Goal: Information Seeking & Learning: Learn about a topic

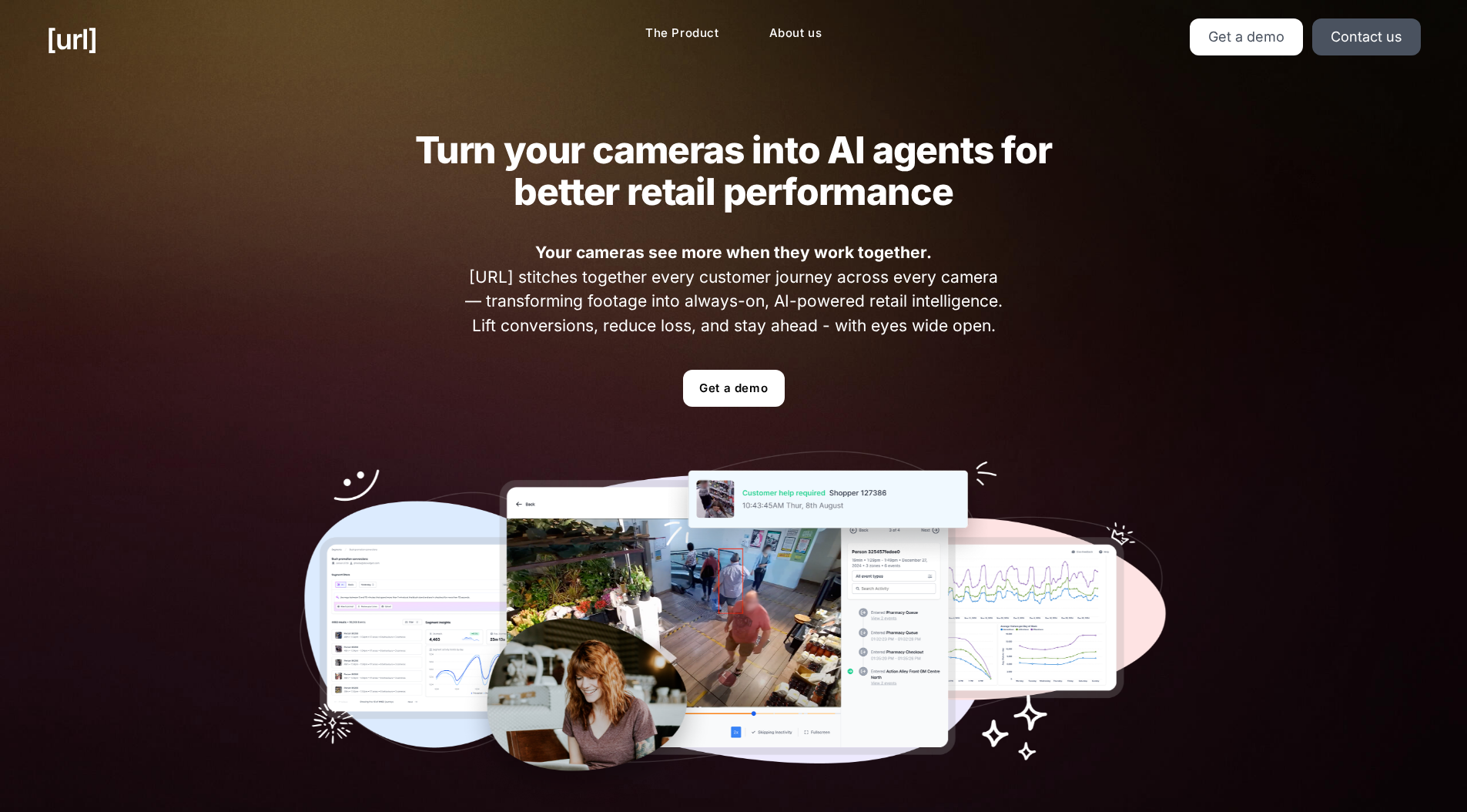
click at [854, 257] on strong "Your cameras see more when they work together." at bounding box center [734, 252] width 397 height 19
click at [849, 312] on span "Your cameras see more when they work together. [URL] stitches together every cu…" at bounding box center [734, 289] width 548 height 97
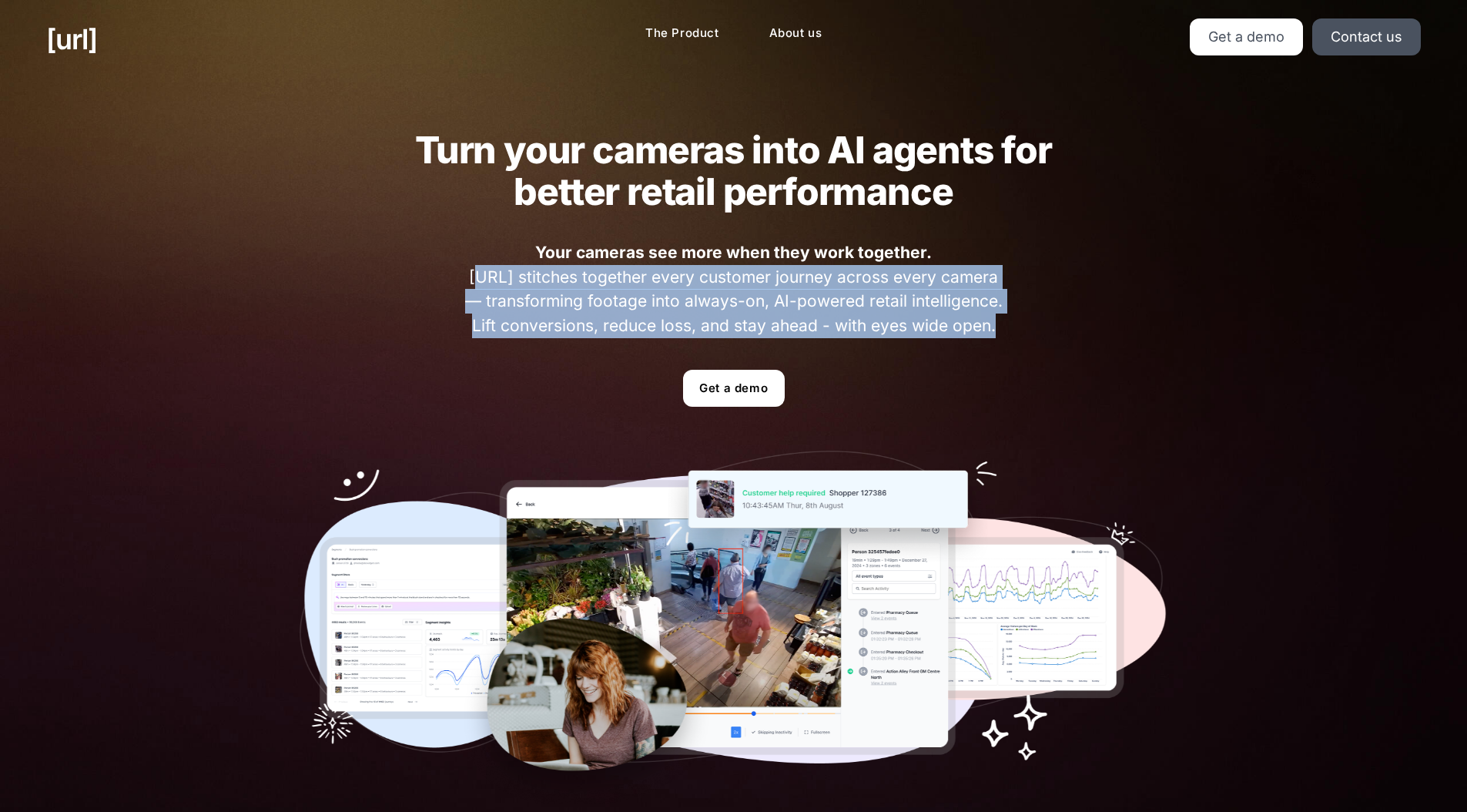
click at [849, 312] on span "Your cameras see more when they work together. [URL] stitches together every cu…" at bounding box center [734, 289] width 548 height 97
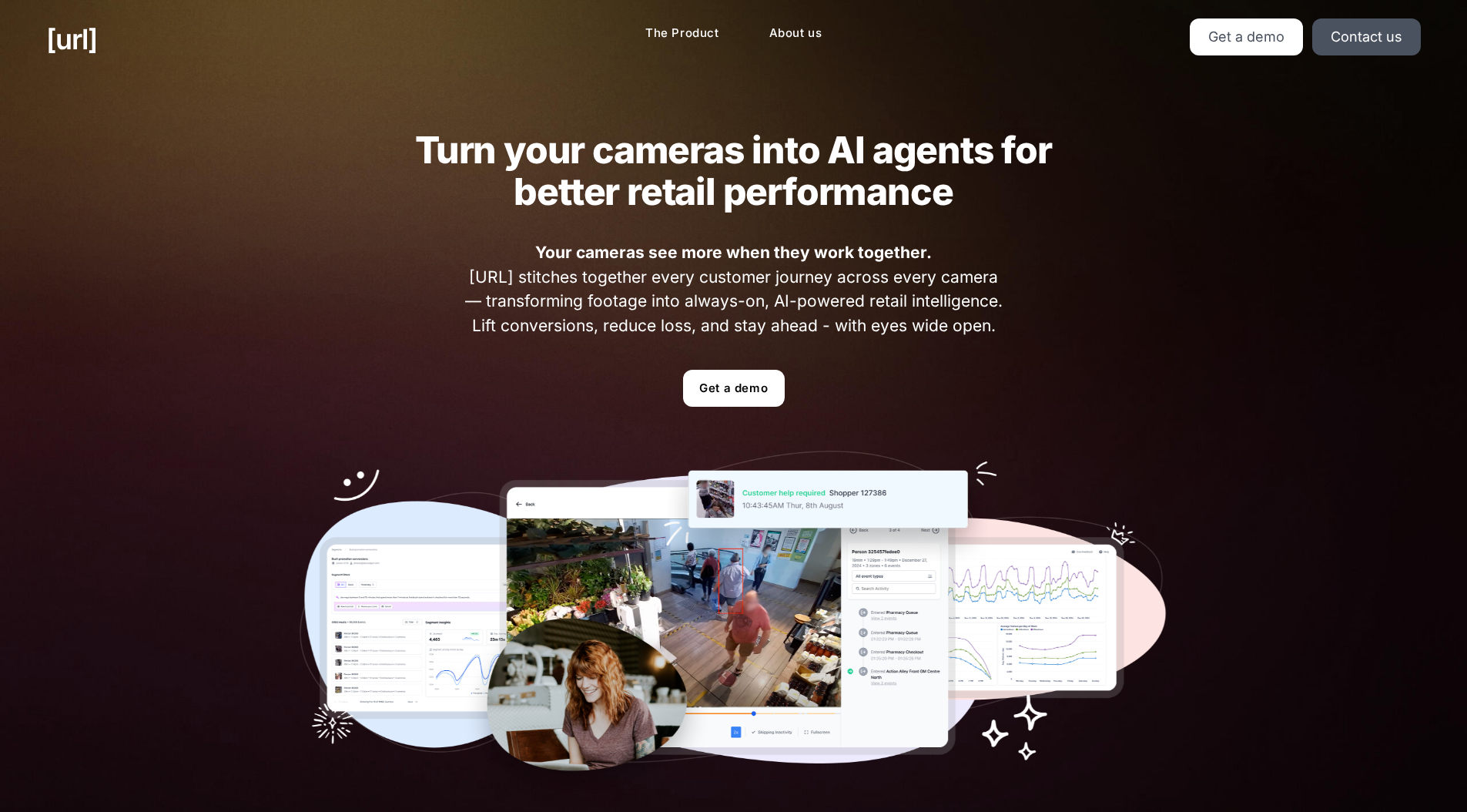
click at [802, 305] on span "Your cameras see more when they work together. [URL] stitches together every cu…" at bounding box center [734, 289] width 548 height 97
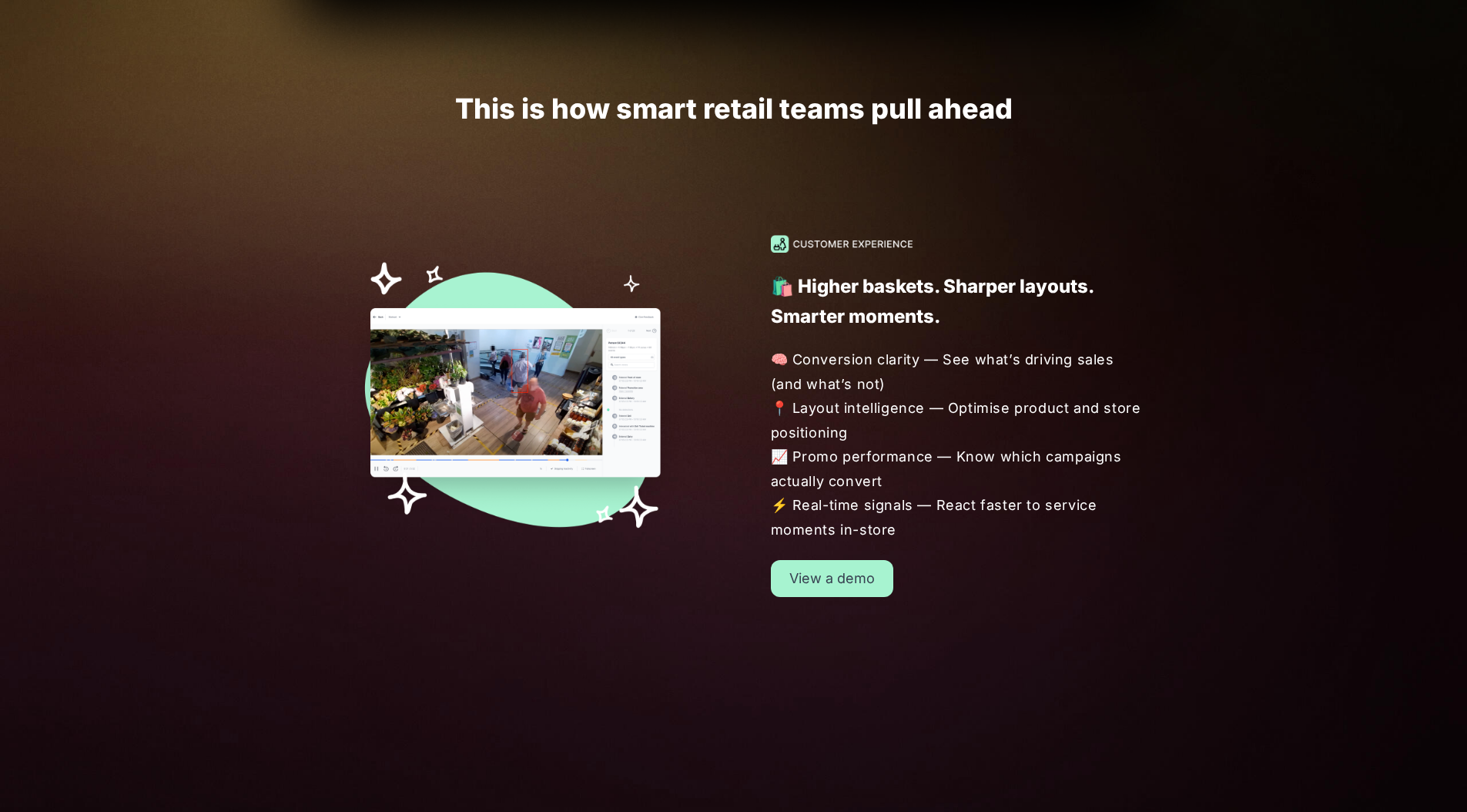
scroll to position [1246, 0]
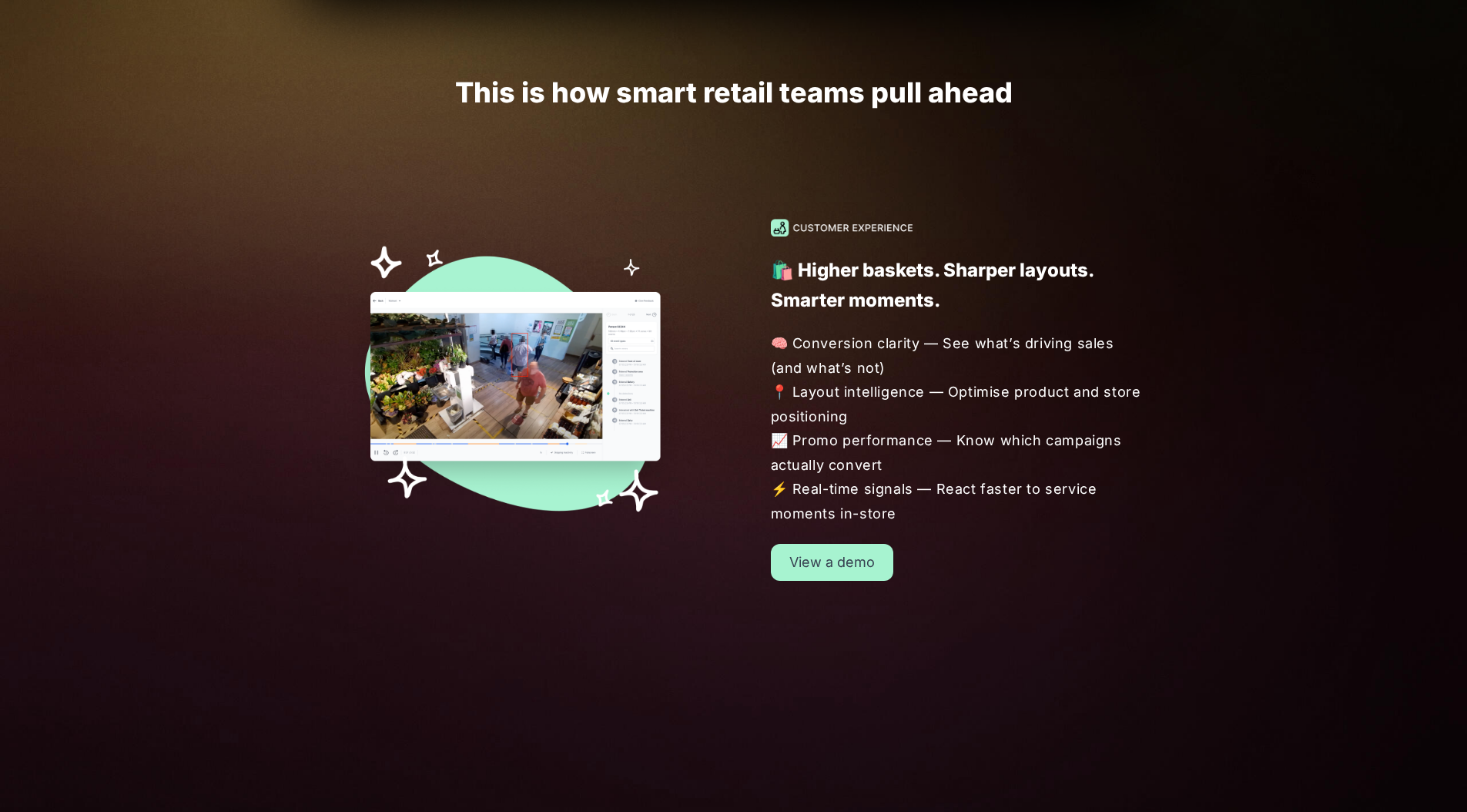
click at [812, 273] on p "🛍️ Higher baskets. Sharper layouts. Smarter moments." at bounding box center [960, 284] width 379 height 60
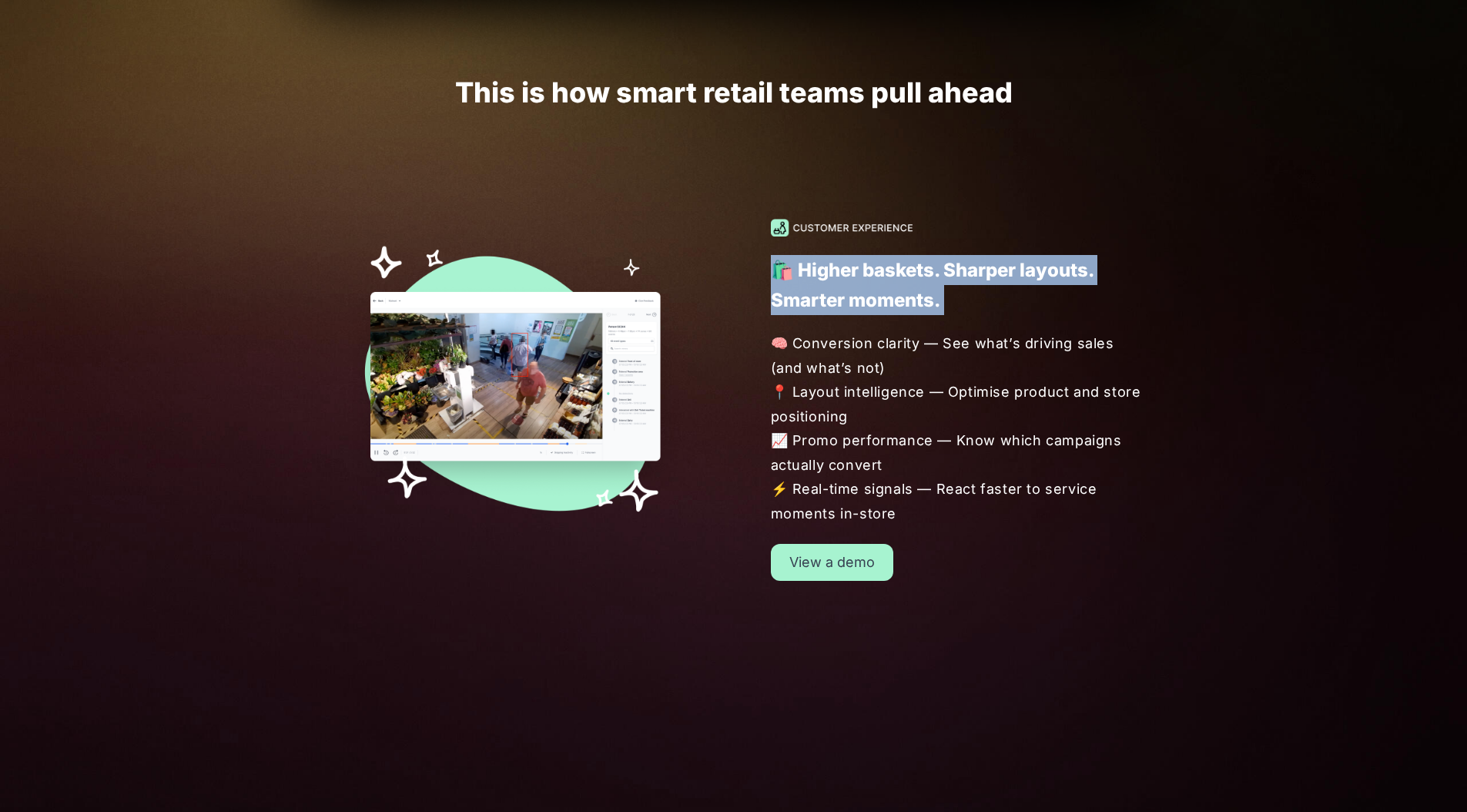
click at [812, 273] on p "🛍️ Higher baskets. Sharper layouts. Smarter moments." at bounding box center [960, 284] width 379 height 60
click at [815, 280] on p "🛍️ Higher baskets. Sharper layouts. Smarter moments." at bounding box center [960, 284] width 379 height 60
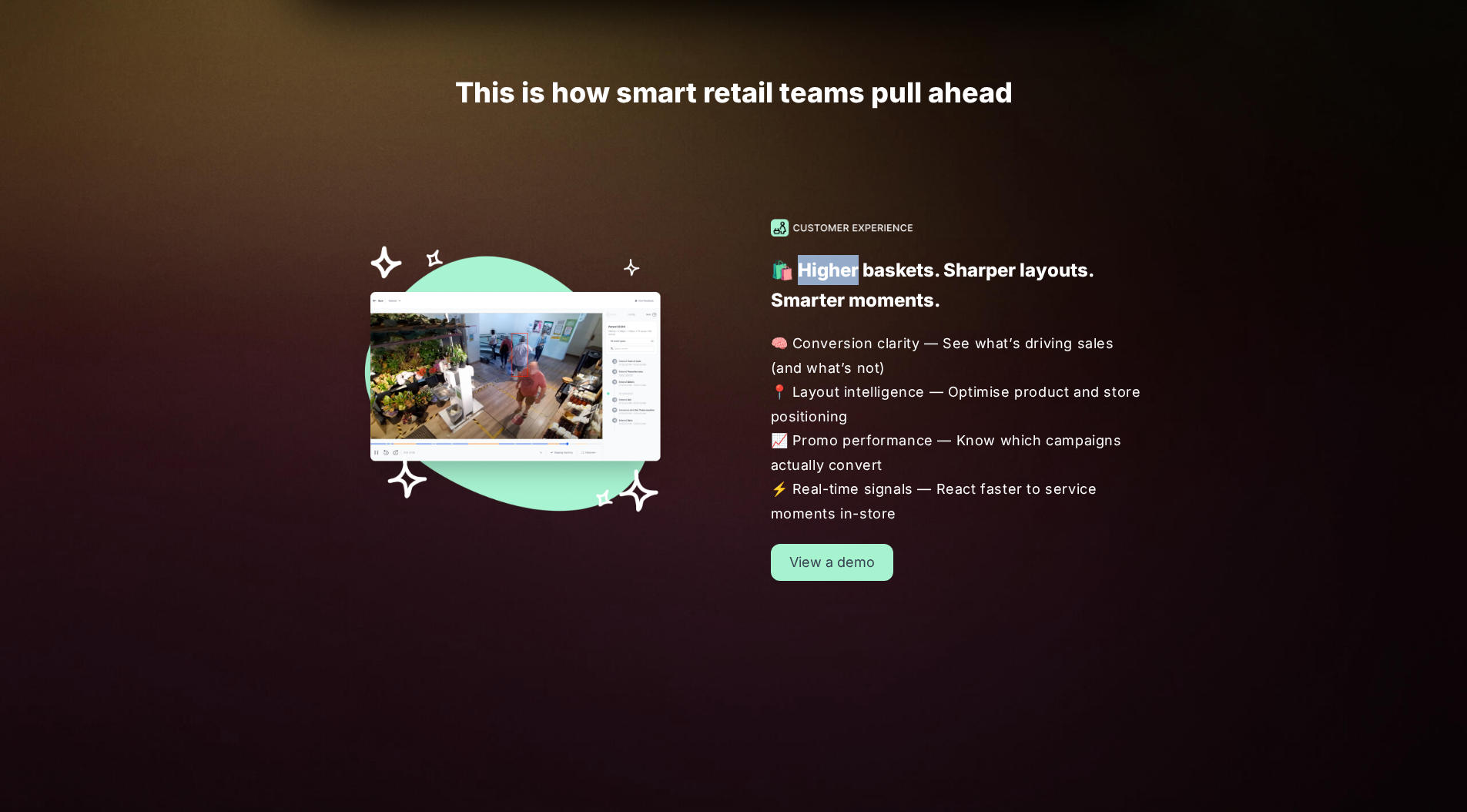
click at [815, 280] on p "🛍️ Higher baskets. Sharper layouts. Smarter moments." at bounding box center [960, 284] width 379 height 60
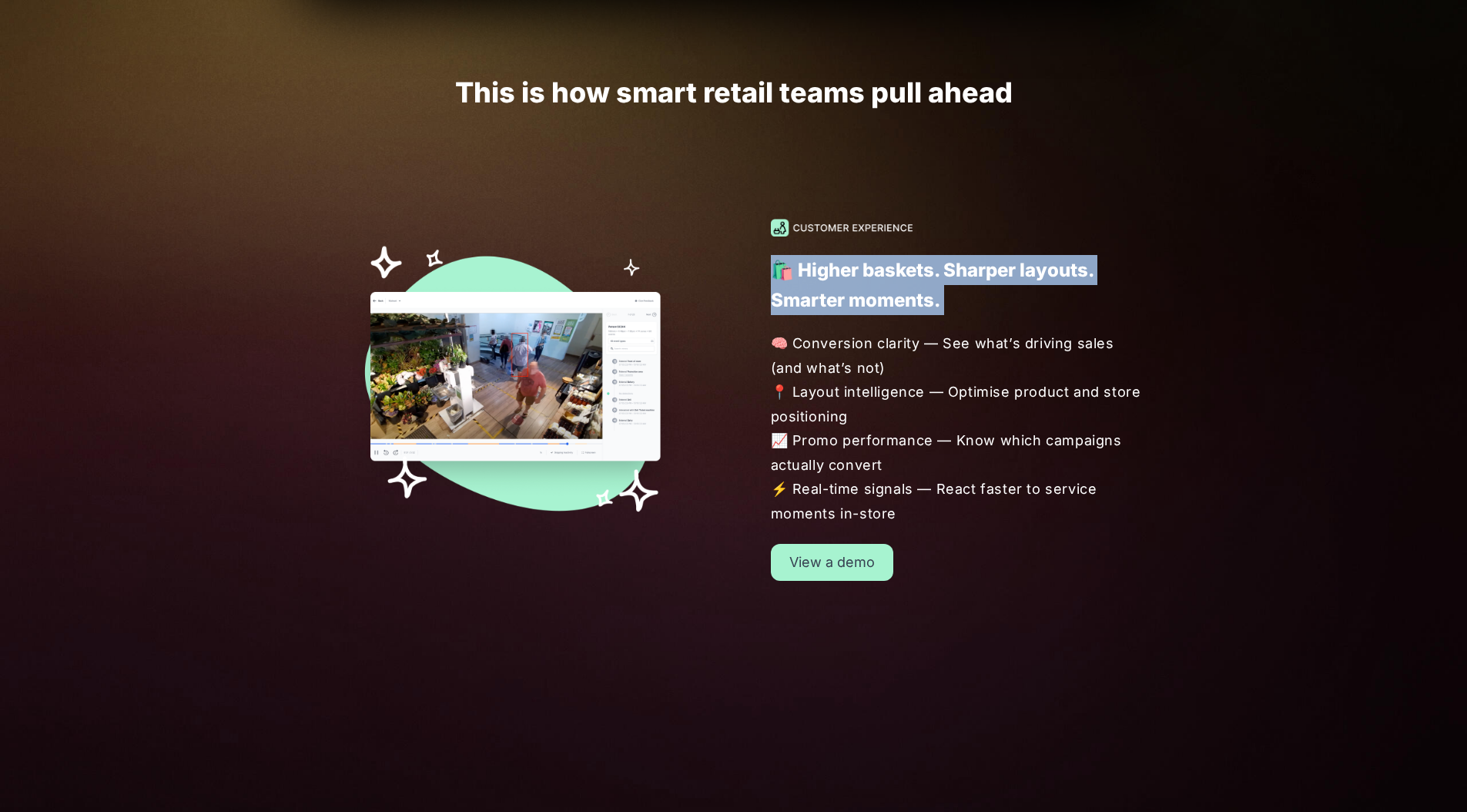
click at [815, 280] on p "🛍️ Higher baskets. Sharper layouts. Smarter moments." at bounding box center [960, 284] width 379 height 60
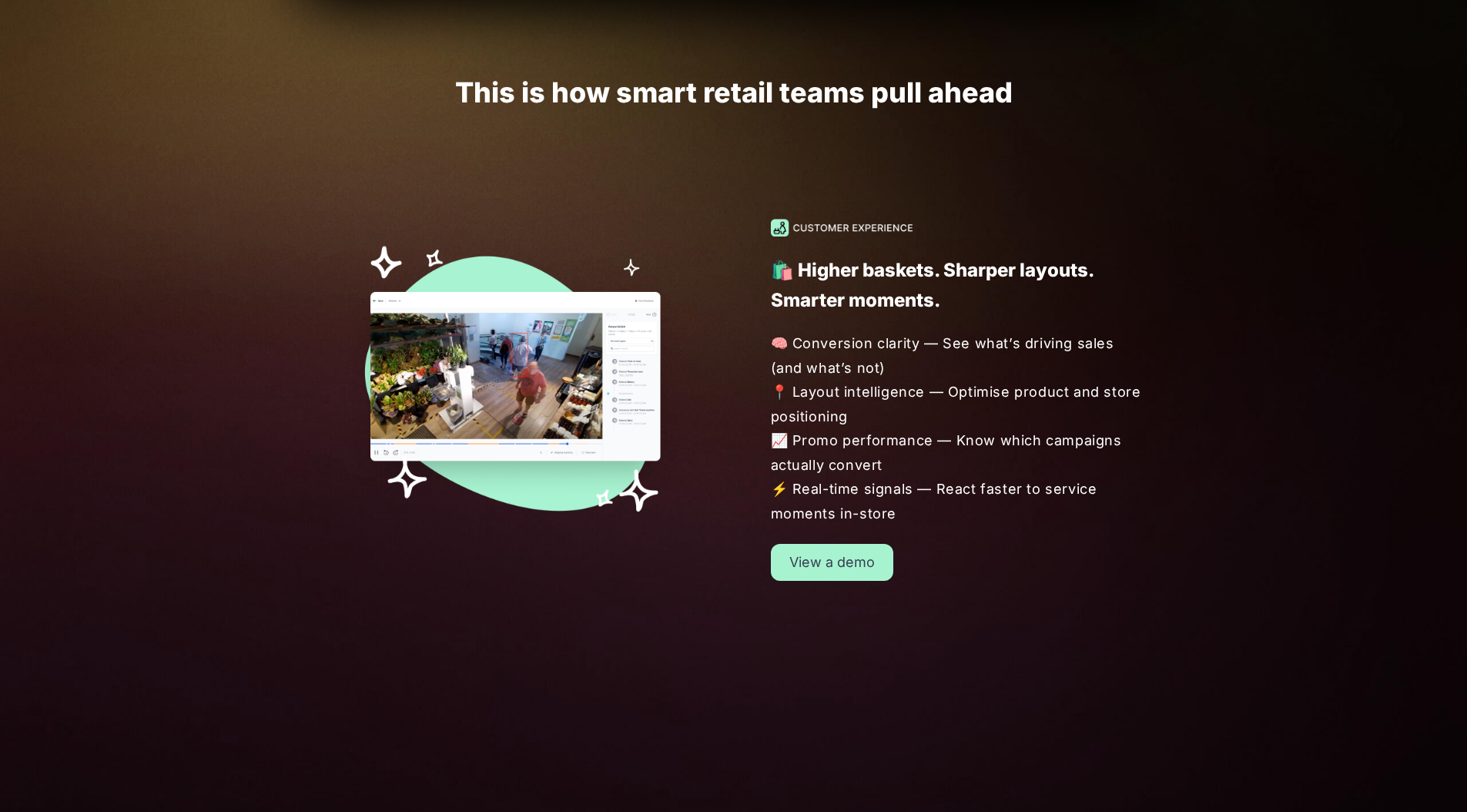
click at [832, 338] on span "🧠 Conversion clarity — See what’s driving sales (and what’s not) 📍 Layout intel…" at bounding box center [961, 428] width 380 height 194
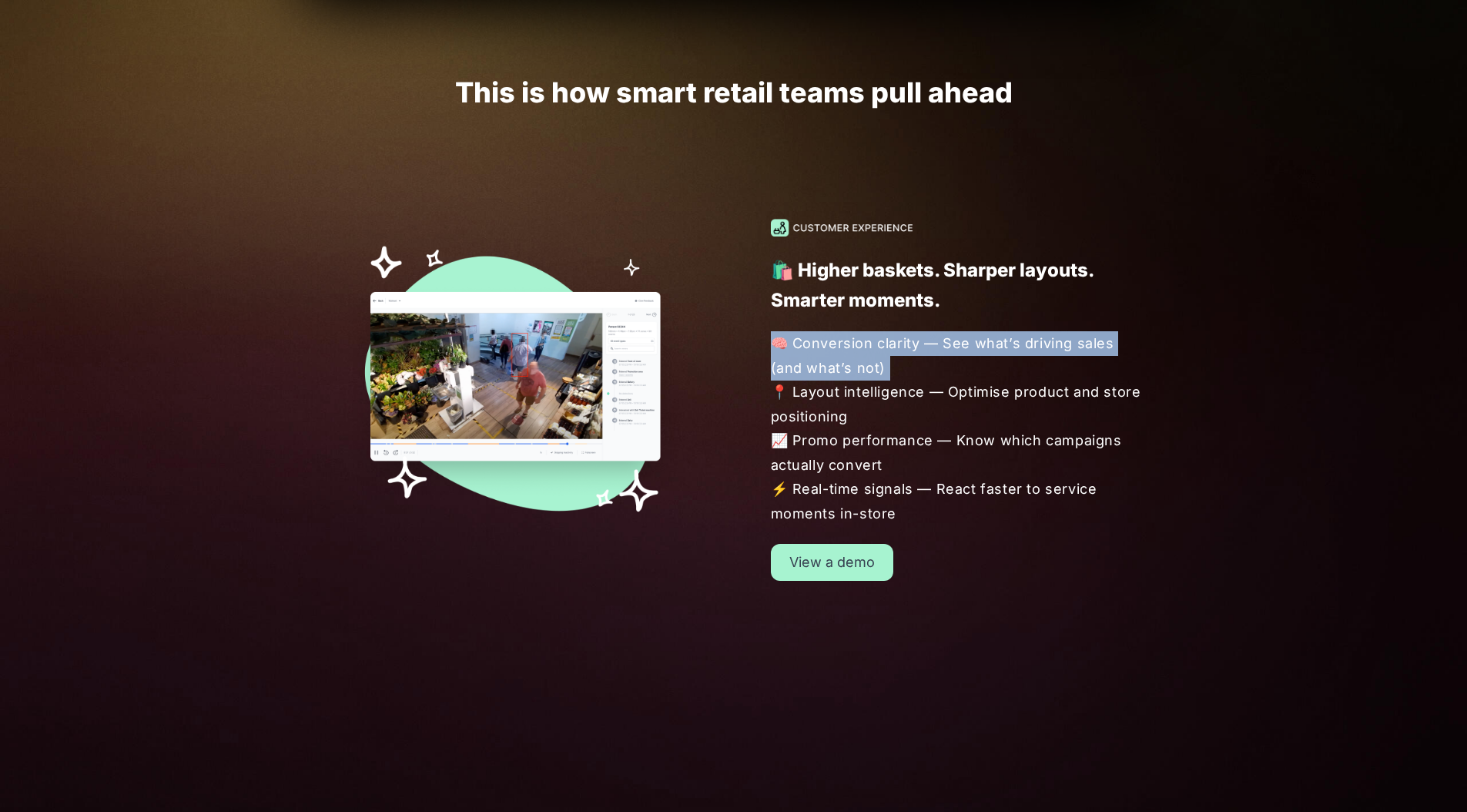
click at [832, 338] on span "🧠 Conversion clarity — See what’s driving sales (and what’s not) 📍 Layout intel…" at bounding box center [961, 428] width 380 height 194
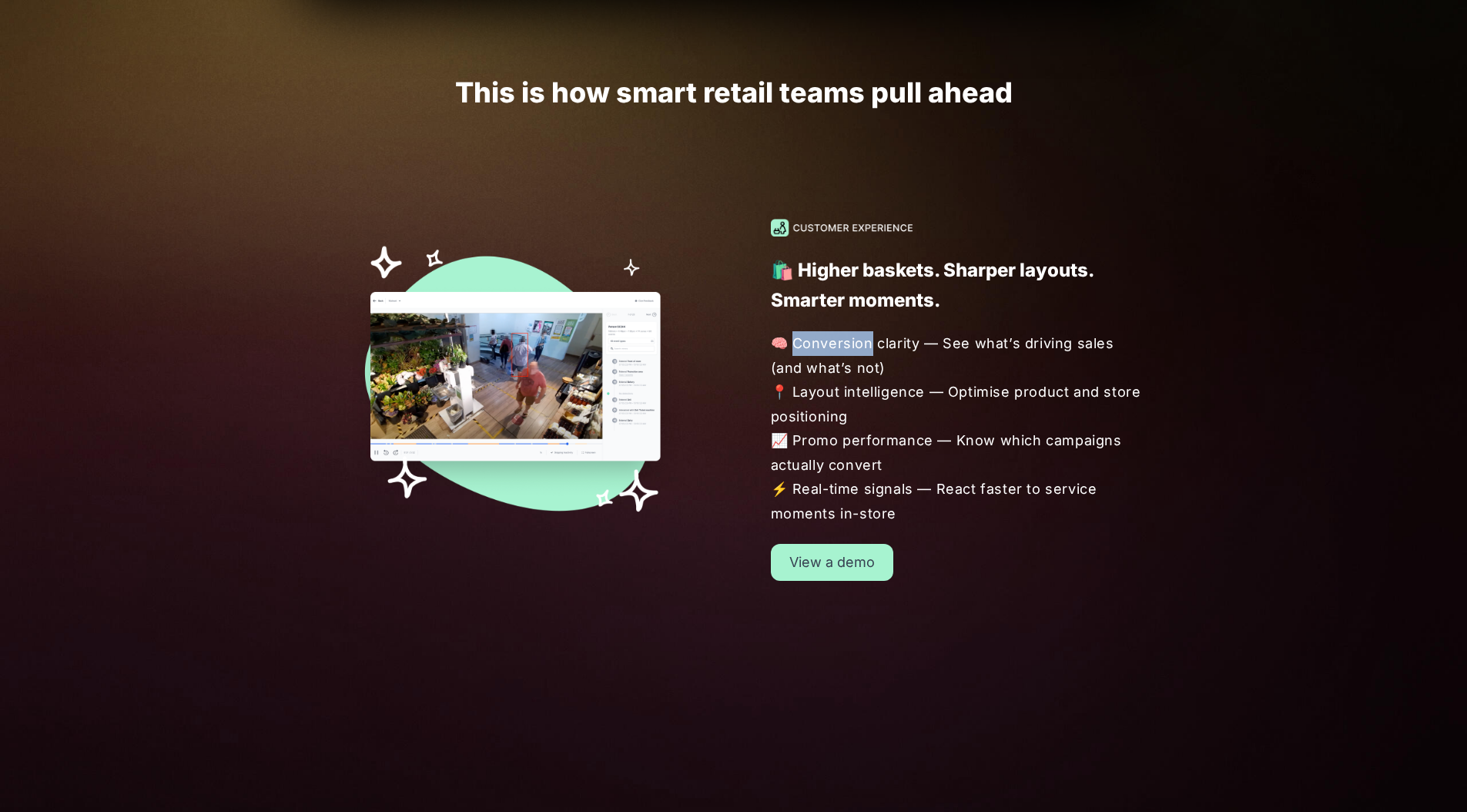
click at [832, 338] on span "🧠 Conversion clarity — See what’s driving sales (and what’s not) 📍 Layout intel…" at bounding box center [961, 428] width 380 height 194
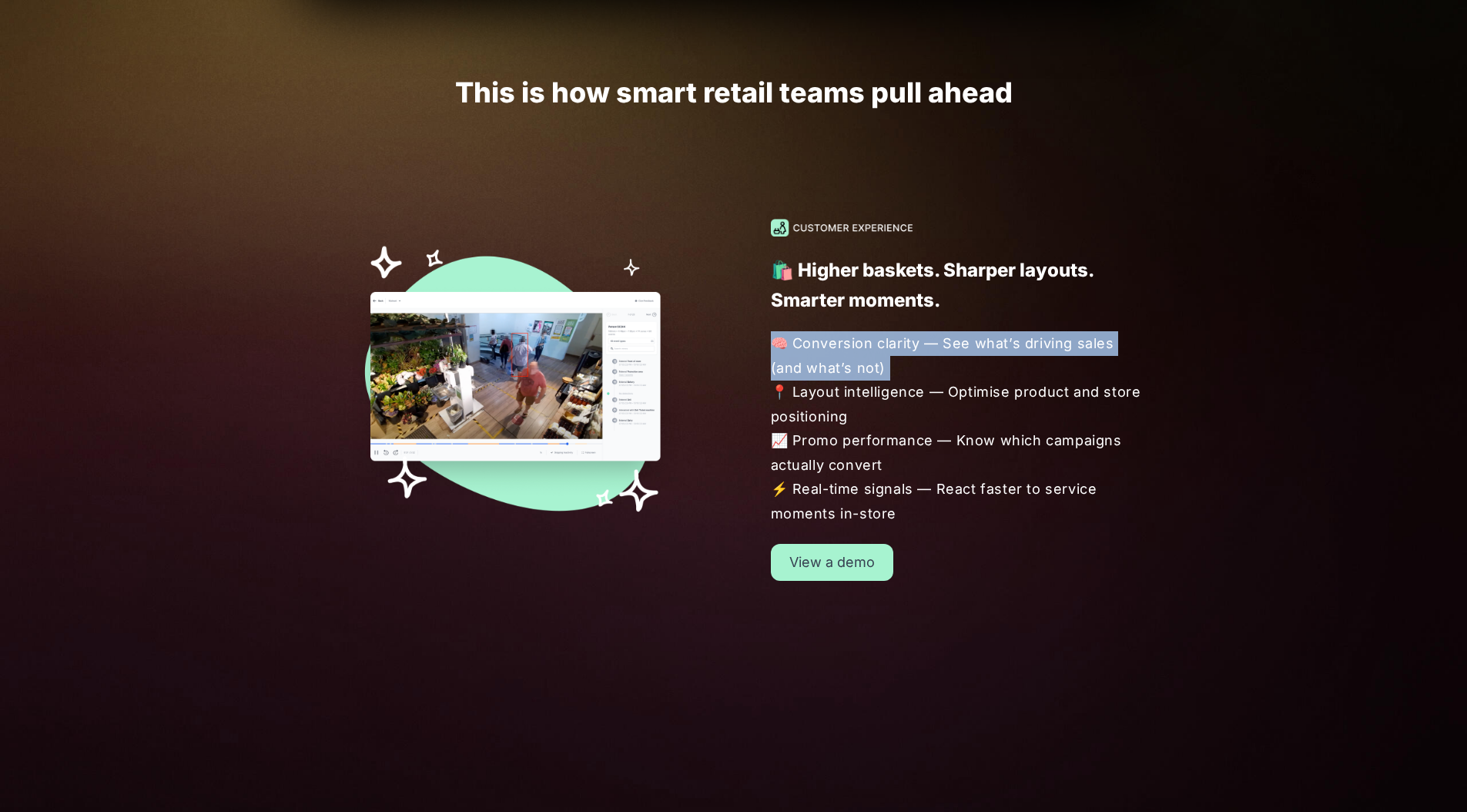
click at [832, 338] on span "🧠 Conversion clarity — See what’s driving sales (and what’s not) 📍 Layout intel…" at bounding box center [961, 428] width 380 height 194
click at [834, 343] on span "🧠 Conversion clarity — See what’s driving sales (and what’s not) 📍 Layout intel…" at bounding box center [961, 428] width 380 height 194
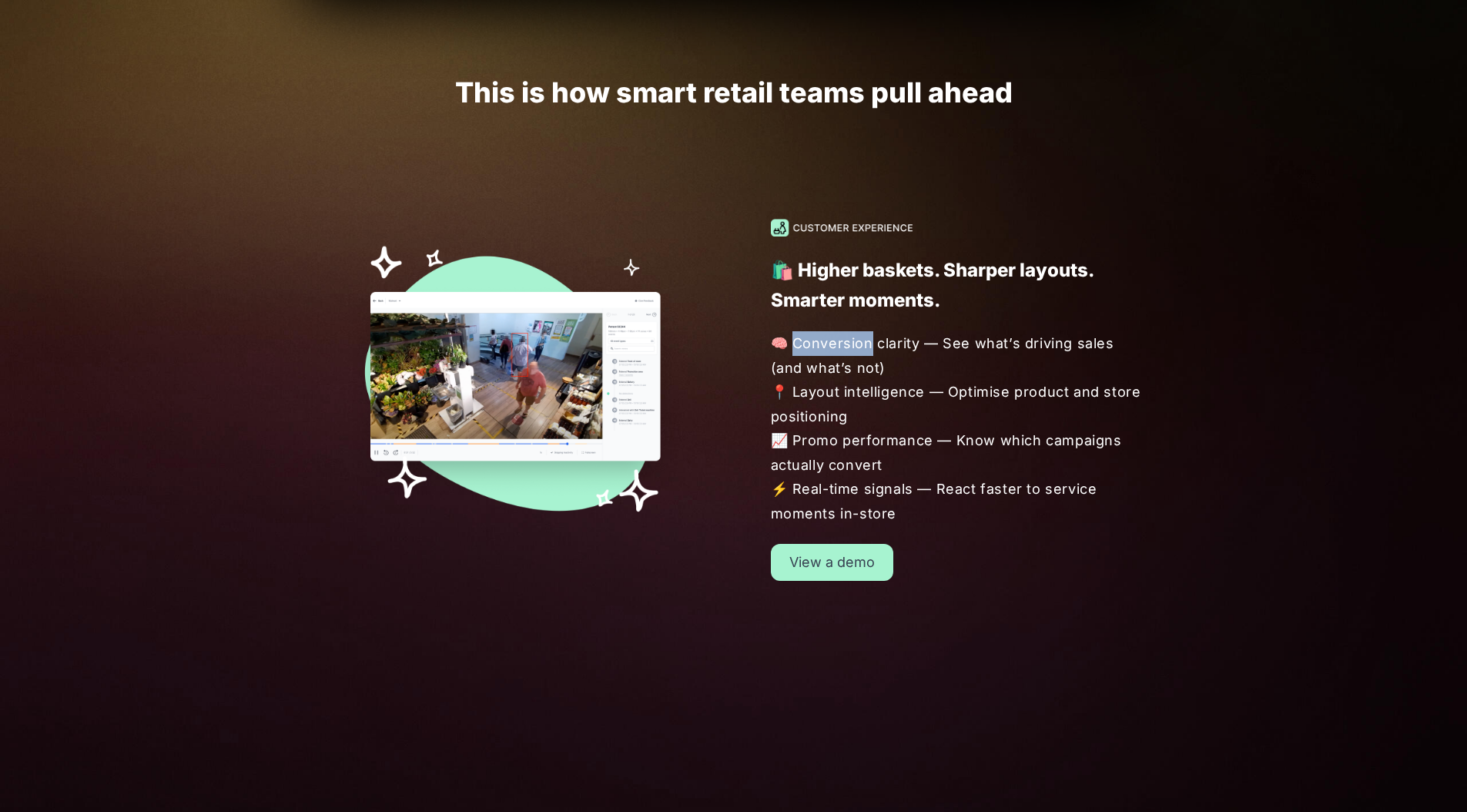
click at [834, 343] on span "🧠 Conversion clarity — See what’s driving sales (and what’s not) 📍 Layout intel…" at bounding box center [961, 428] width 380 height 194
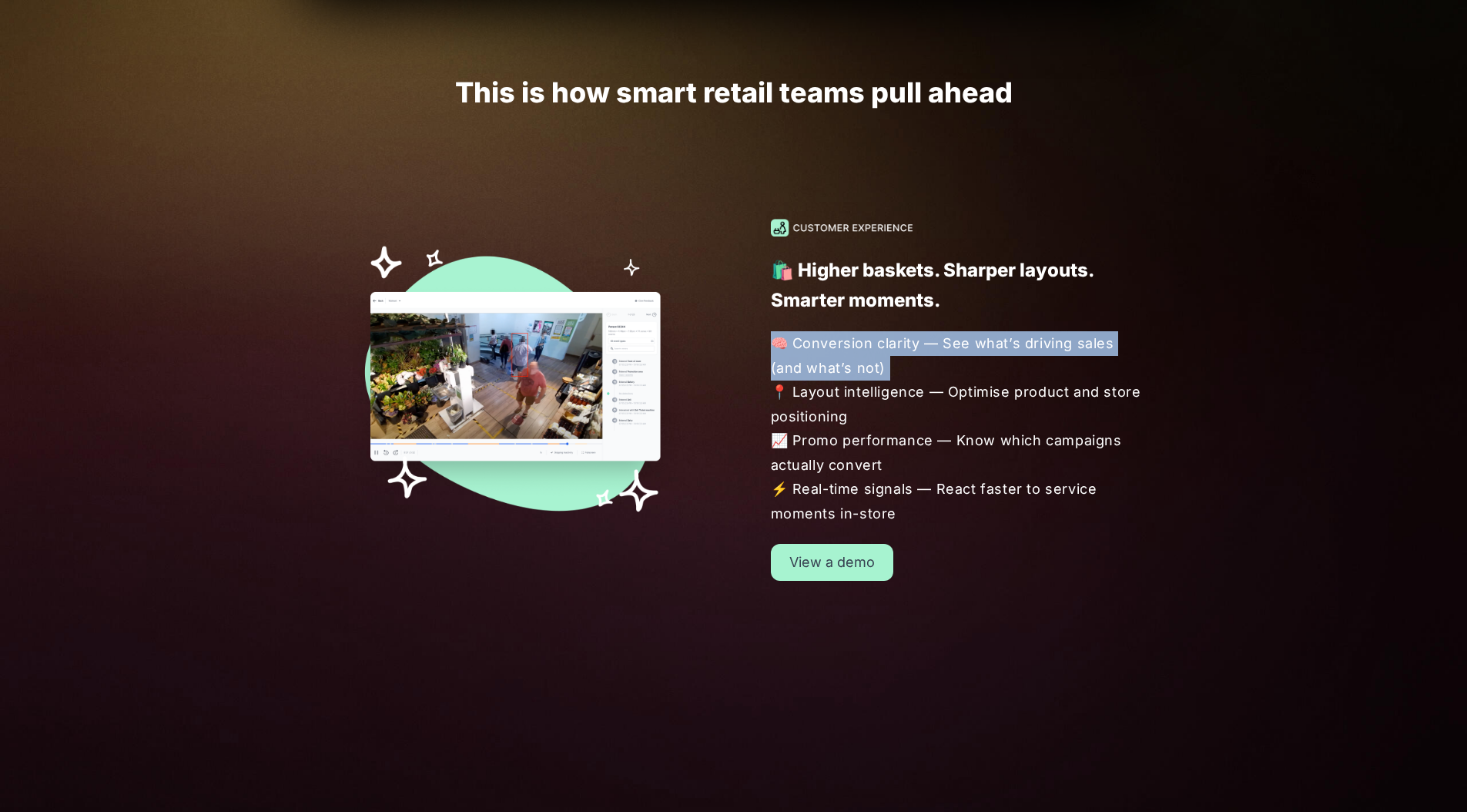
click at [834, 343] on span "🧠 Conversion clarity — See what’s driving sales (and what’s not) 📍 Layout intel…" at bounding box center [961, 428] width 380 height 194
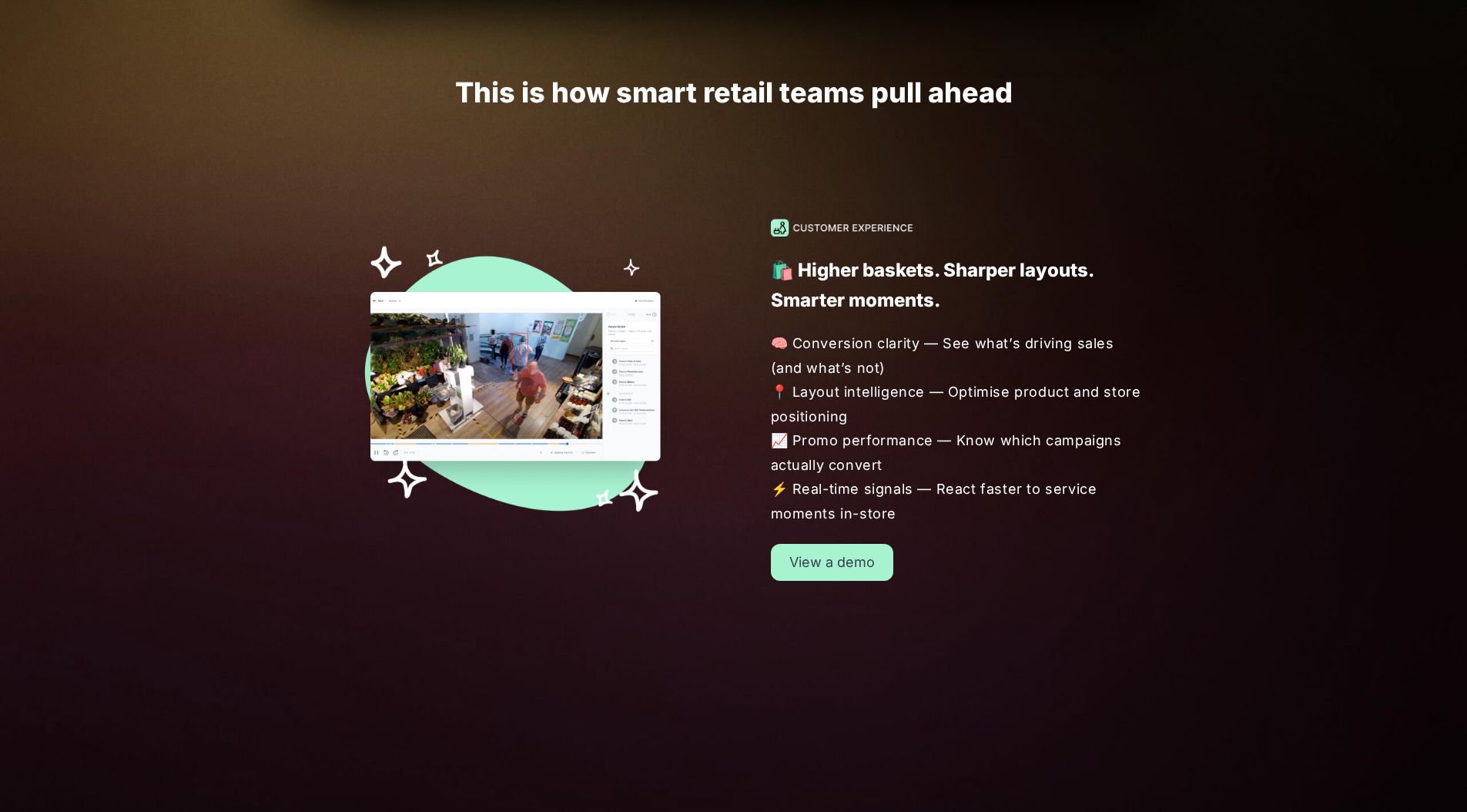
click at [870, 401] on span "🧠 Conversion clarity — See what’s driving sales (and what’s not) 📍 Layout intel…" at bounding box center [961, 428] width 380 height 194
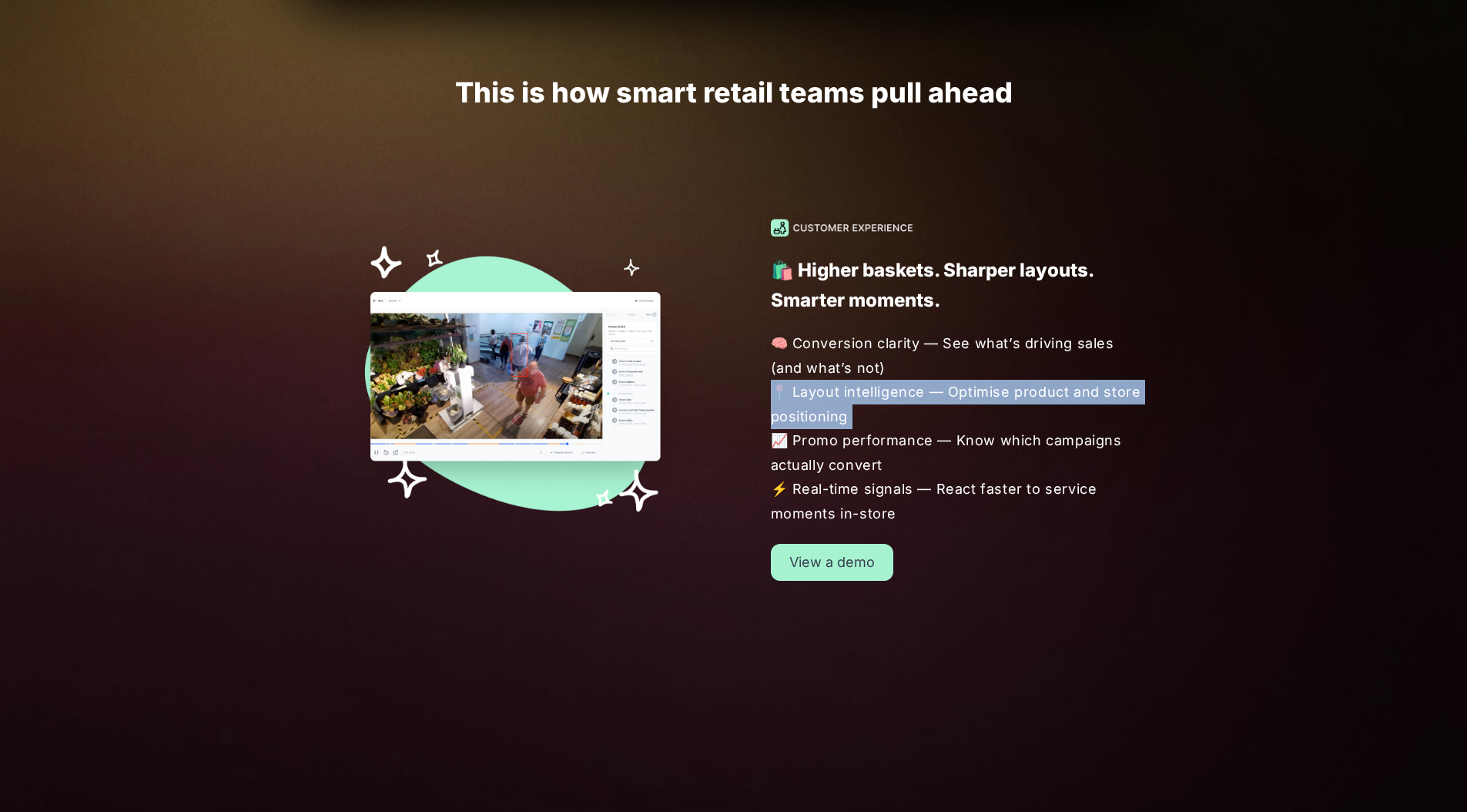
click at [870, 401] on span "🧠 Conversion clarity — See what’s driving sales (and what’s not) 📍 Layout intel…" at bounding box center [961, 428] width 380 height 194
click at [874, 399] on span "🧠 Conversion clarity — See what’s driving sales (and what’s not) 📍 Layout intel…" at bounding box center [961, 428] width 380 height 194
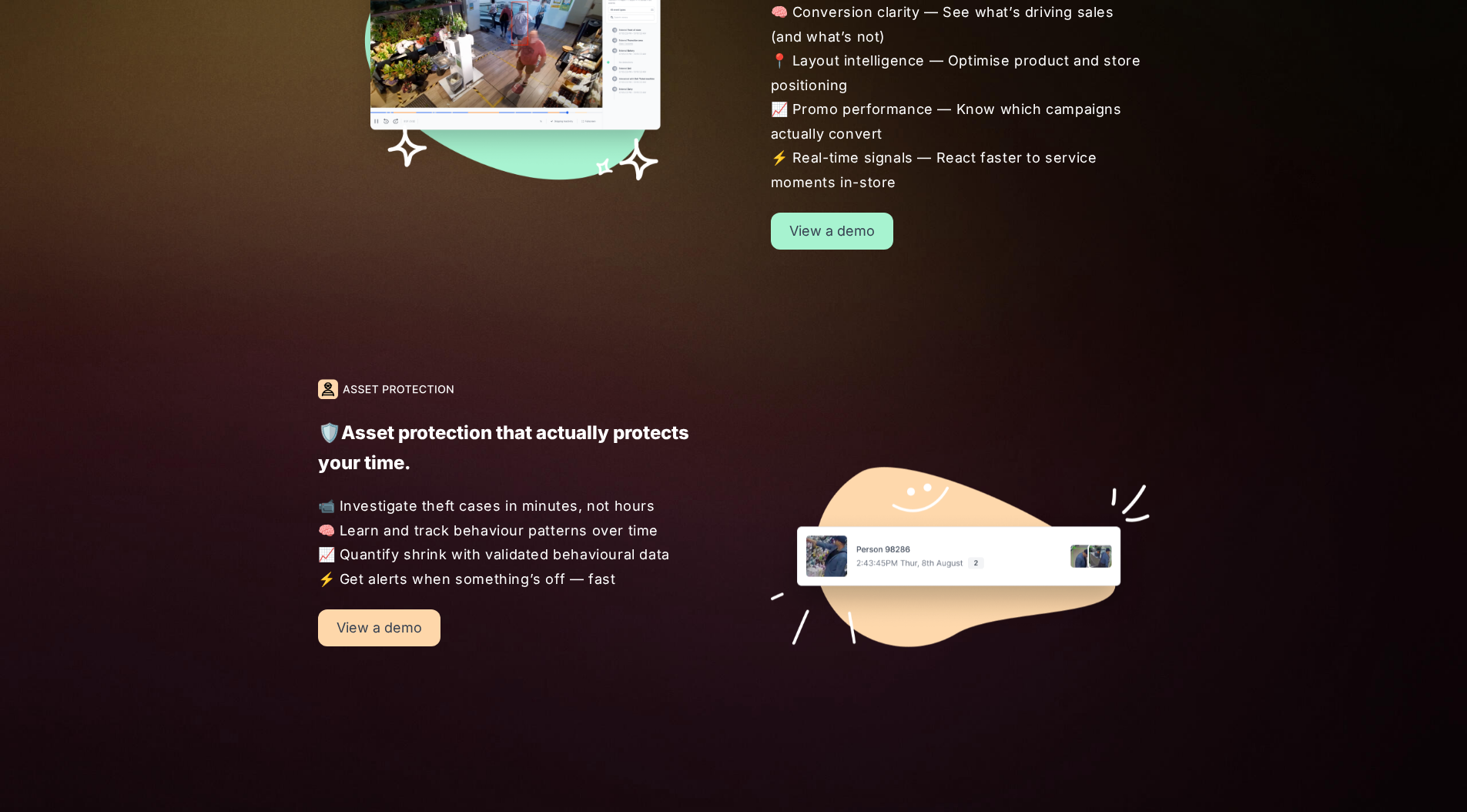
scroll to position [1605, 0]
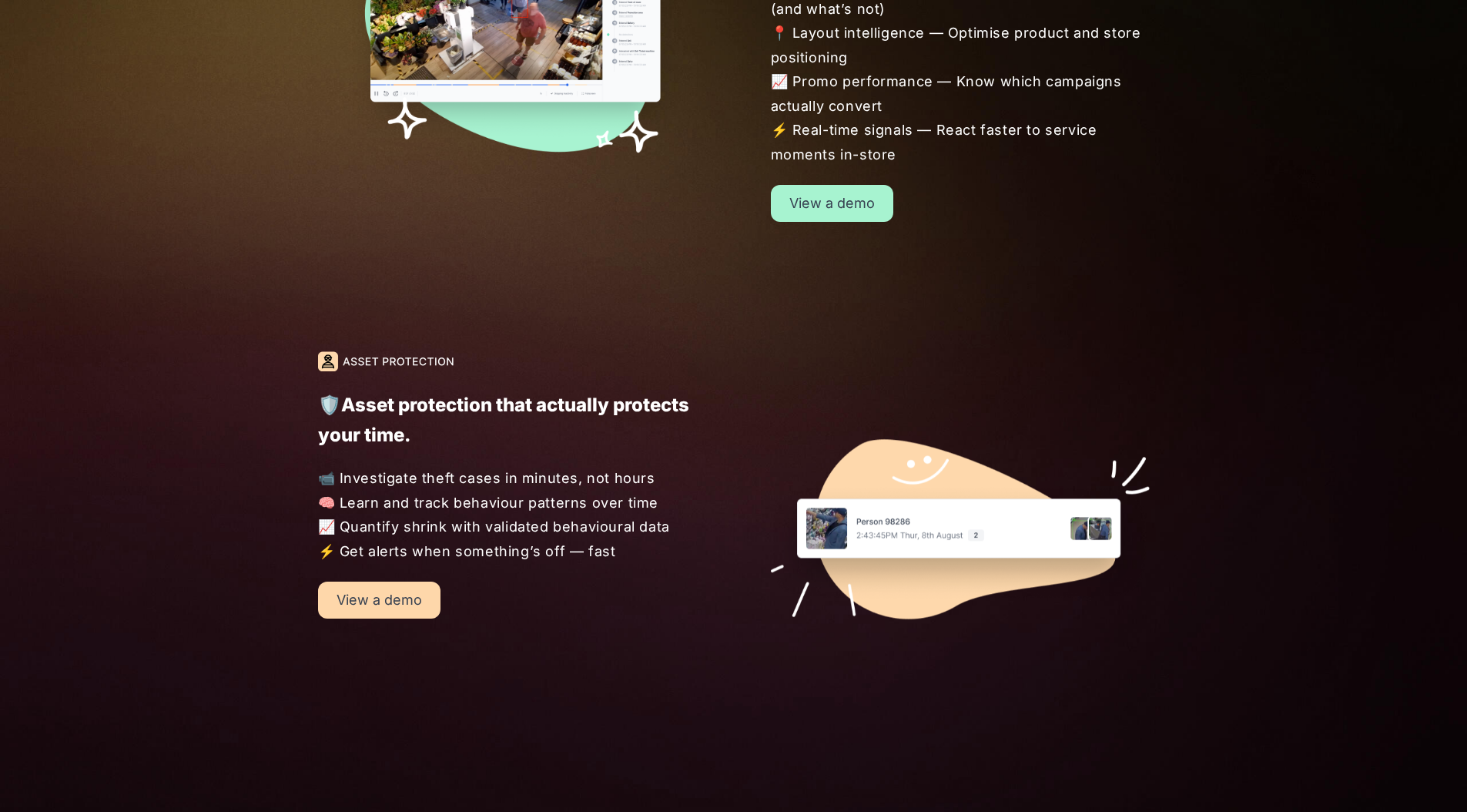
click at [628, 408] on p "🛡️Asset protection that actually protects your time." at bounding box center [507, 419] width 379 height 60
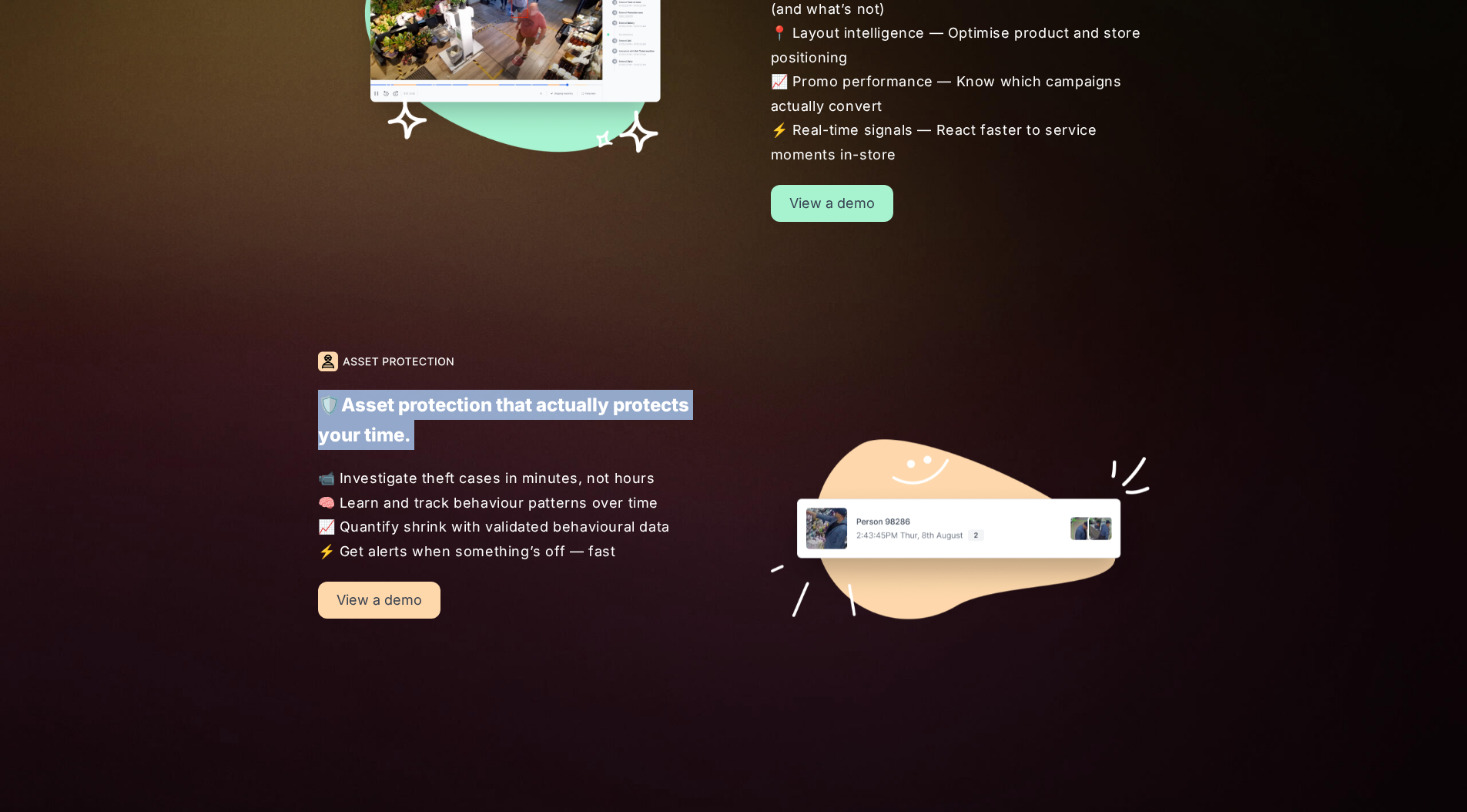
click at [628, 408] on p "🛡️Asset protection that actually protects your time." at bounding box center [507, 419] width 379 height 60
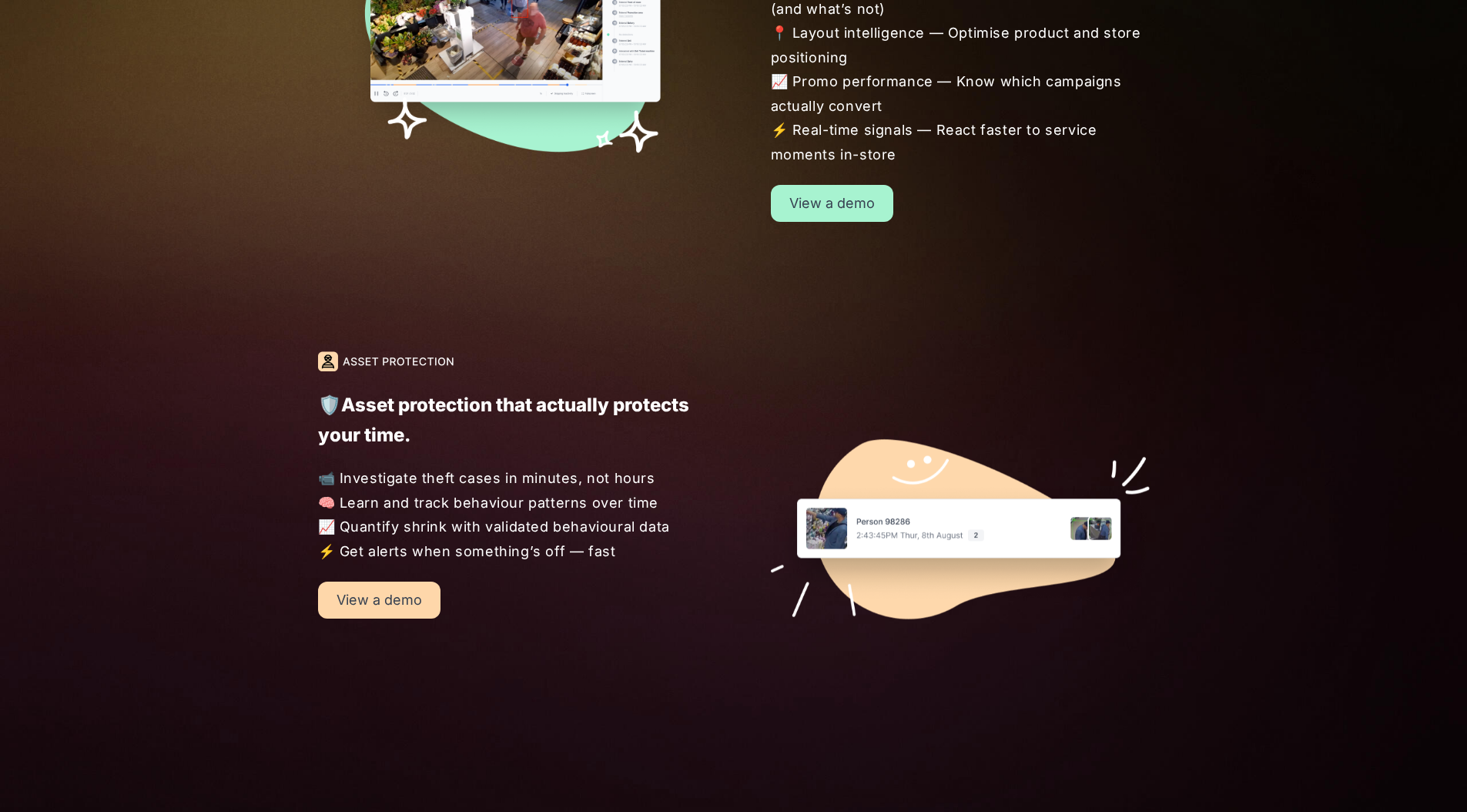
click at [486, 397] on p "🛡️Asset protection that actually protects your time." at bounding box center [507, 419] width 379 height 60
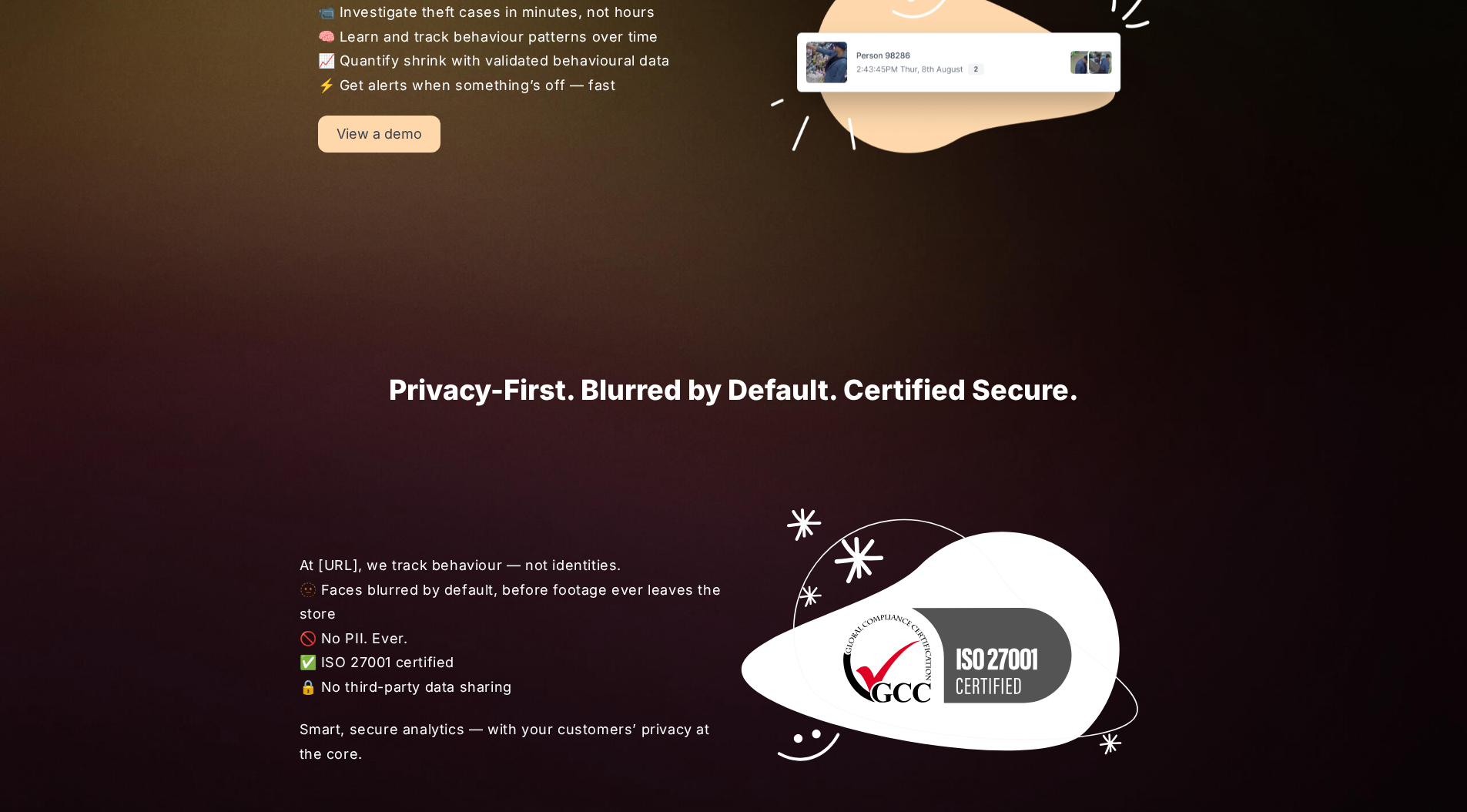
scroll to position [2301, 0]
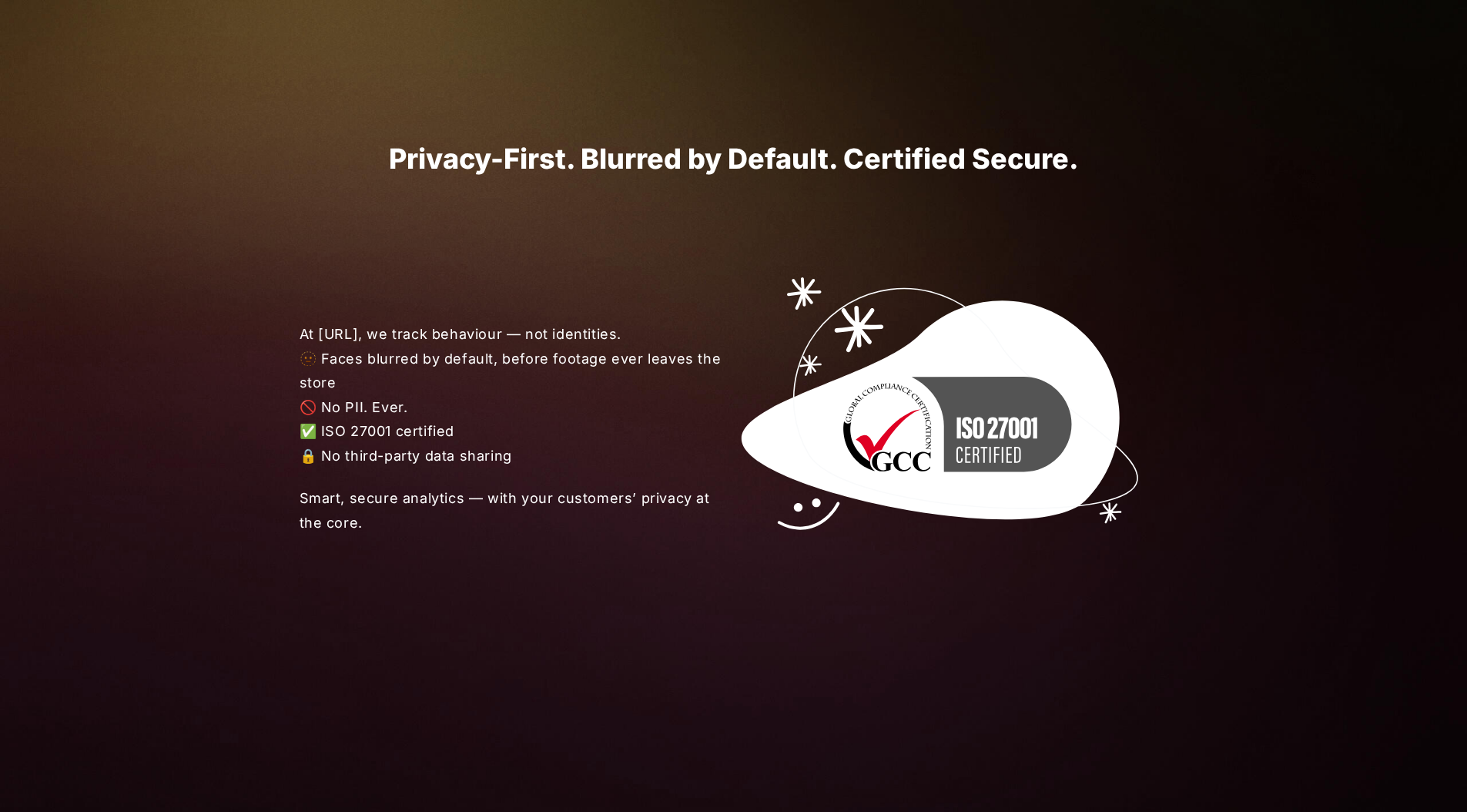
click at [556, 433] on span "At [URL], we track behaviour — not identities. 🫥 Faces blurred by default, befo…" at bounding box center [516, 395] width 435 height 145
click at [508, 424] on span "At [URL], we track behaviour — not identities. 🫥 Faces blurred by default, befo…" at bounding box center [516, 395] width 435 height 145
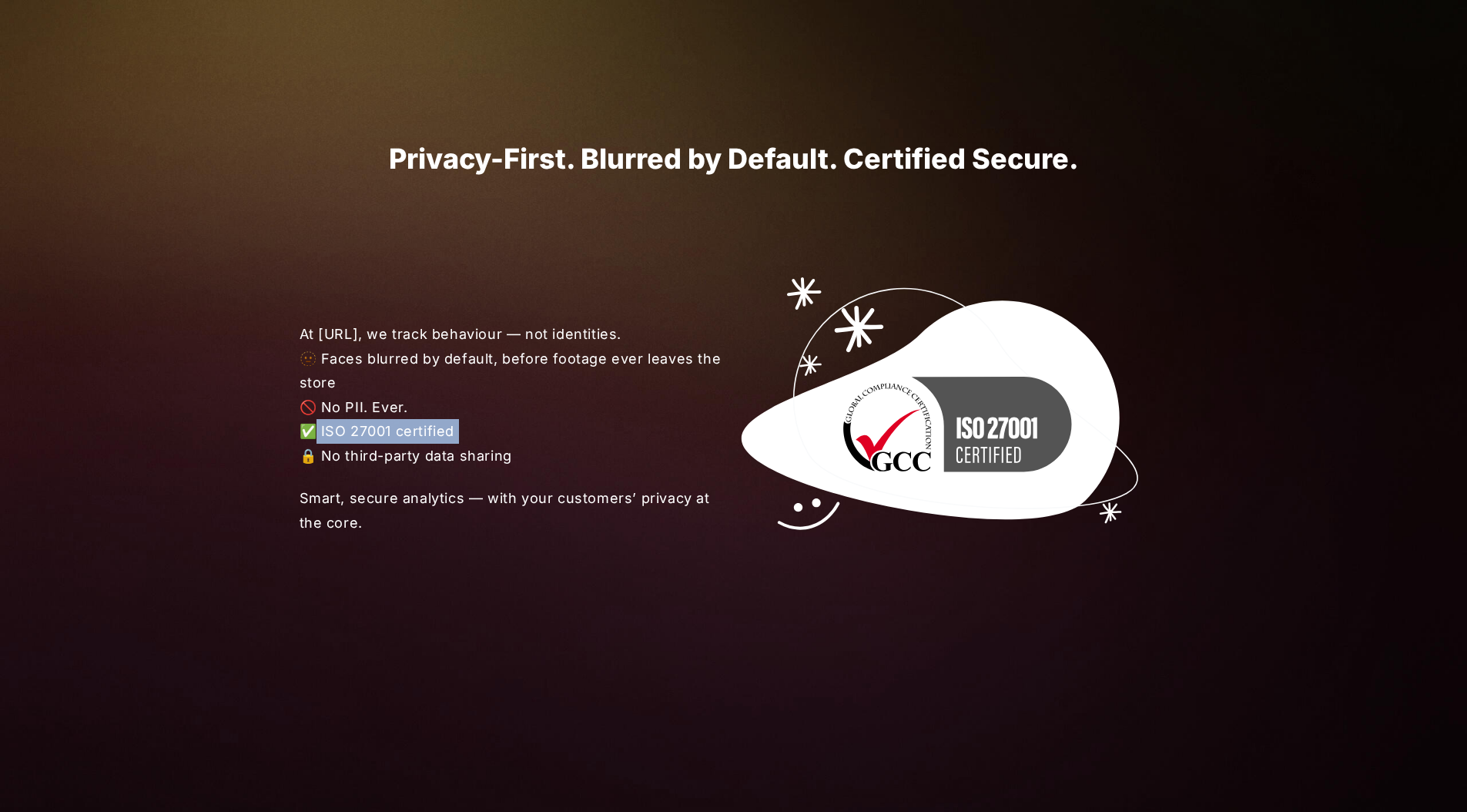
click at [508, 424] on span "At [URL], we track behaviour — not identities. 🫥 Faces blurred by default, befo…" at bounding box center [516, 395] width 435 height 145
click at [504, 410] on span "At [URL], we track behaviour — not identities. 🫥 Faces blurred by default, befo…" at bounding box center [516, 395] width 435 height 145
click at [470, 382] on span "At [URL], we track behaviour — not identities. 🫥 Faces blurred by default, befo…" at bounding box center [516, 395] width 435 height 145
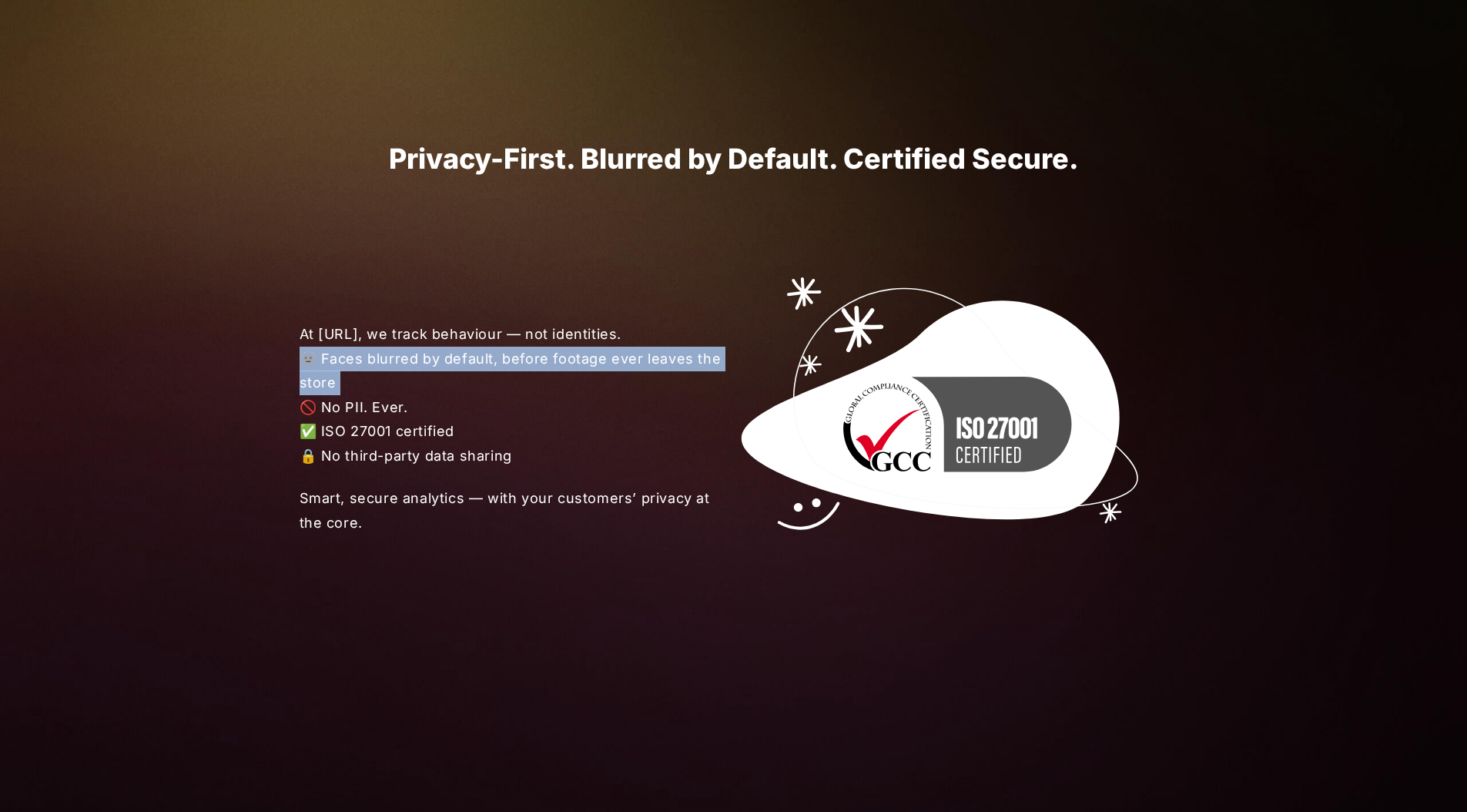
click at [469, 382] on span "At [URL], we track behaviour — not identities. 🫥 Faces blurred by default, befo…" at bounding box center [516, 395] width 435 height 145
click at [456, 371] on span "At [URL], we track behaviour — not identities. 🫥 Faces blurred by default, befo…" at bounding box center [516, 395] width 435 height 145
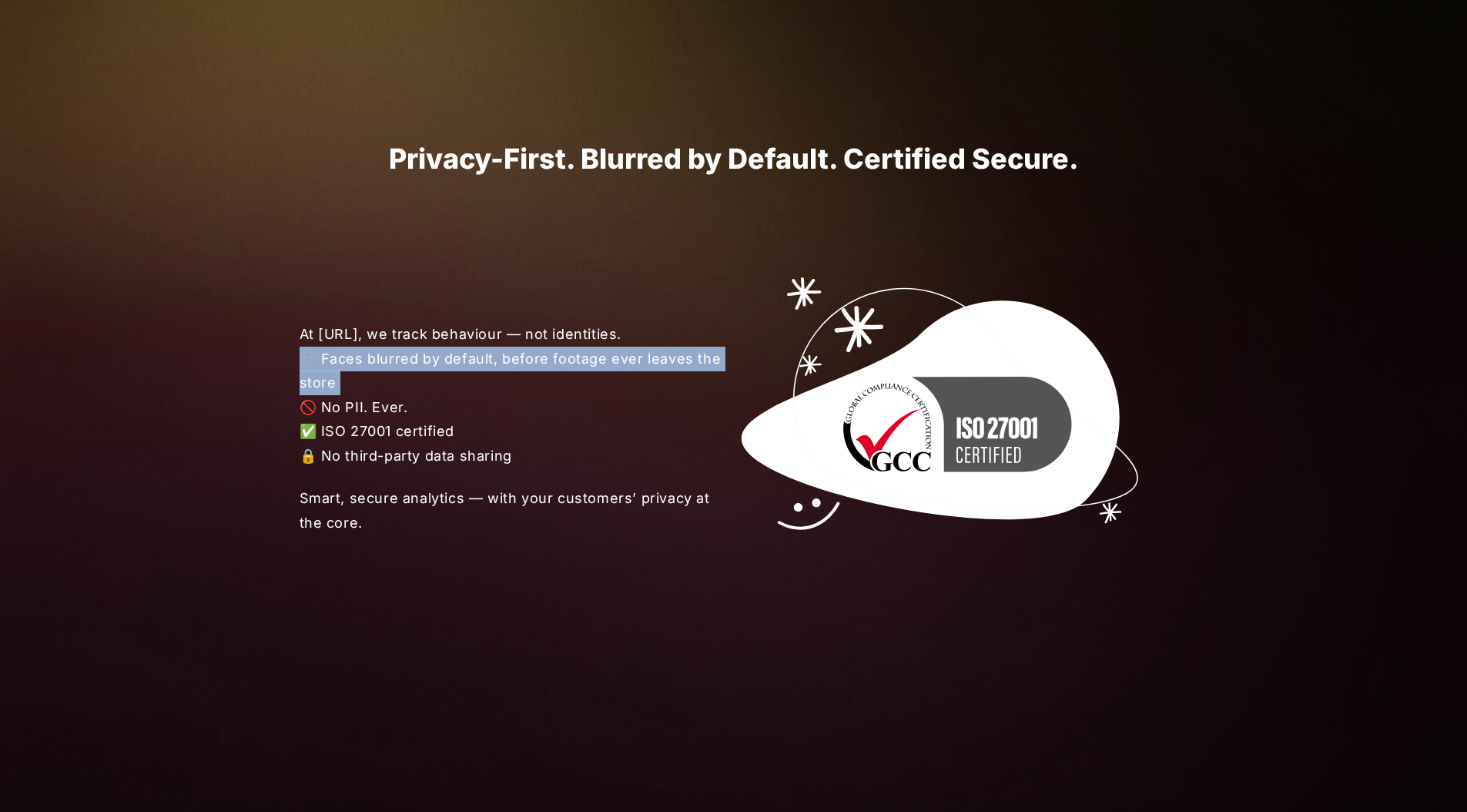
click at [456, 371] on span "At [URL], we track behaviour — not identities. 🫥 Faces blurred by default, befo…" at bounding box center [516, 395] width 435 height 145
click at [432, 370] on span "At [URL], we track behaviour — not identities. 🫥 Faces blurred by default, befo…" at bounding box center [516, 395] width 435 height 145
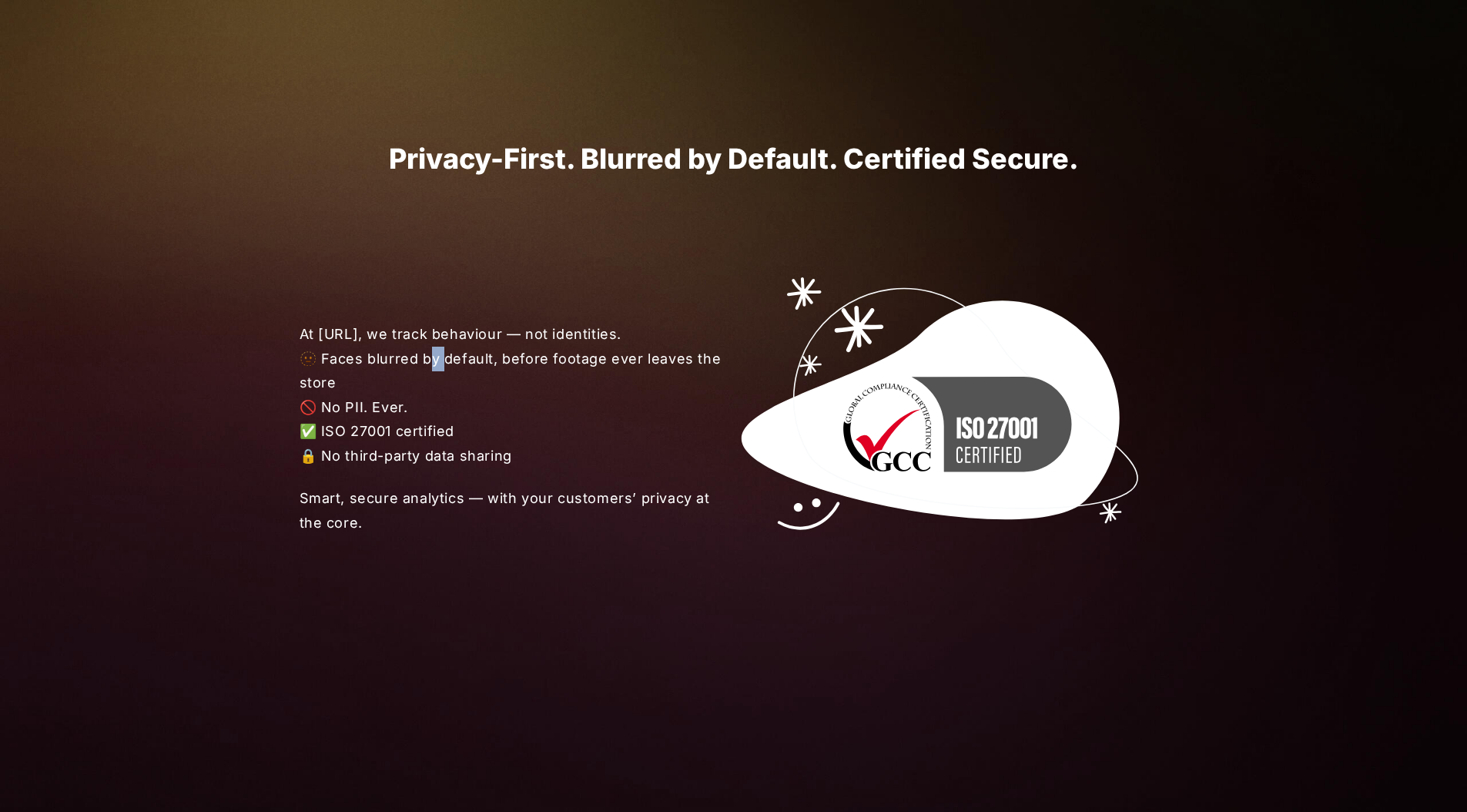
click at [432, 370] on span "At [URL], we track behaviour — not identities. 🫥 Faces blurred by default, befo…" at bounding box center [516, 395] width 435 height 145
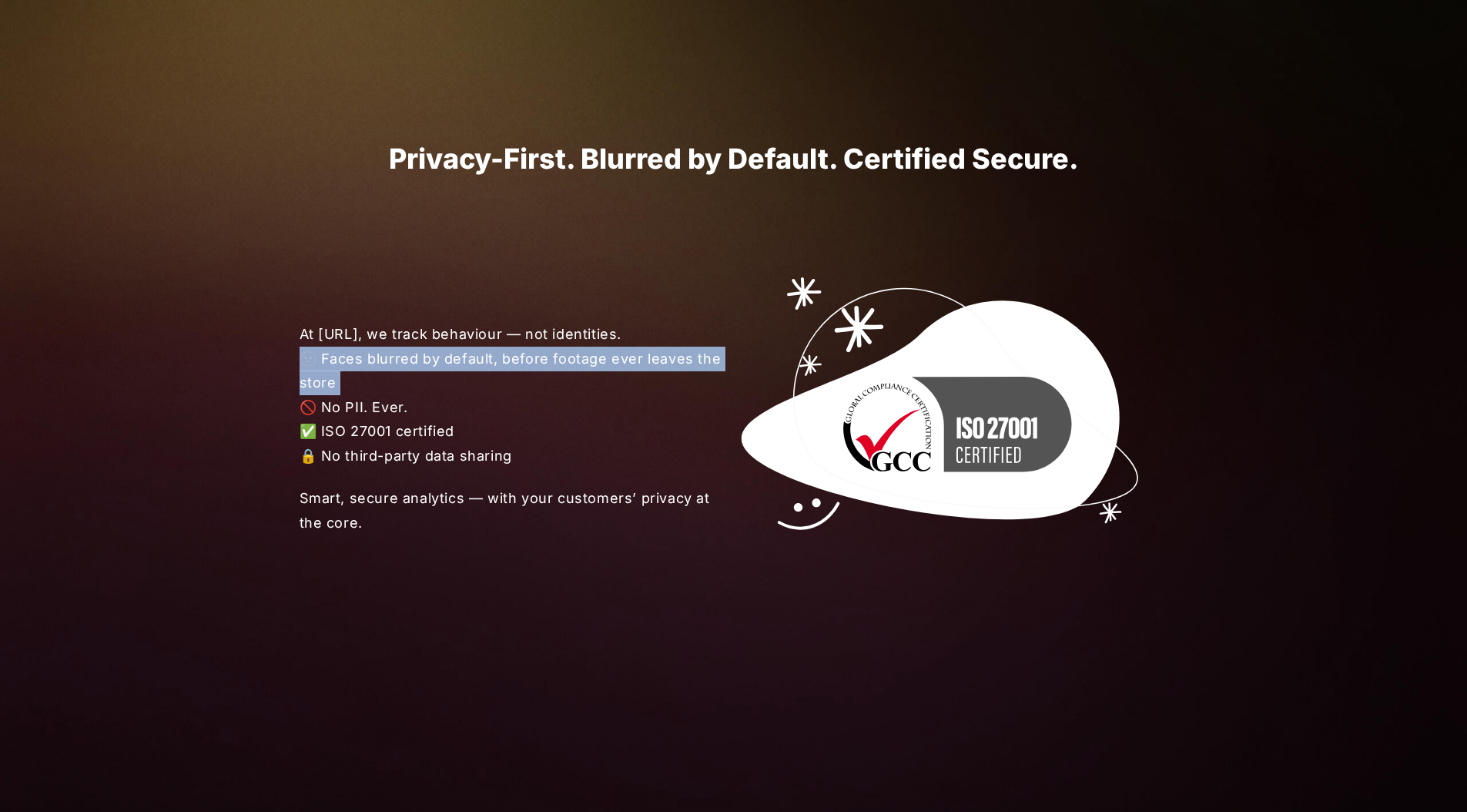
click at [432, 370] on span "At [URL], we track behaviour — not identities. 🫥 Faces blurred by default, befo…" at bounding box center [516, 395] width 435 height 145
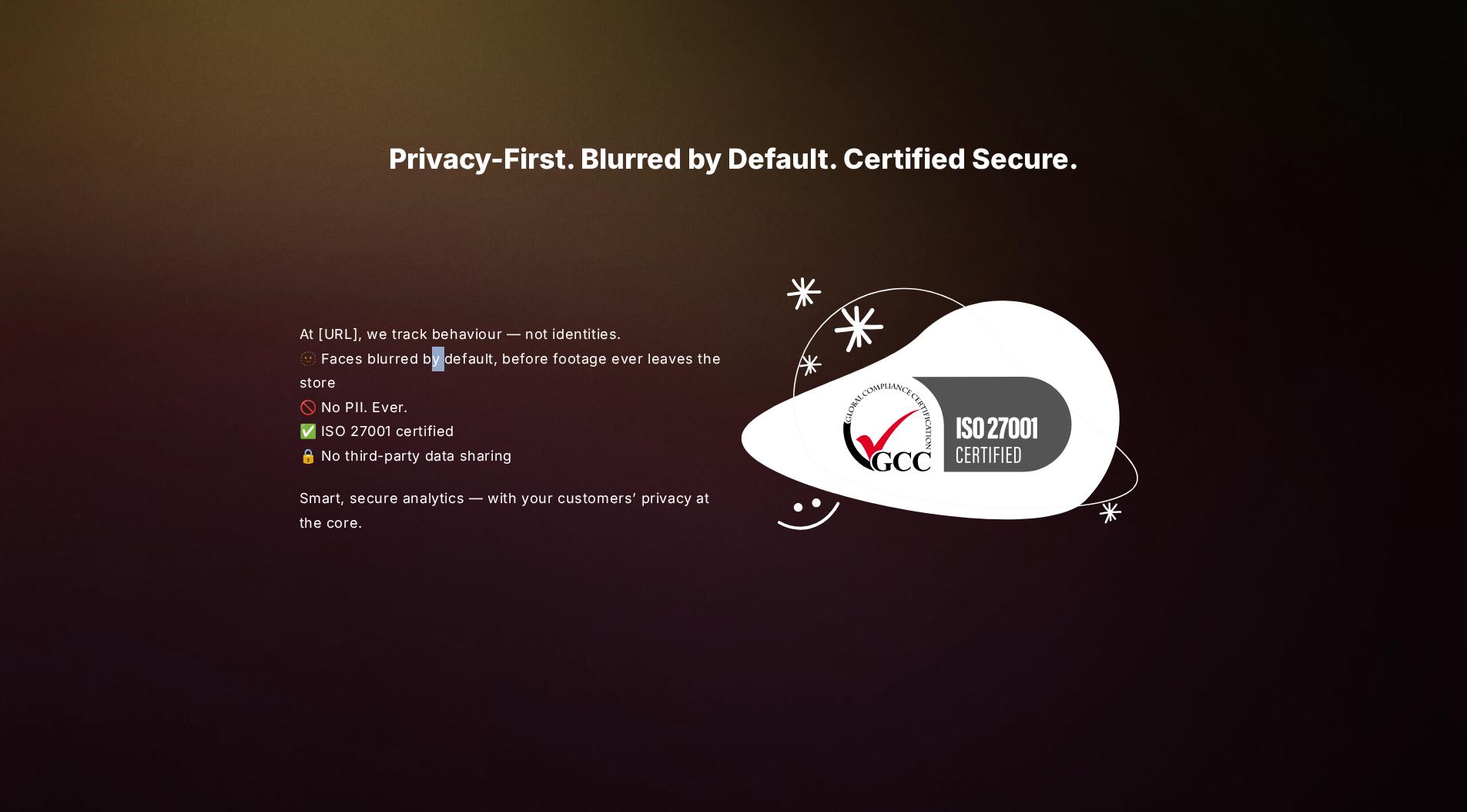
click at [432, 370] on span "At [URL], we track behaviour — not identities. 🫥 Faces blurred by default, befo…" at bounding box center [516, 395] width 435 height 145
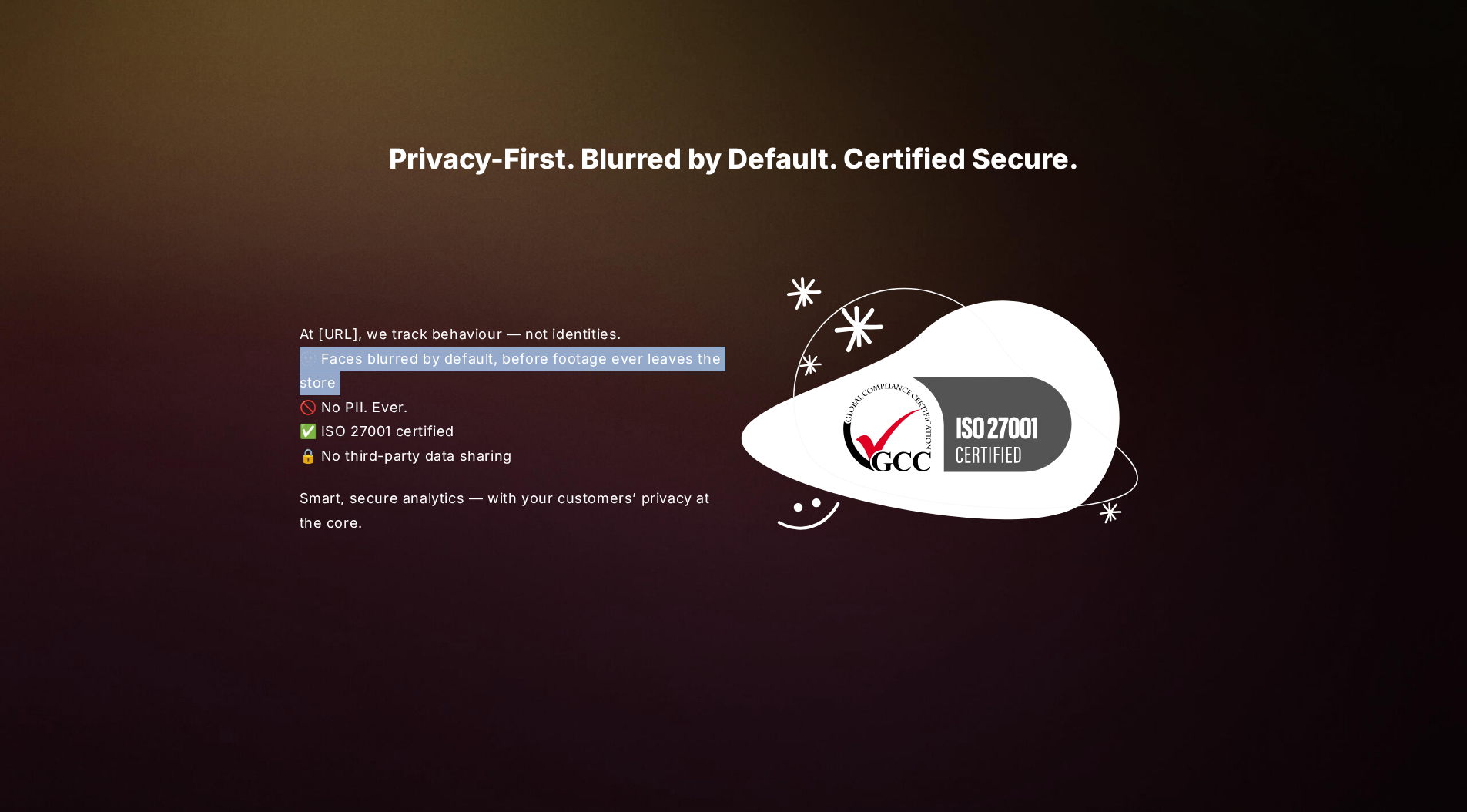
click at [431, 370] on span "At [URL], we track behaviour — not identities. 🫥 Faces blurred by default, befo…" at bounding box center [516, 395] width 435 height 145
click at [419, 381] on span "At [URL], we track behaviour — not identities. 🫥 Faces blurred by default, befo…" at bounding box center [516, 395] width 435 height 145
click at [408, 375] on span "At [URL], we track behaviour — not identities. 🫥 Faces blurred by default, befo…" at bounding box center [516, 395] width 435 height 145
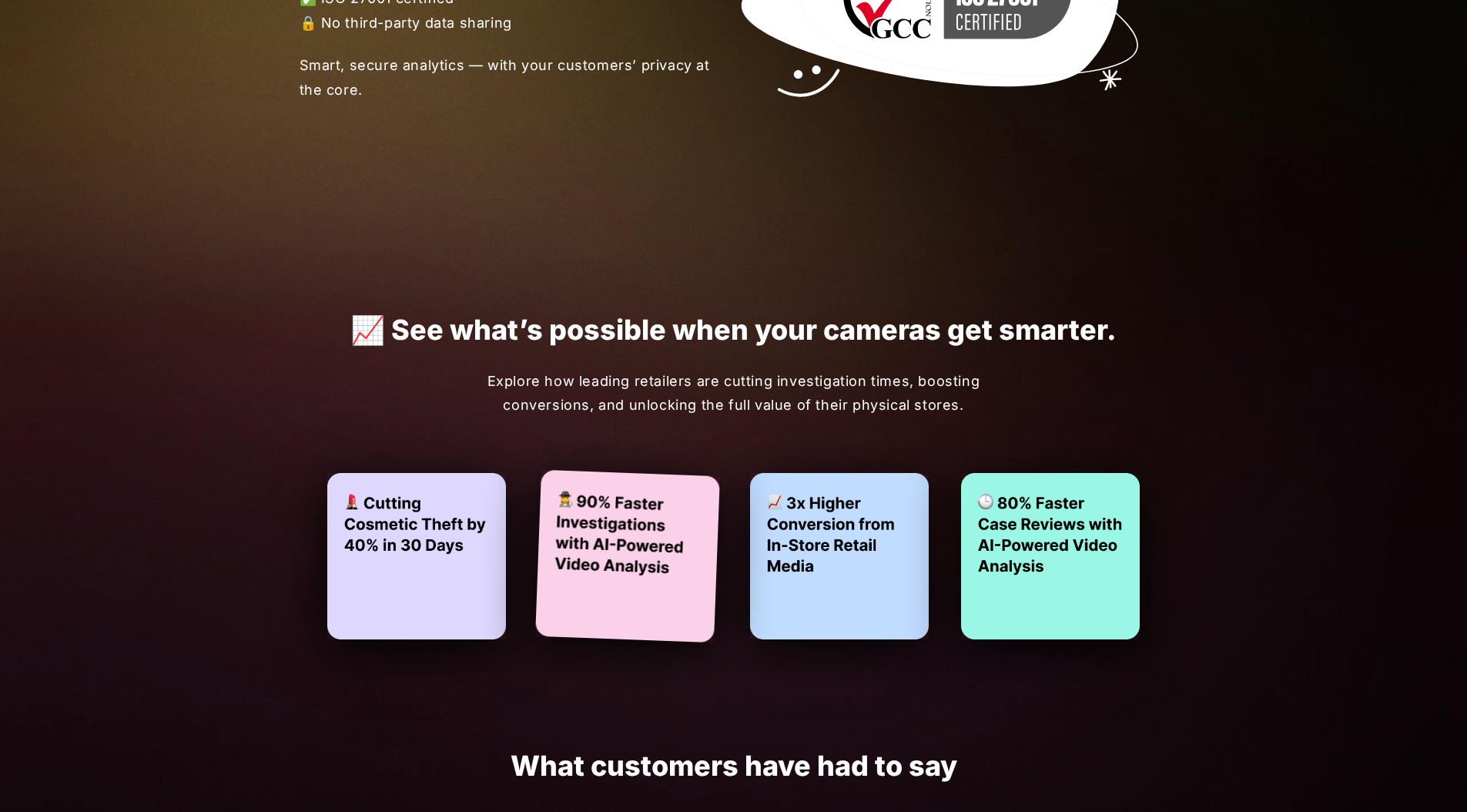
scroll to position [3033, 0]
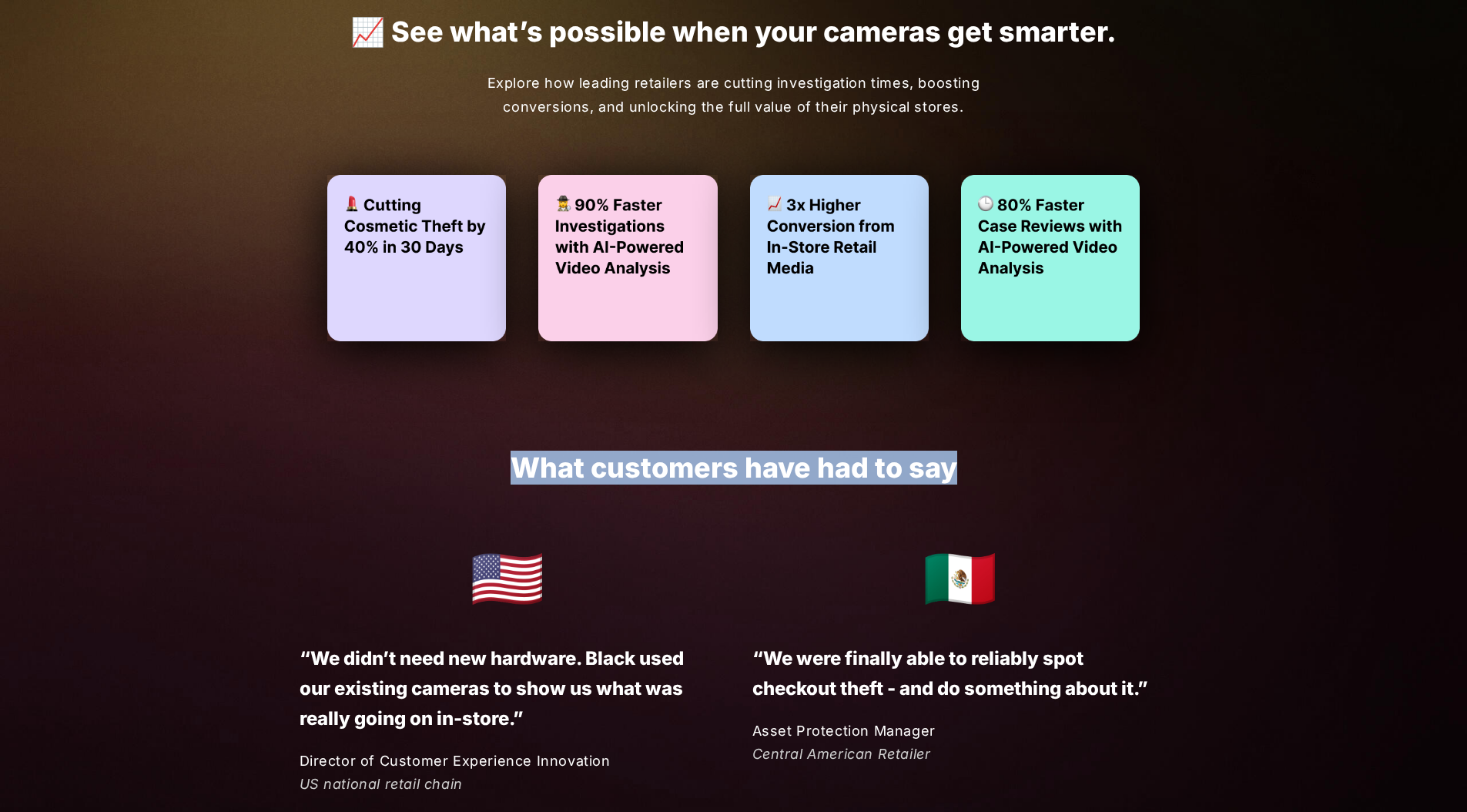
drag, startPoint x: 530, startPoint y: 471, endPoint x: 970, endPoint y: 459, distance: 440.2
click at [970, 459] on h1 "What customers have had to say" at bounding box center [734, 468] width 869 height 32
drag, startPoint x: 998, startPoint y: 466, endPoint x: 418, endPoint y: 457, distance: 580.1
click at [418, 457] on h1 "What customers have had to say" at bounding box center [734, 468] width 869 height 32
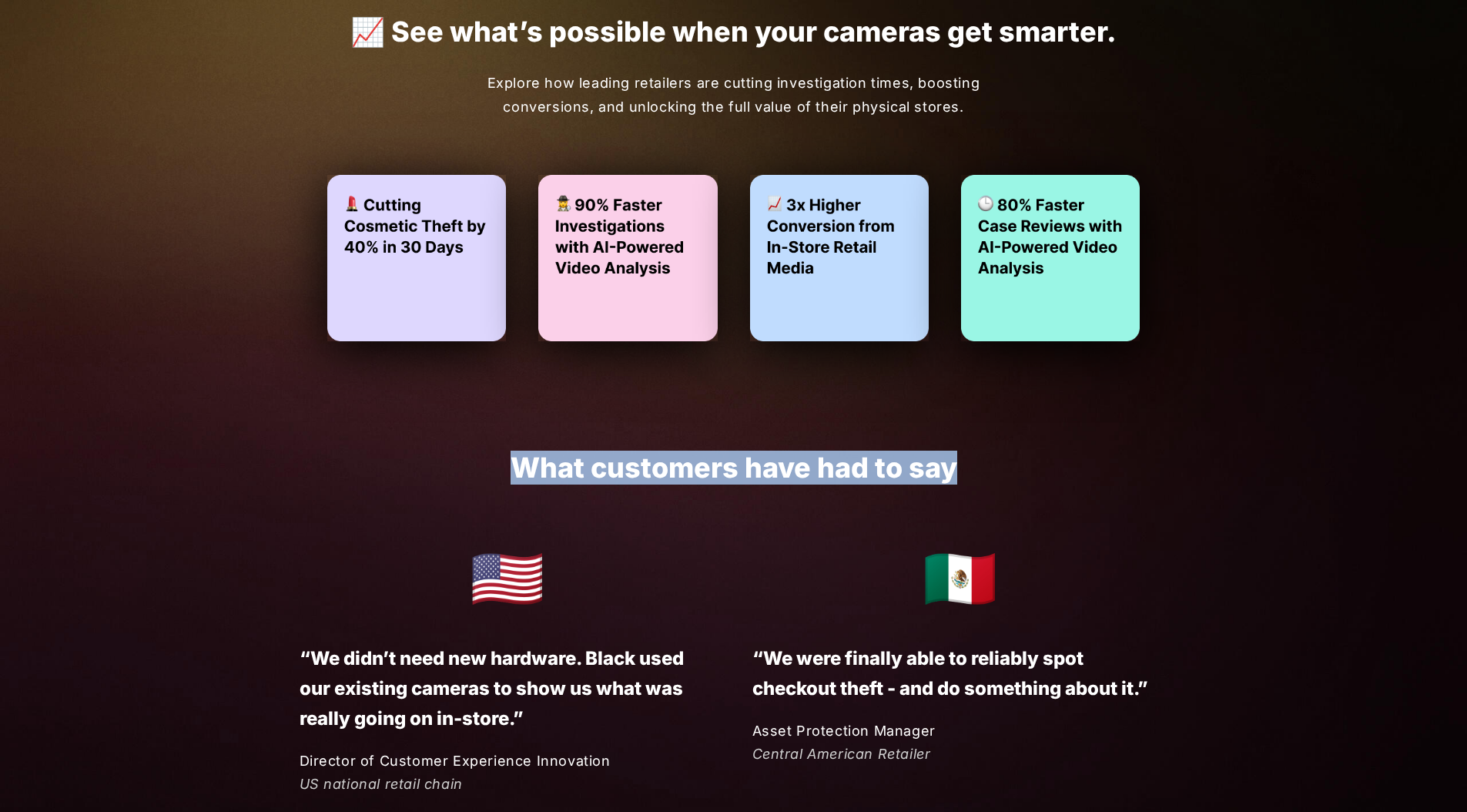
click at [418, 457] on h1 "What customers have had to say" at bounding box center [734, 468] width 869 height 32
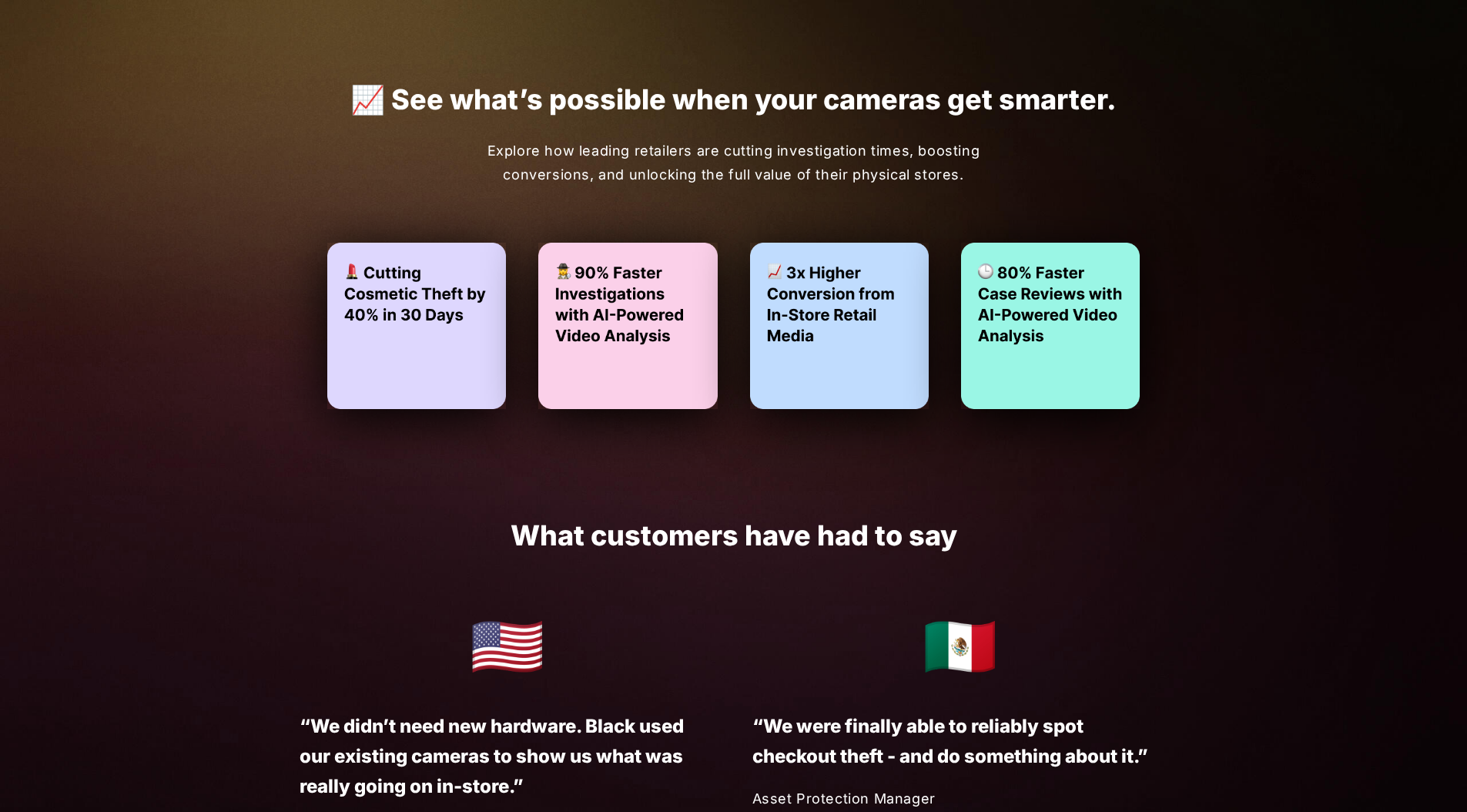
scroll to position [2955, 0]
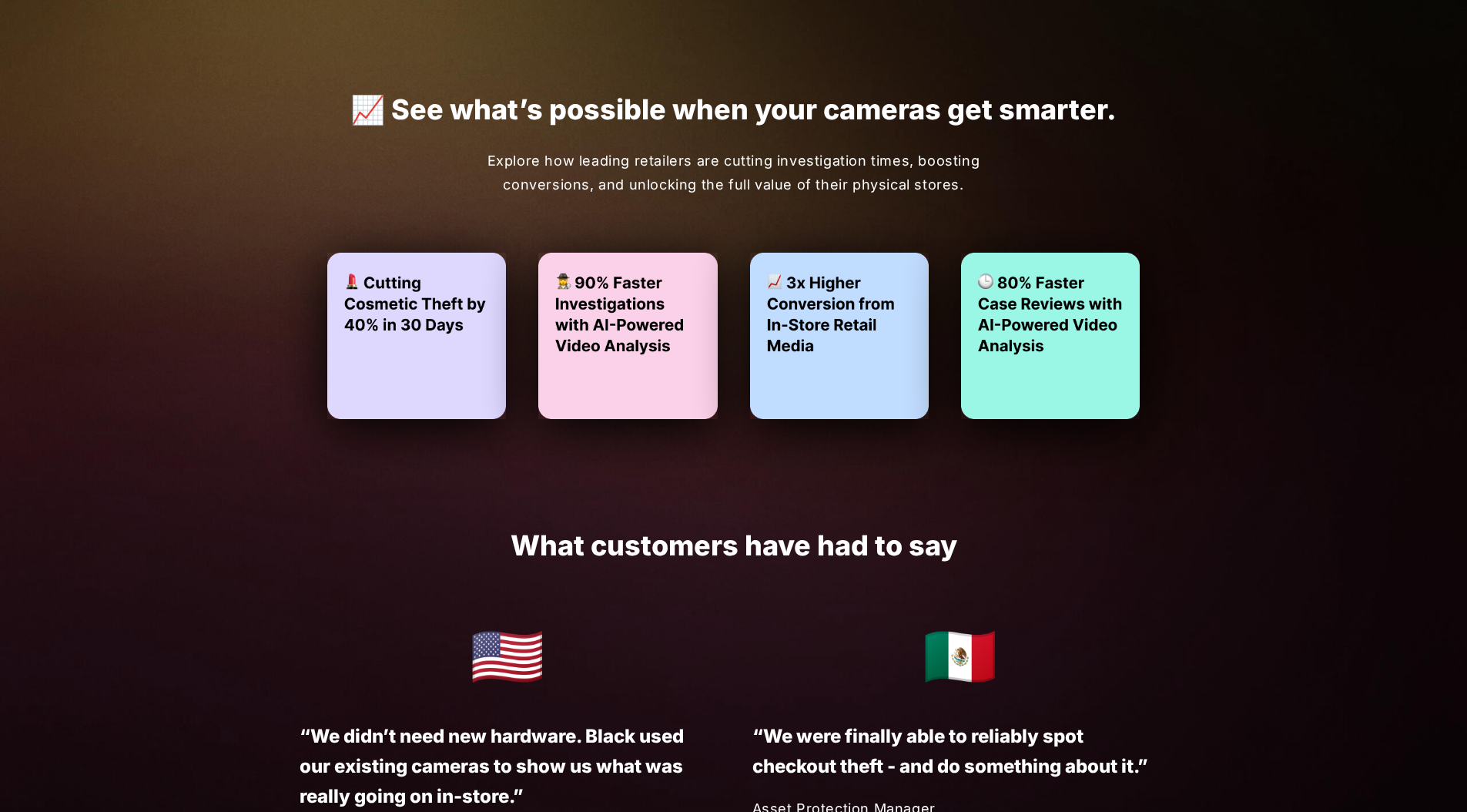
click at [472, 482] on div "📈 See what’s possible when your cameras get smarter. Explore how leading retail…" at bounding box center [734, 256] width 924 height 453
click at [1239, 335] on div "📈 See what’s possible when your cameras get smarter. Explore how leading retail…" at bounding box center [734, 256] width 1467 height 453
click at [1191, 344] on div "📈 See what’s possible when your cameras get smarter. Explore how leading retail…" at bounding box center [734, 256] width 924 height 453
click at [1187, 346] on div "📈 See what’s possible when your cameras get smarter. Explore how leading retail…" at bounding box center [734, 256] width 924 height 453
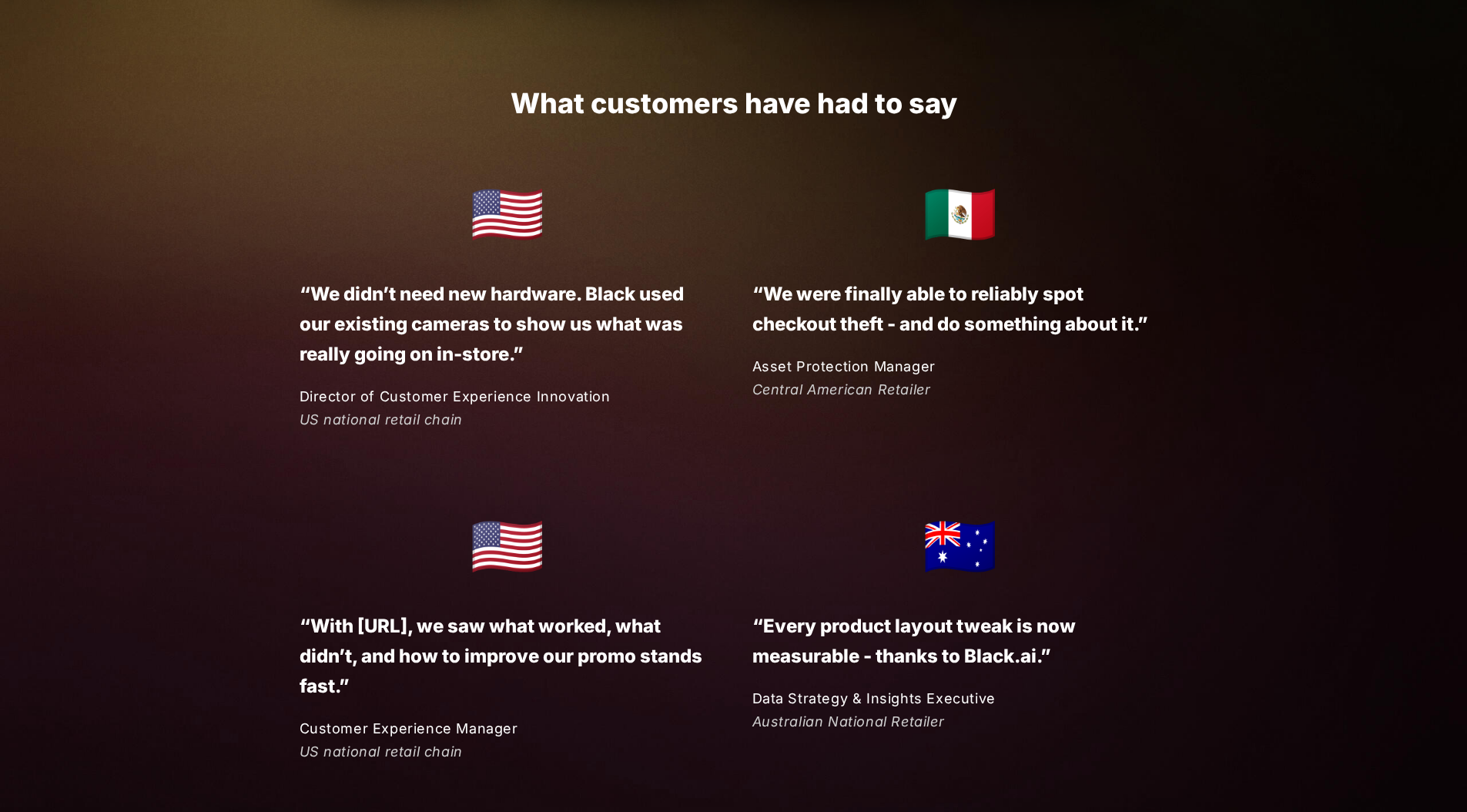
scroll to position [3476, 0]
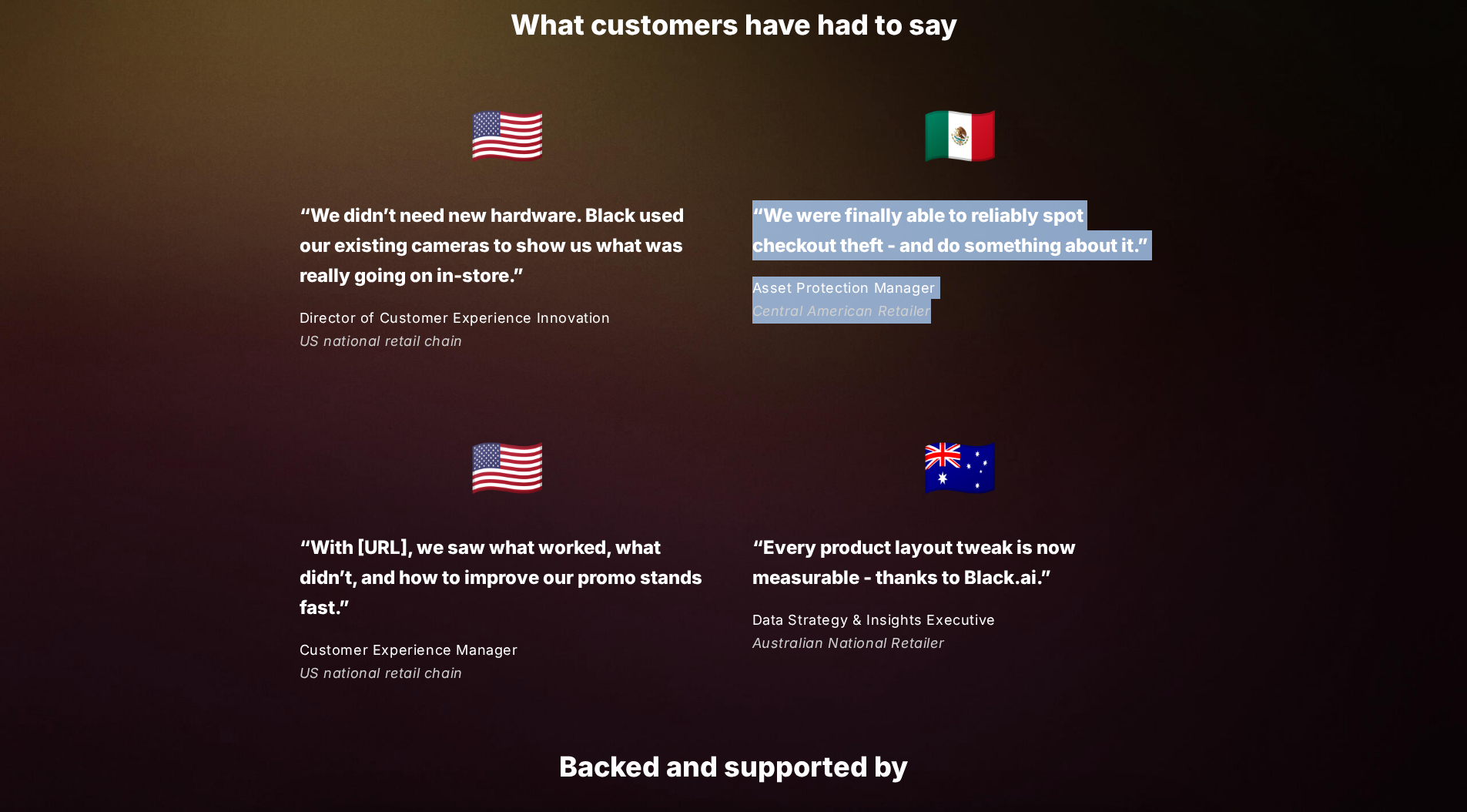
drag, startPoint x: 748, startPoint y: 210, endPoint x: 996, endPoint y: 315, distance: 269.3
click at [996, 315] on div "🇲🇽 “We were finally able to reliably spot checkout theft - and do something abo…" at bounding box center [942, 205] width 453 height 237
click at [996, 315] on p "Central American Retailer" at bounding box center [961, 311] width 417 height 24
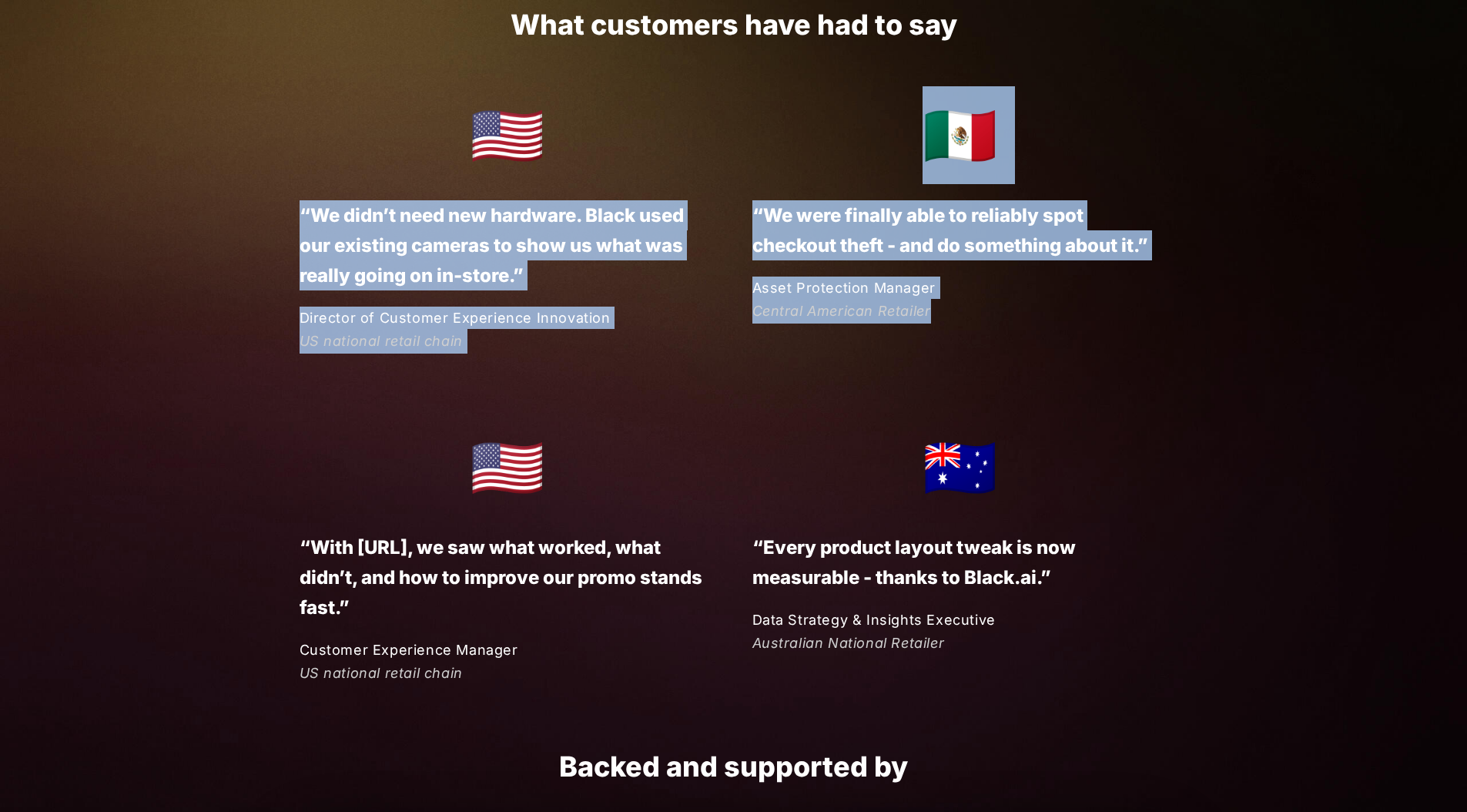
drag, startPoint x: 920, startPoint y: 310, endPoint x: 276, endPoint y: 209, distance: 651.9
click at [299, 209] on div "🇺🇸 “We didn’t need new hardware. Black used our existing cameras to show us wha…" at bounding box center [734, 220] width 869 height 267
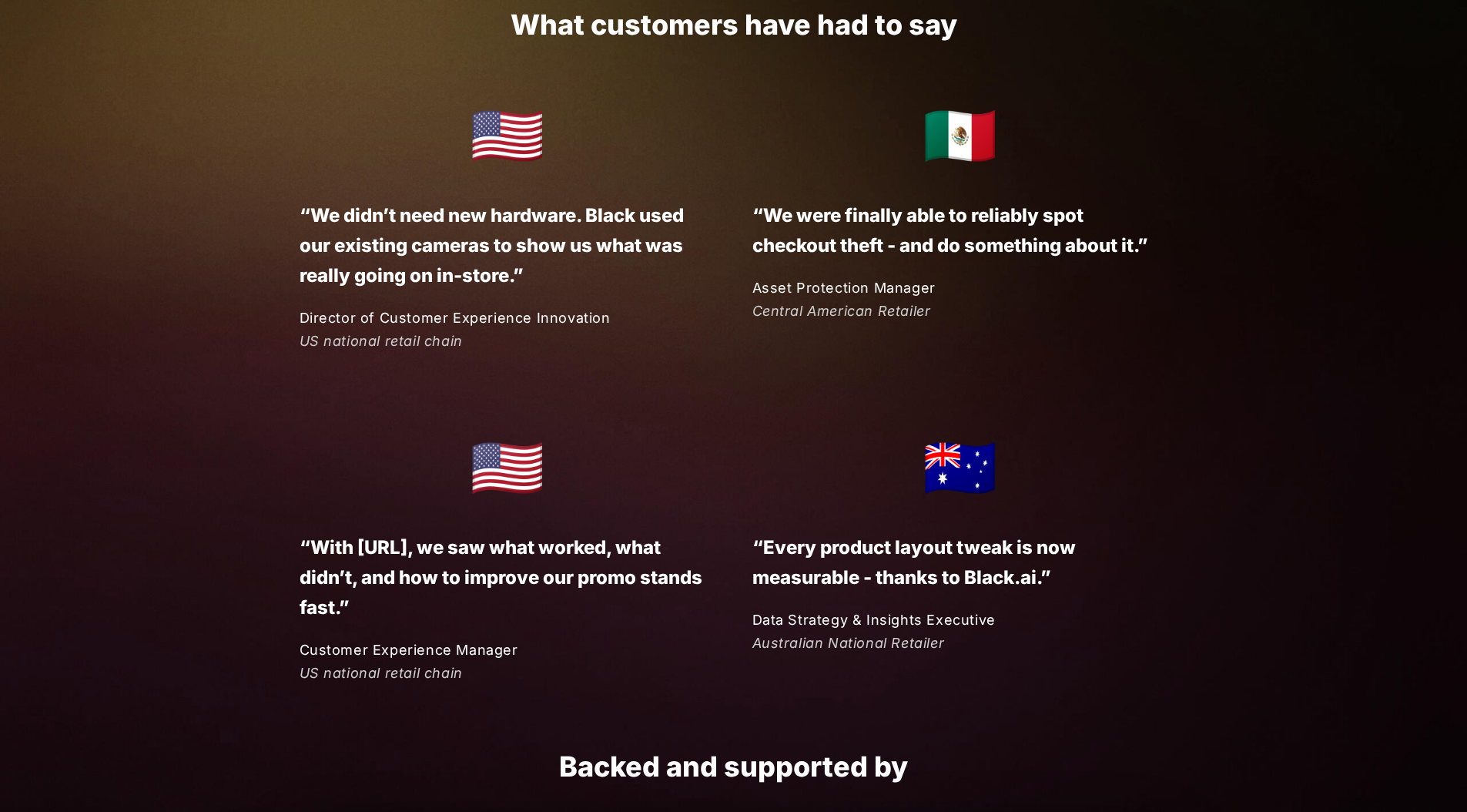
click at [275, 209] on div "🇺🇸 “We didn’t need new hardware. Black used our existing cameras to show us wha…" at bounding box center [488, 220] width 453 height 267
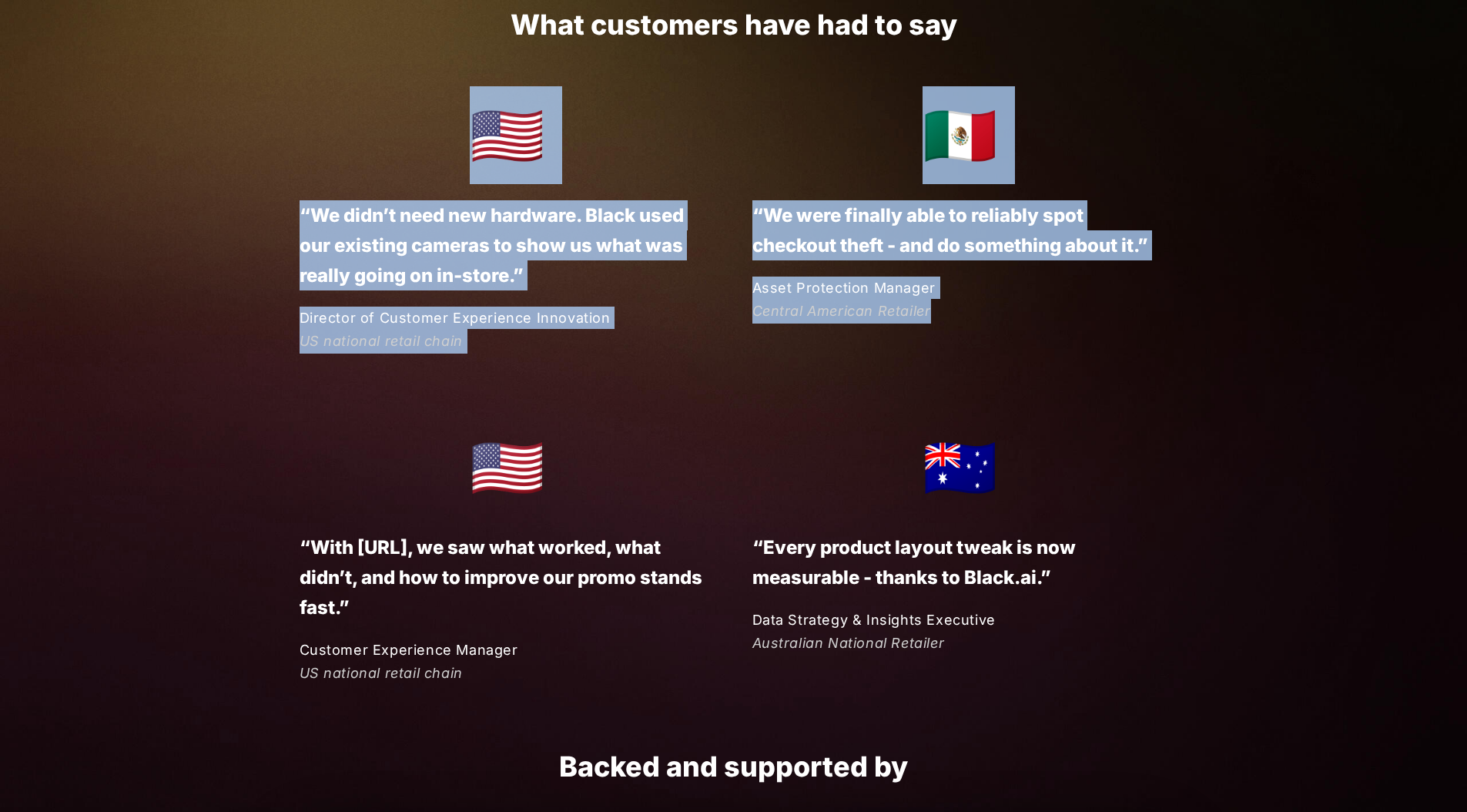
drag, startPoint x: 250, startPoint y: 200, endPoint x: 985, endPoint y: 322, distance: 745.1
click at [985, 322] on p "Central American Retailer" at bounding box center [961, 311] width 417 height 24
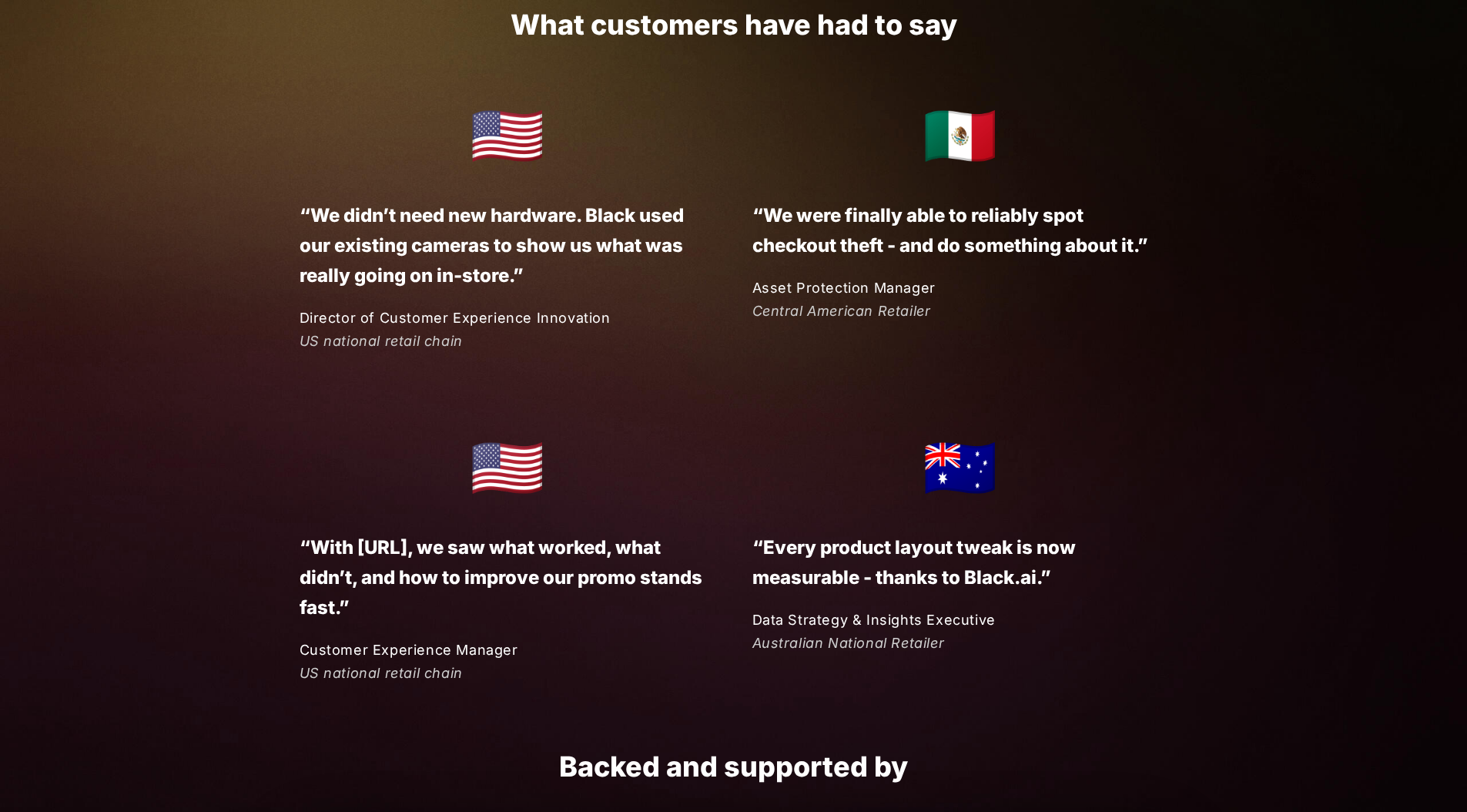
click at [826, 229] on p "“We were finally able to reliably spot checkout theft - and do something about …" at bounding box center [960, 230] width 416 height 60
click at [815, 266] on div "🇲🇽 “We were finally able to reliably spot checkout theft - and do something abo…" at bounding box center [942, 205] width 453 height 237
drag, startPoint x: 400, startPoint y: 542, endPoint x: 609, endPoint y: 598, distance: 216.4
click at [609, 598] on p "“With [URL], we saw what worked, what didn’t, and how to improve our promo stan…" at bounding box center [507, 577] width 416 height 90
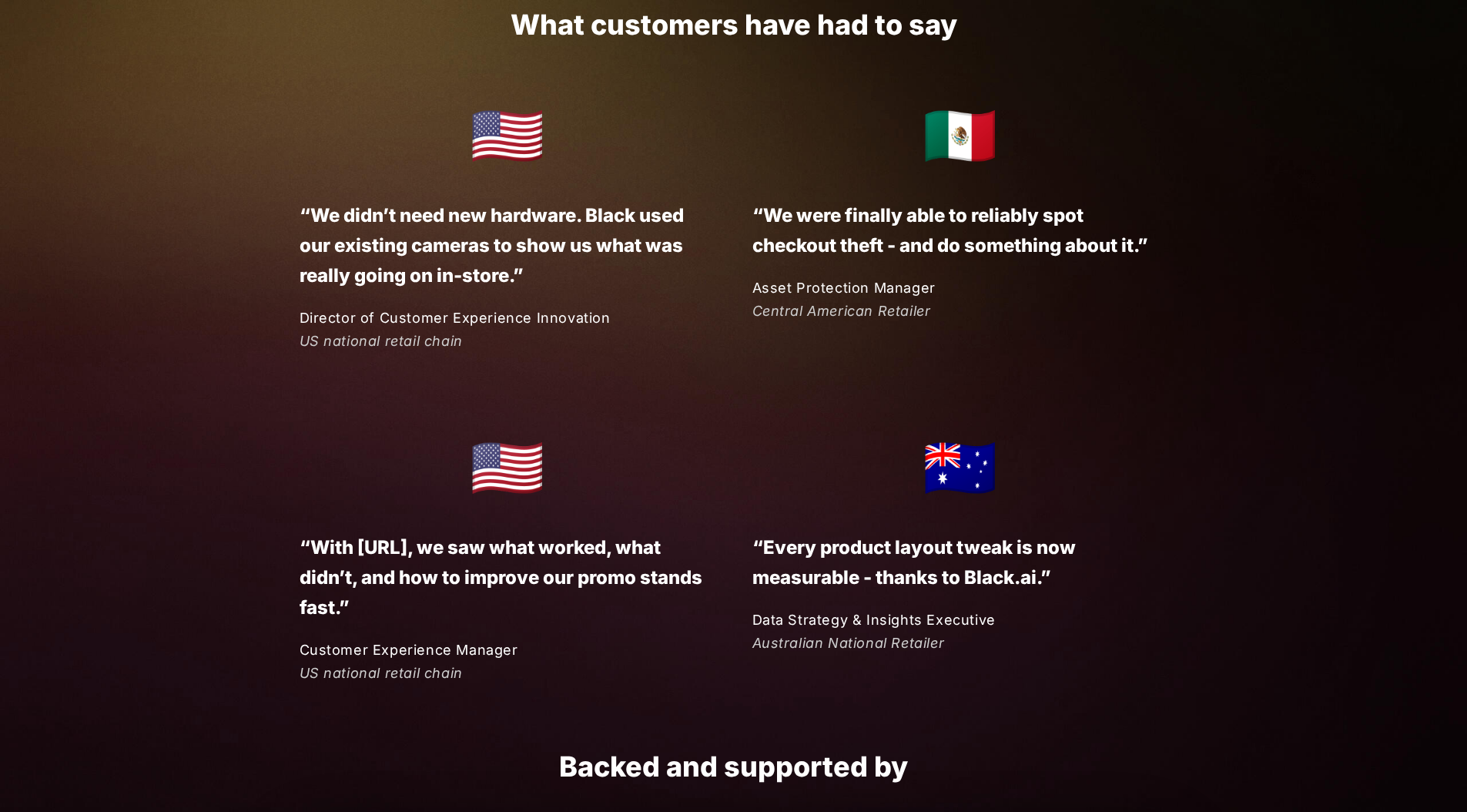
click at [607, 585] on p "“With [URL], we saw what worked, what didn’t, and how to improve our promo stan…" at bounding box center [507, 577] width 416 height 90
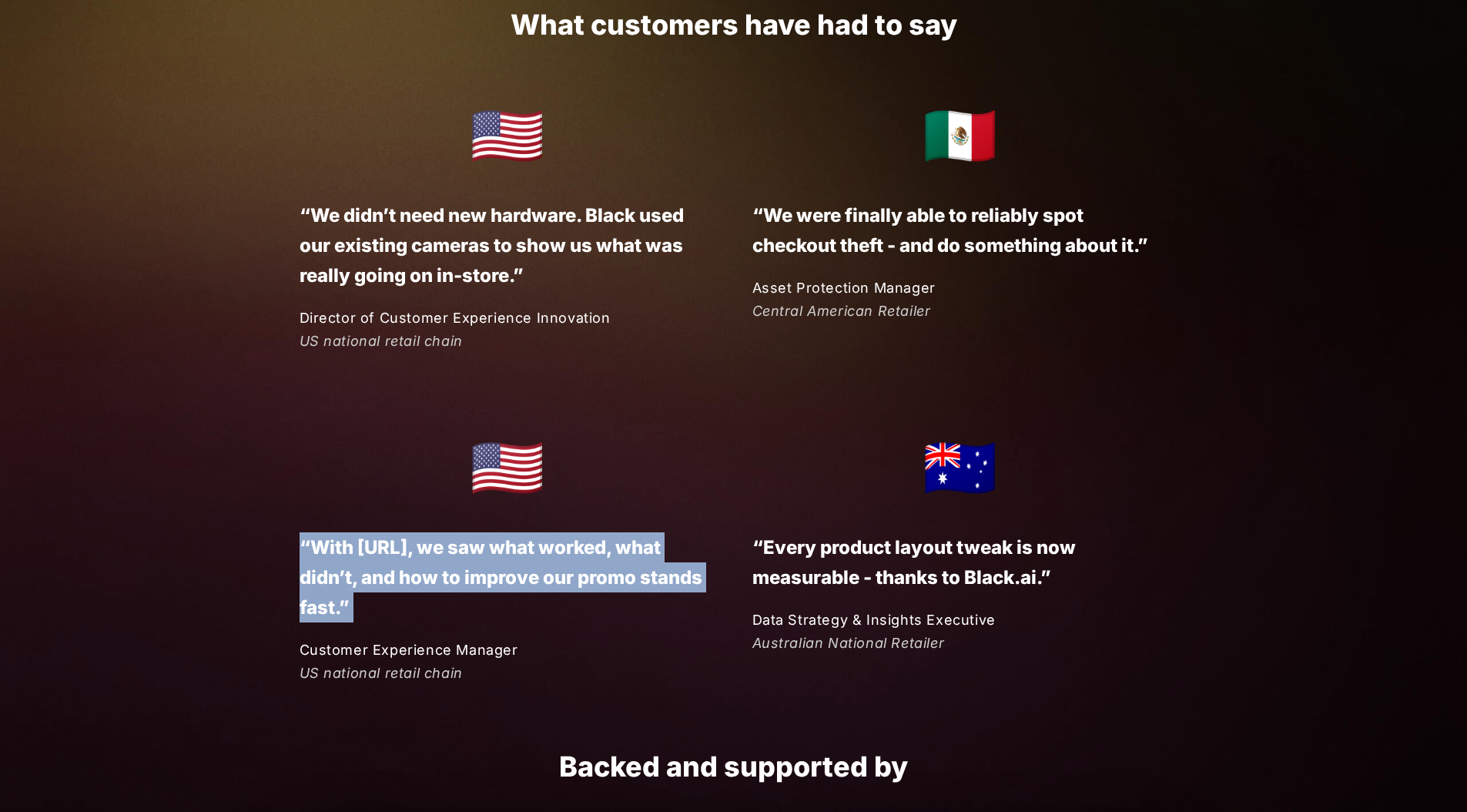
click at [607, 585] on p "“With [URL], we saw what worked, what didn’t, and how to improve our promo stan…" at bounding box center [507, 577] width 416 height 90
click at [627, 600] on p "“With [URL], we saw what worked, what didn’t, and how to improve our promo stan…" at bounding box center [507, 577] width 416 height 90
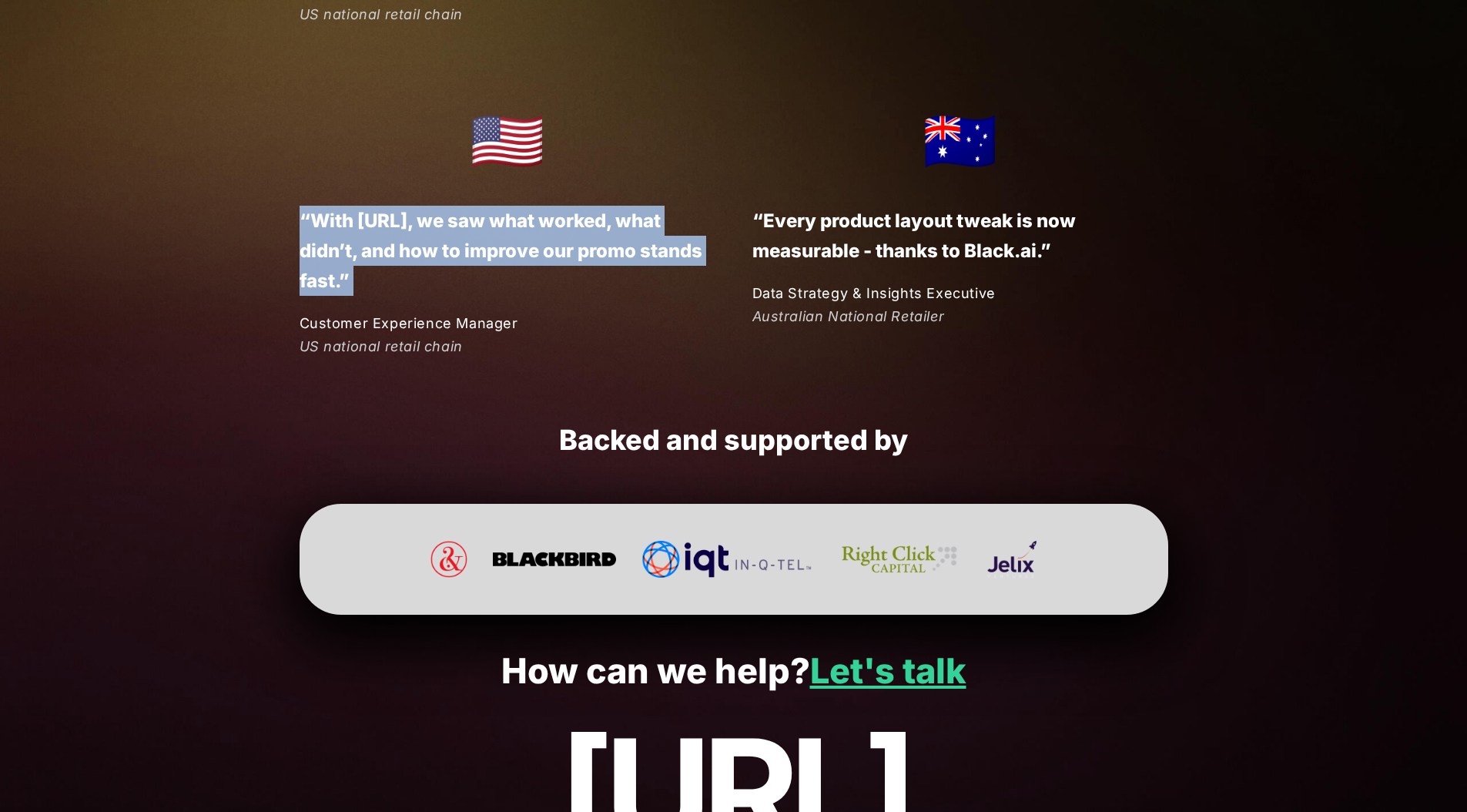
scroll to position [3967, 0]
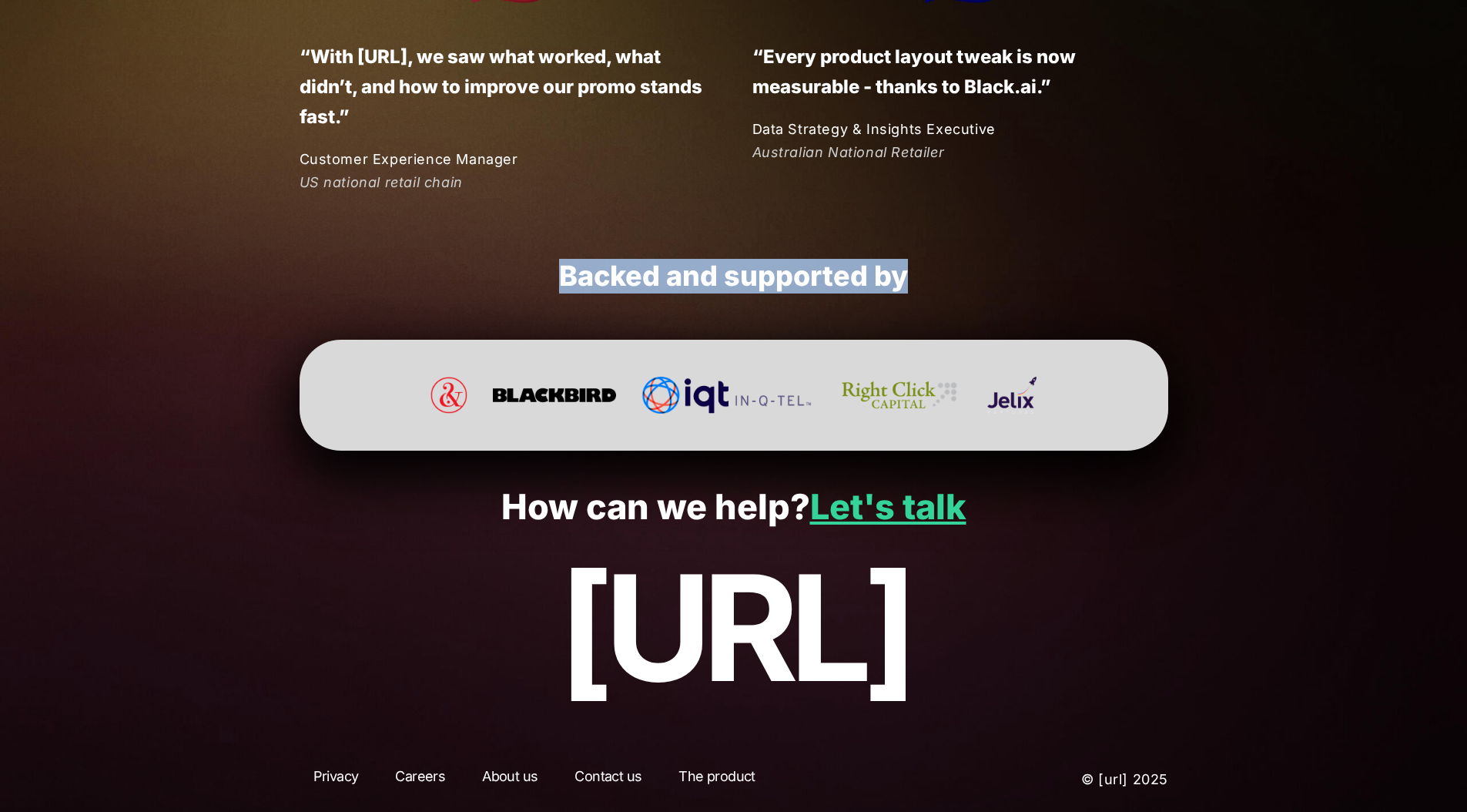
drag, startPoint x: 562, startPoint y: 269, endPoint x: 1059, endPoint y: 290, distance: 497.4
click at [1059, 290] on h2 "Backed and supported by" at bounding box center [734, 276] width 869 height 35
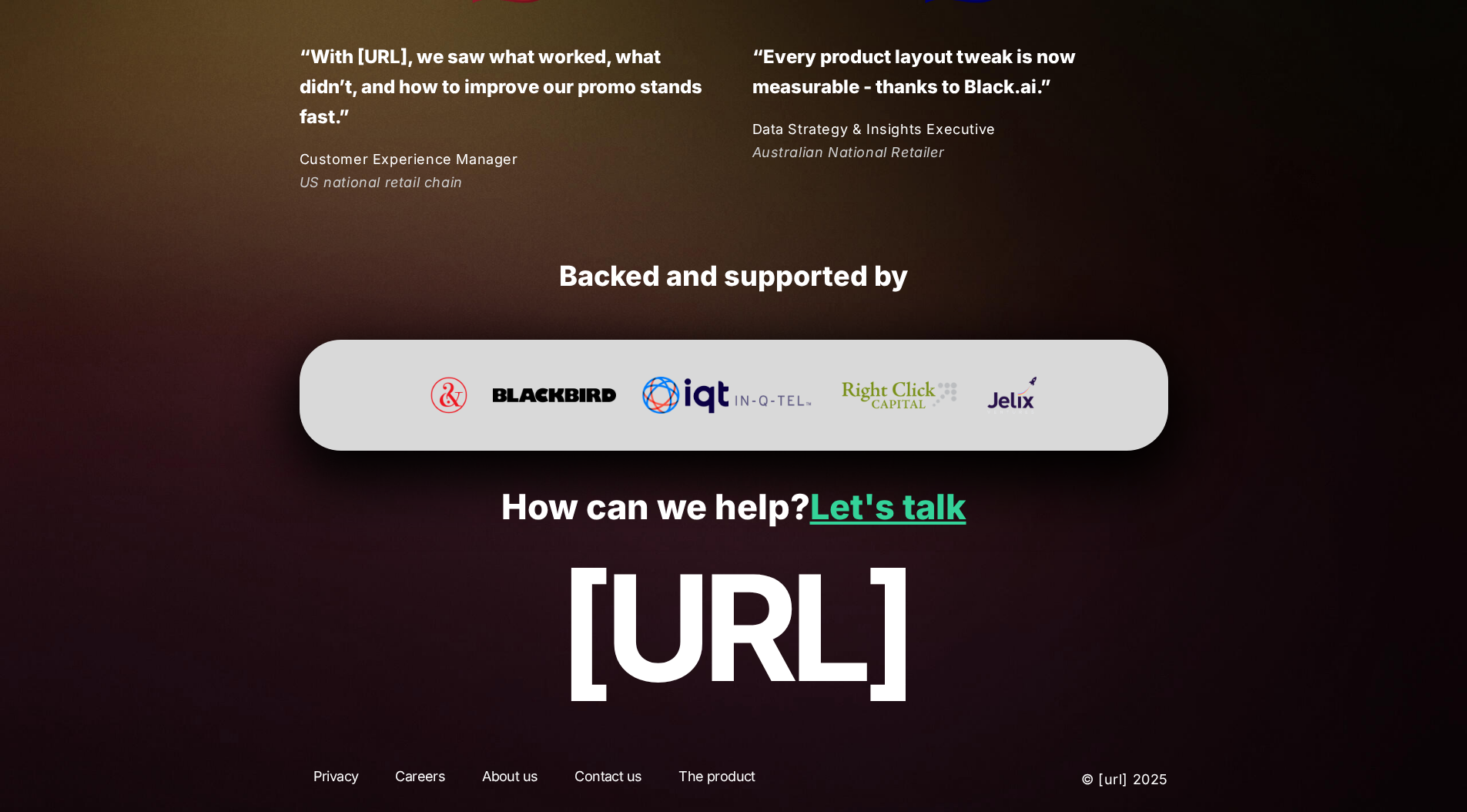
click at [1065, 545] on p "[URL]" at bounding box center [734, 627] width 1375 height 164
drag, startPoint x: 600, startPoint y: 510, endPoint x: 674, endPoint y: 503, distance: 74.3
click at [676, 502] on p "How can we help? Let's talk" at bounding box center [734, 507] width 1375 height 39
click at [674, 503] on p "How can we help? Let's talk" at bounding box center [734, 507] width 1375 height 39
drag, startPoint x: 734, startPoint y: 503, endPoint x: 611, endPoint y: 510, distance: 123.2
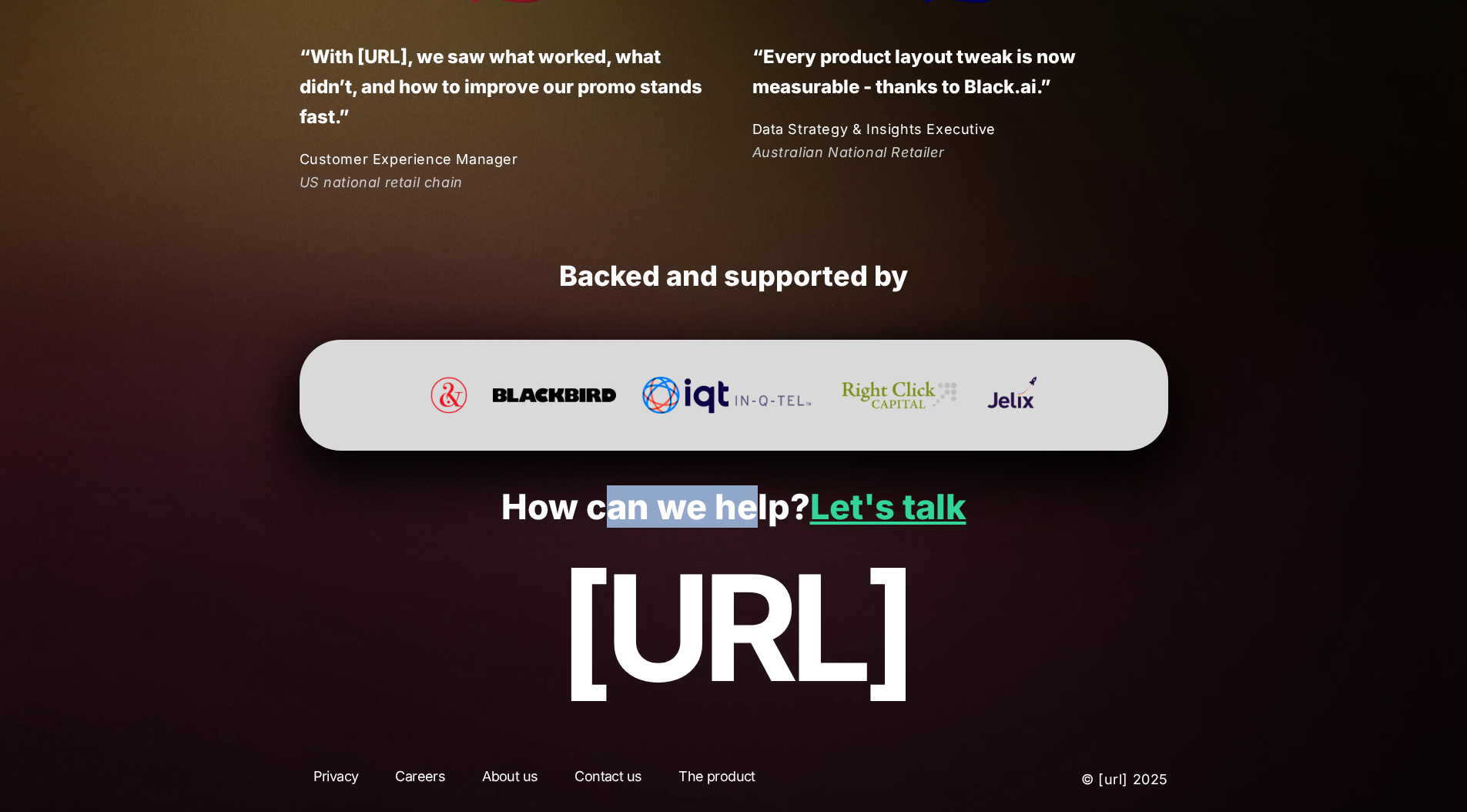
click at [611, 510] on p "How can we help? Let's talk" at bounding box center [734, 507] width 1375 height 39
click at [614, 508] on p "How can we help? Let's talk" at bounding box center [734, 507] width 1375 height 39
drag, startPoint x: 614, startPoint y: 510, endPoint x: 712, endPoint y: 508, distance: 98.0
click at [712, 508] on p "How can we help? Let's talk" at bounding box center [734, 507] width 1375 height 39
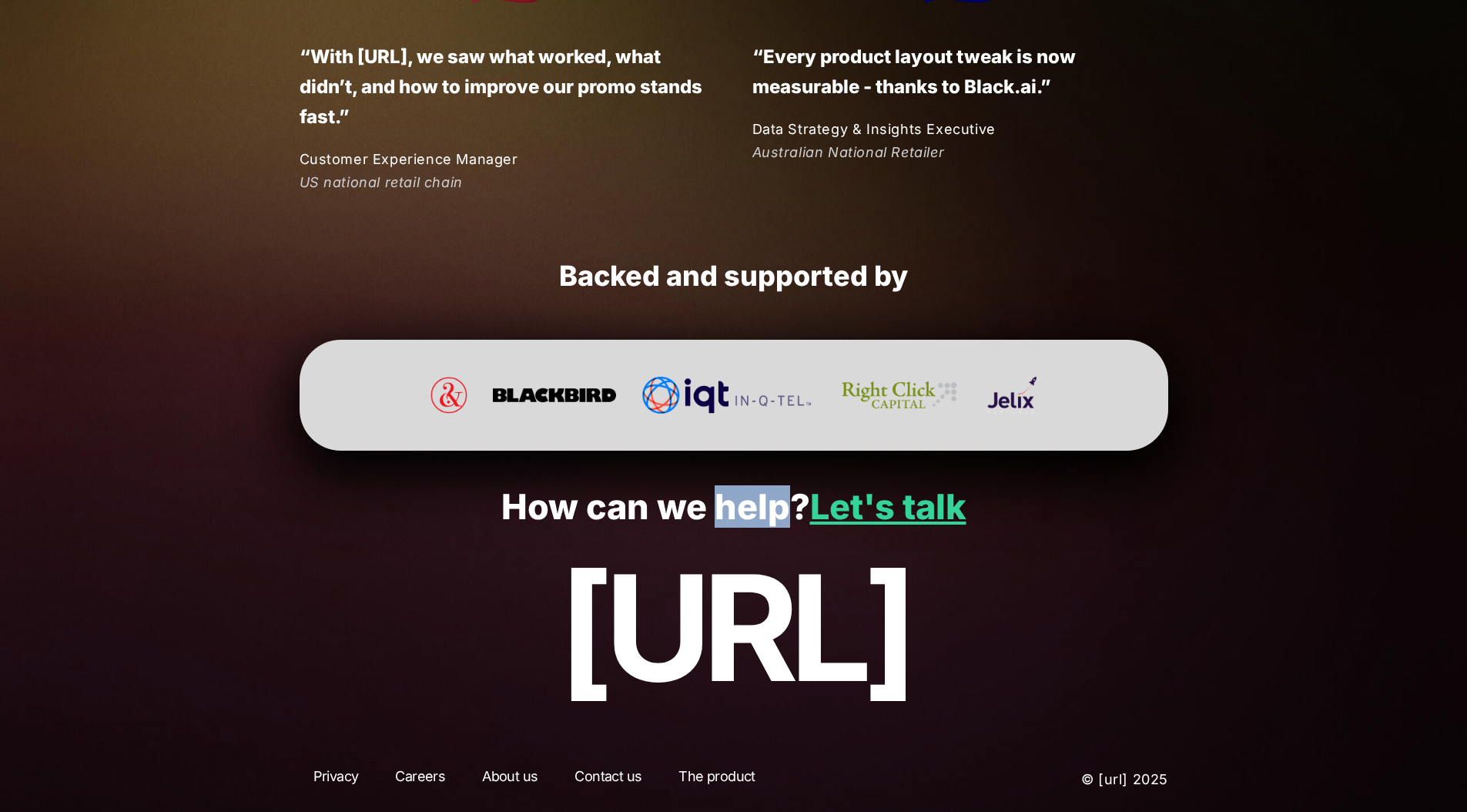
click at [712, 508] on p "How can we help? Let's talk" at bounding box center [734, 507] width 1375 height 39
click at [761, 614] on p "[URL]" at bounding box center [734, 627] width 1375 height 164
drag, startPoint x: 880, startPoint y: 622, endPoint x: 656, endPoint y: 614, distance: 224.1
click at [619, 614] on p "[URL]" at bounding box center [734, 627] width 1375 height 164
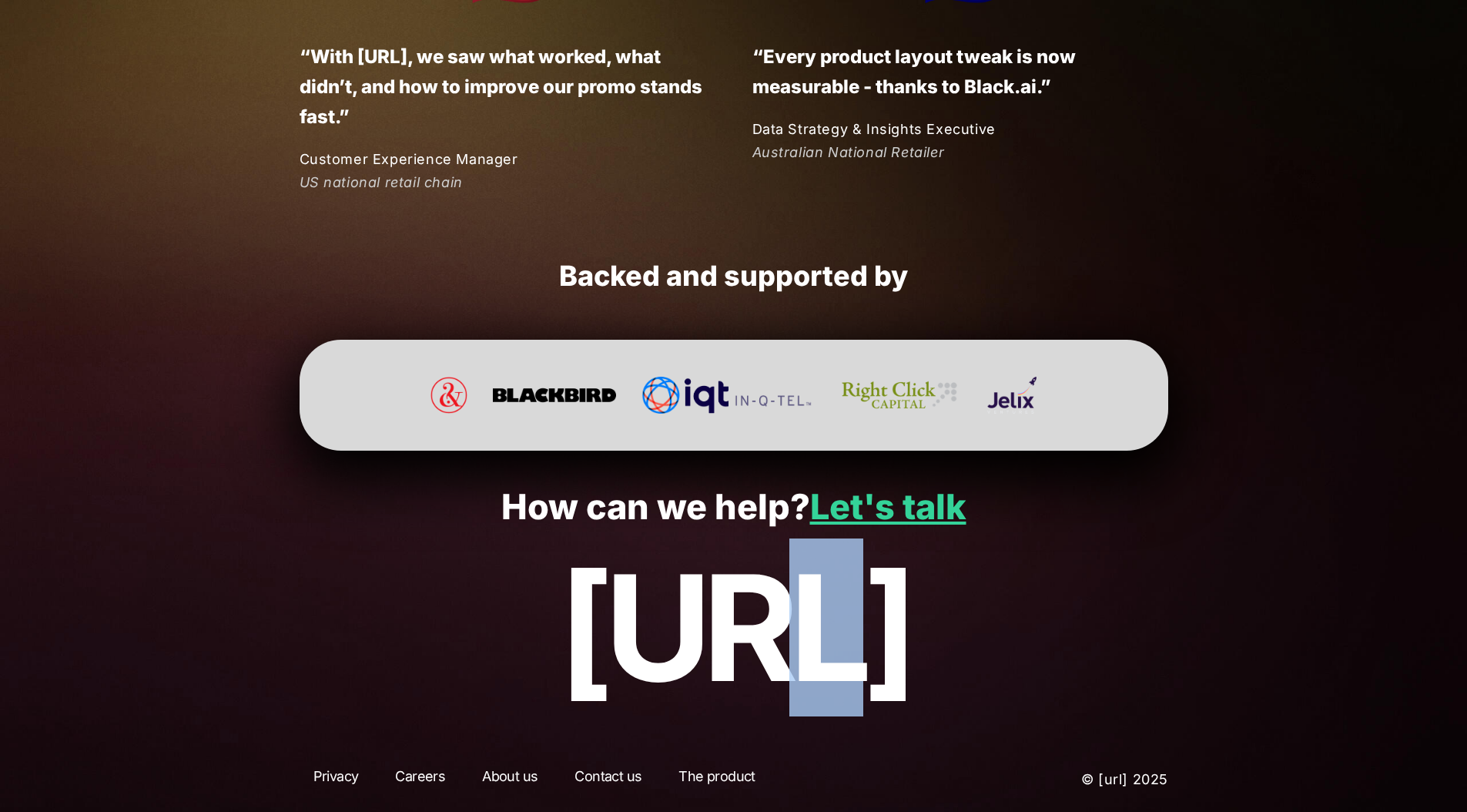
drag, startPoint x: 656, startPoint y: 614, endPoint x: 818, endPoint y: 614, distance: 162.0
click at [727, 615] on p "[URL]" at bounding box center [734, 627] width 1375 height 164
drag, startPoint x: 818, startPoint y: 614, endPoint x: 891, endPoint y: 619, distance: 73.2
click at [884, 619] on p "[URL]" at bounding box center [734, 627] width 1375 height 164
drag, startPoint x: 925, startPoint y: 620, endPoint x: 947, endPoint y: 620, distance: 22.0
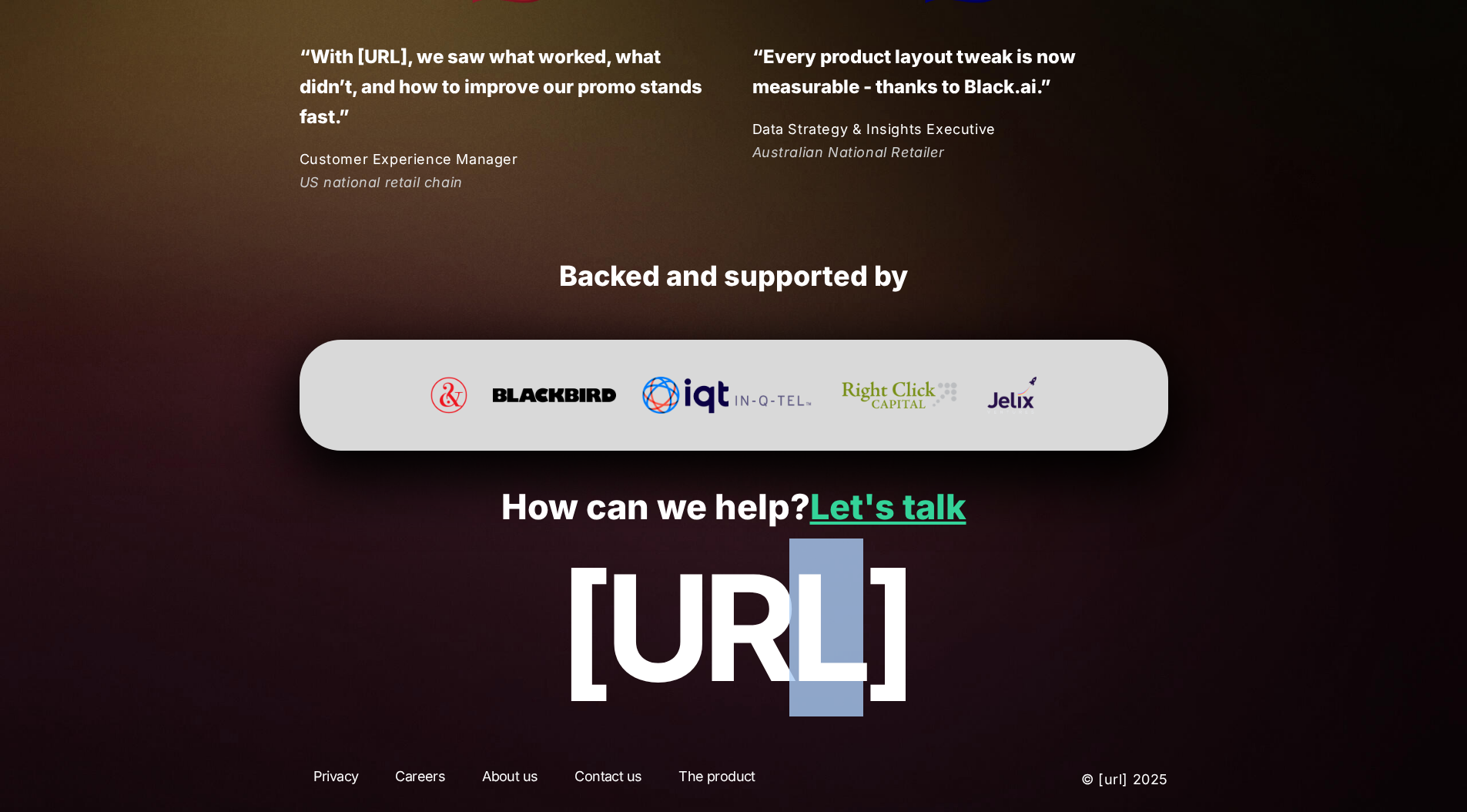
click at [947, 620] on p "[URL]" at bounding box center [734, 627] width 1375 height 164
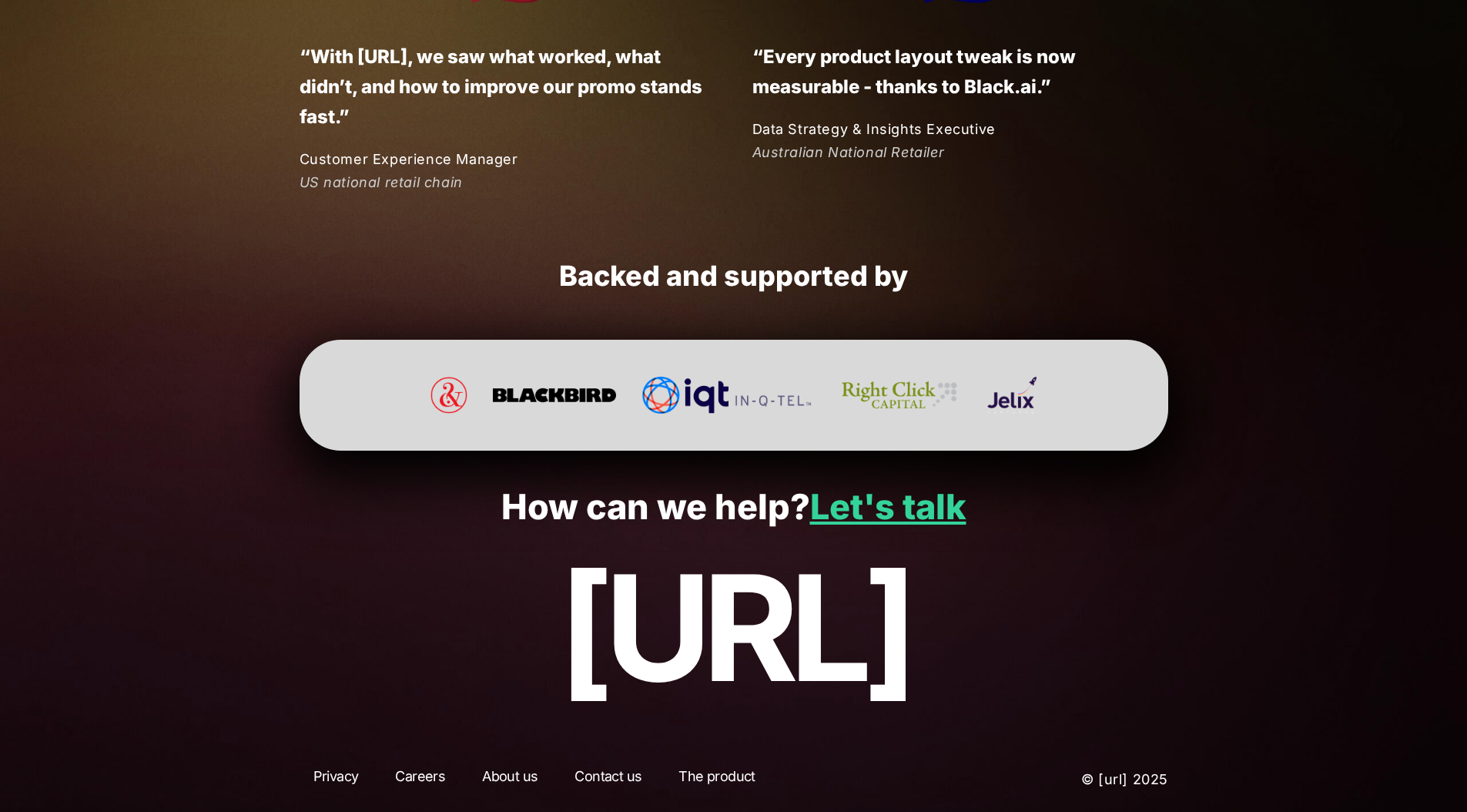
click at [989, 619] on p "[URL]" at bounding box center [734, 627] width 1375 height 164
drag, startPoint x: 969, startPoint y: 619, endPoint x: 617, endPoint y: 612, distance: 352.1
click at [617, 613] on p "[URL]" at bounding box center [734, 627] width 1375 height 164
drag, startPoint x: 617, startPoint y: 612, endPoint x: 653, endPoint y: 604, distance: 36.9
click at [618, 612] on p "[URL]" at bounding box center [734, 627] width 1375 height 164
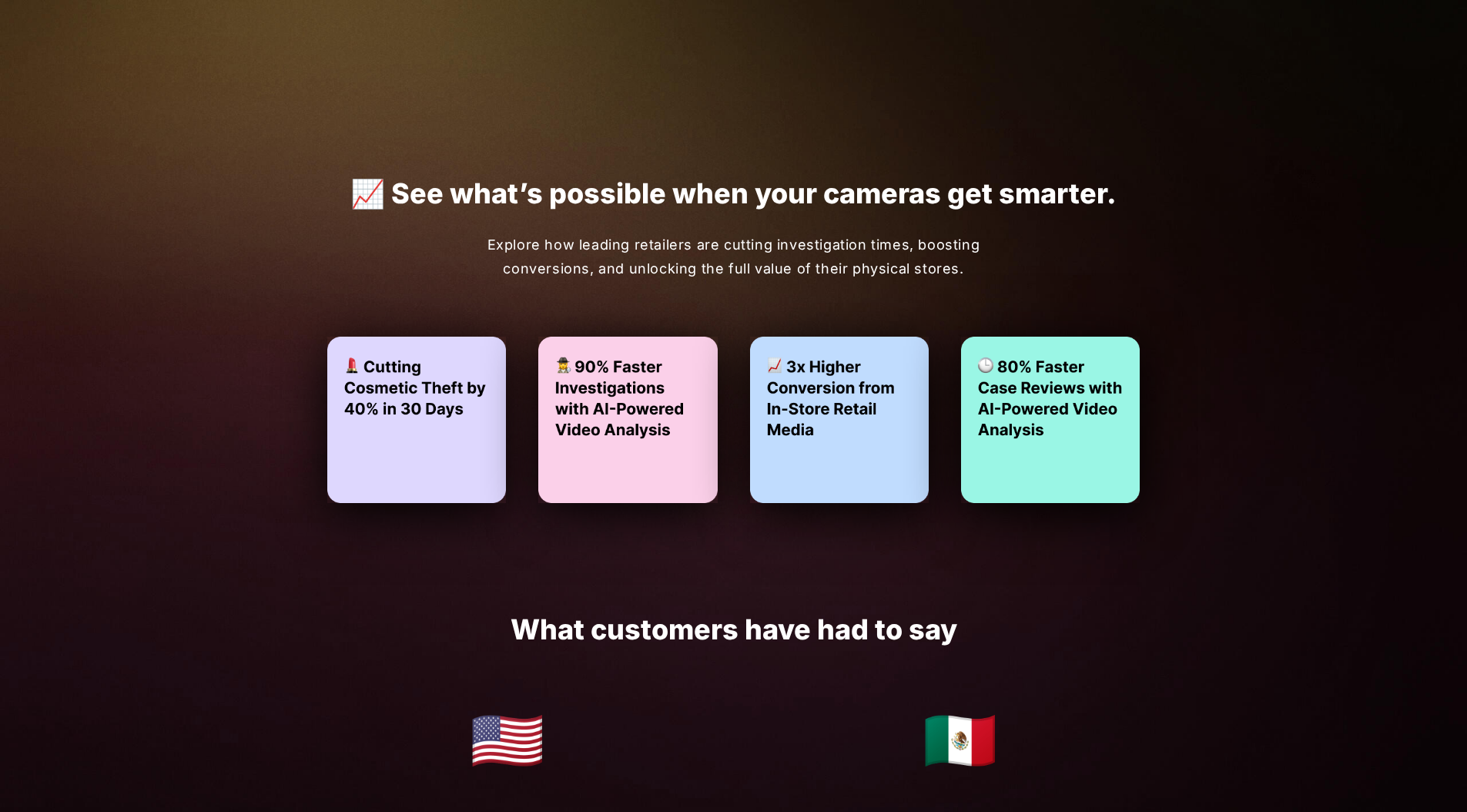
scroll to position [0, 0]
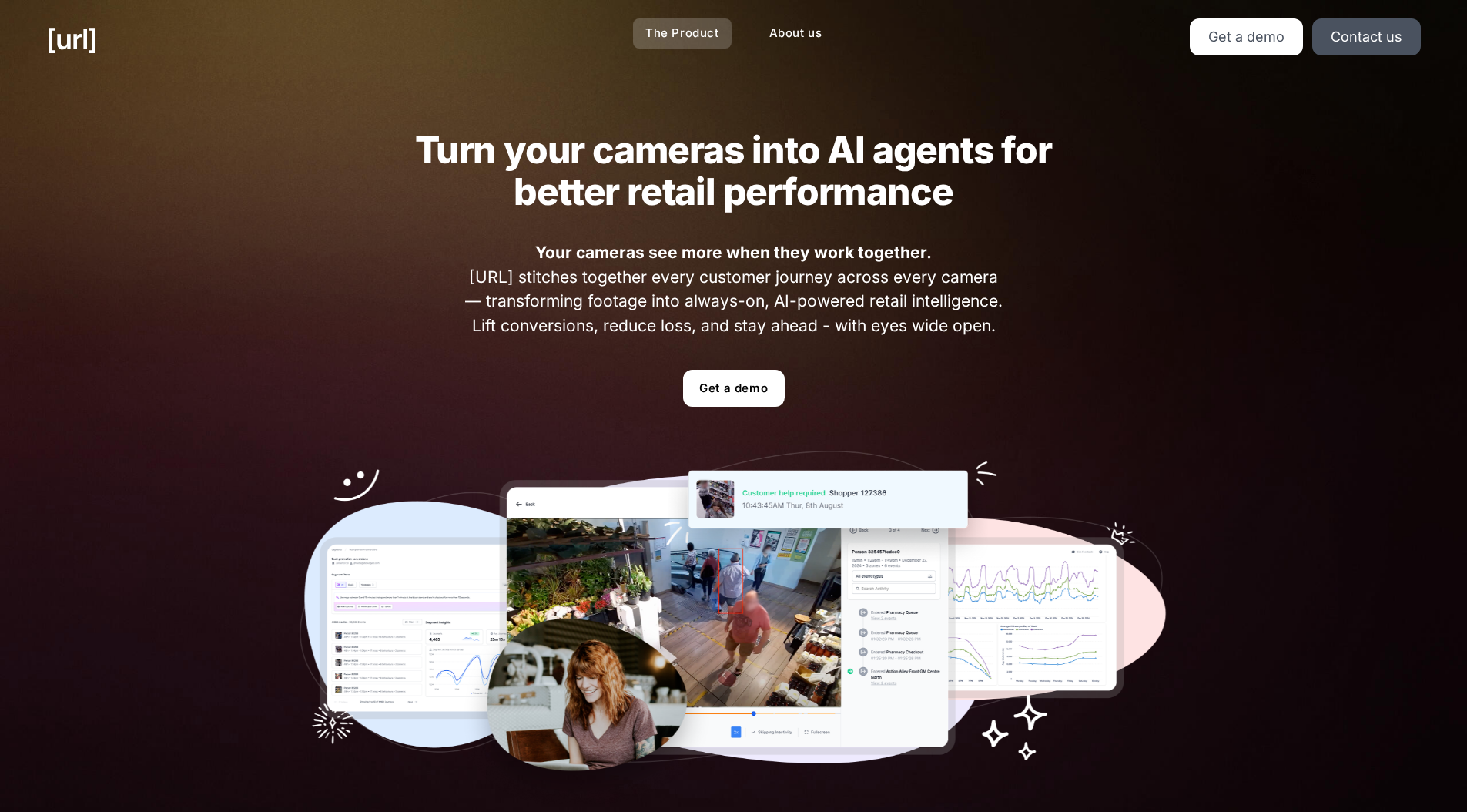
click at [697, 35] on link "The Product" at bounding box center [682, 33] width 99 height 30
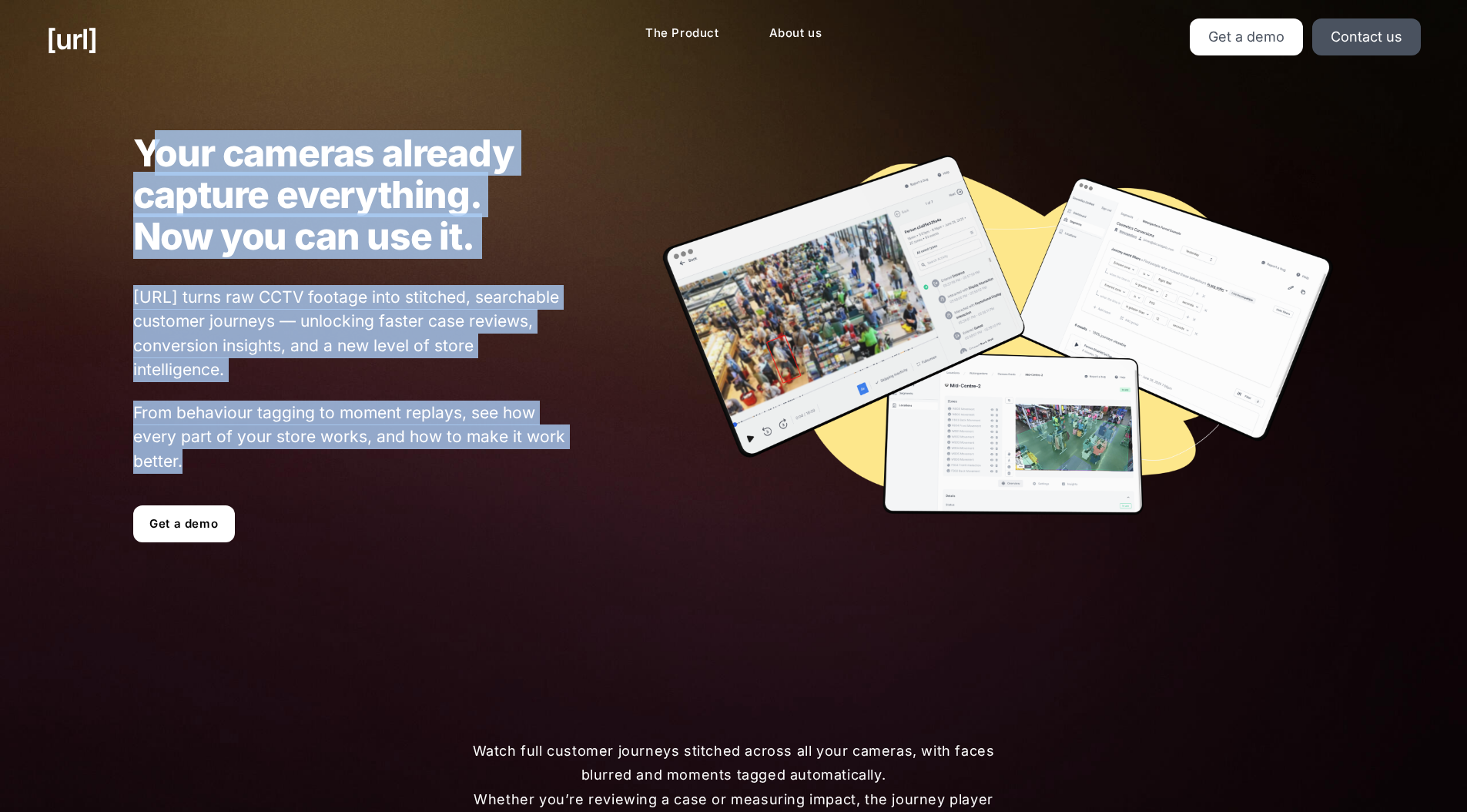
drag, startPoint x: 151, startPoint y: 167, endPoint x: 478, endPoint y: 469, distance: 445.1
click at [481, 485] on div "Your cameras already capture everything. Now you can use it. [URL] turns raw CC…" at bounding box center [305, 337] width 527 height 410
click at [471, 449] on span "From behaviour tagging to moment replays, see how every part of your store work…" at bounding box center [350, 438] width 434 height 74
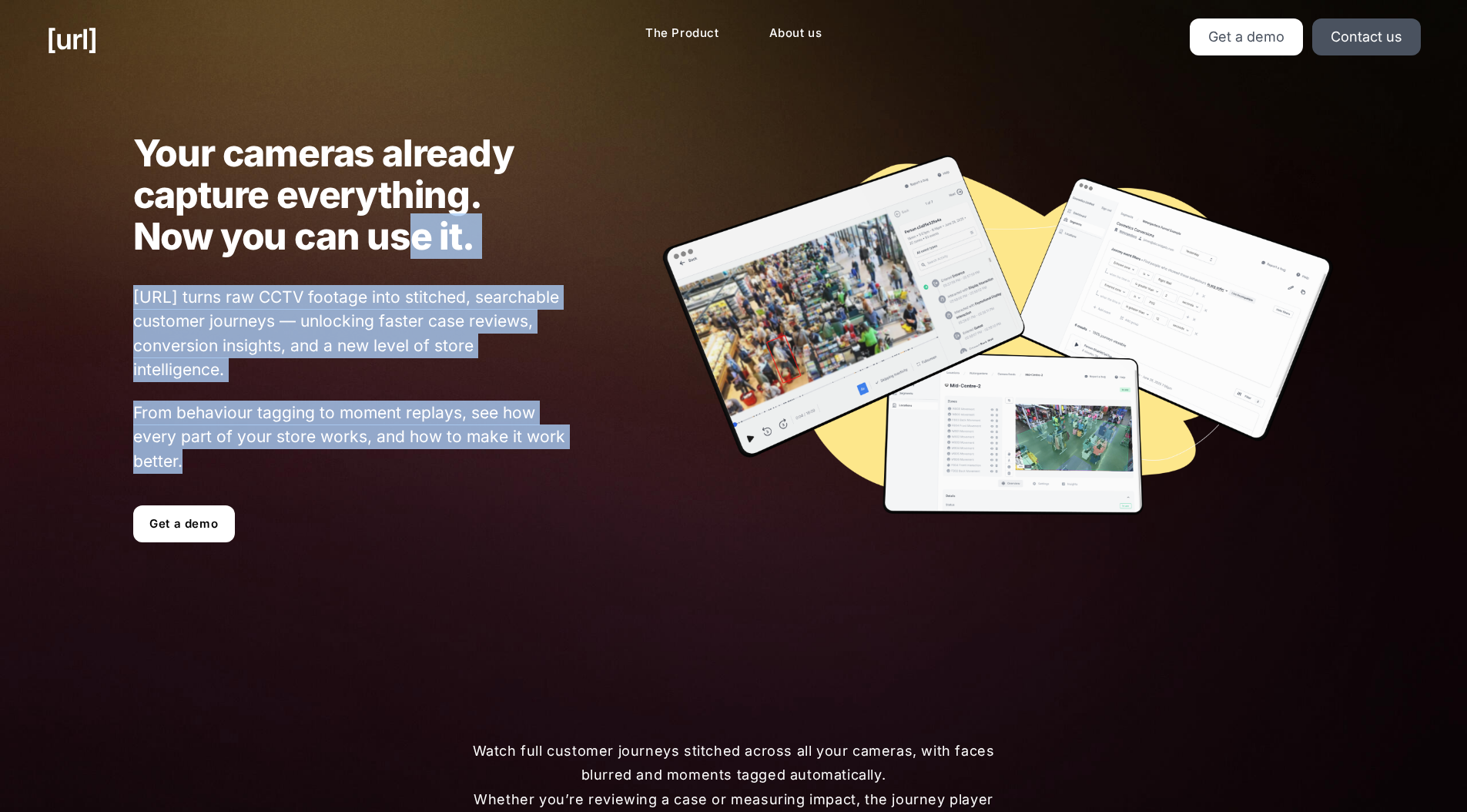
drag, startPoint x: 477, startPoint y: 471, endPoint x: 312, endPoint y: 252, distance: 274.2
click at [312, 252] on div "Your cameras already capture everything. Now you can use it. [URL] turns raw CC…" at bounding box center [305, 337] width 527 height 410
click at [312, 252] on h1 "Your cameras already capture everything. Now you can use it." at bounding box center [350, 194] width 434 height 125
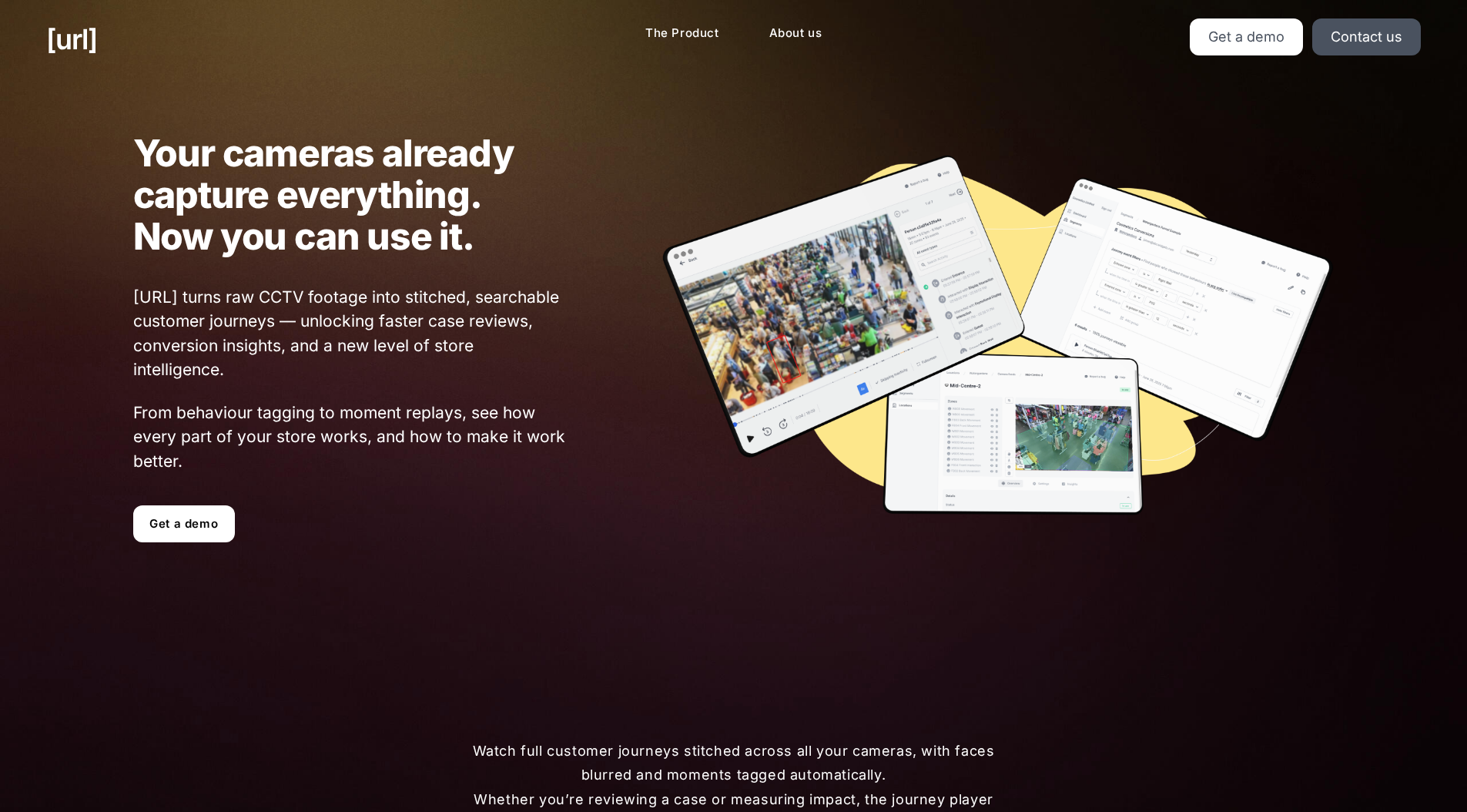
click at [587, 392] on div at bounding box center [951, 337] width 768 height 368
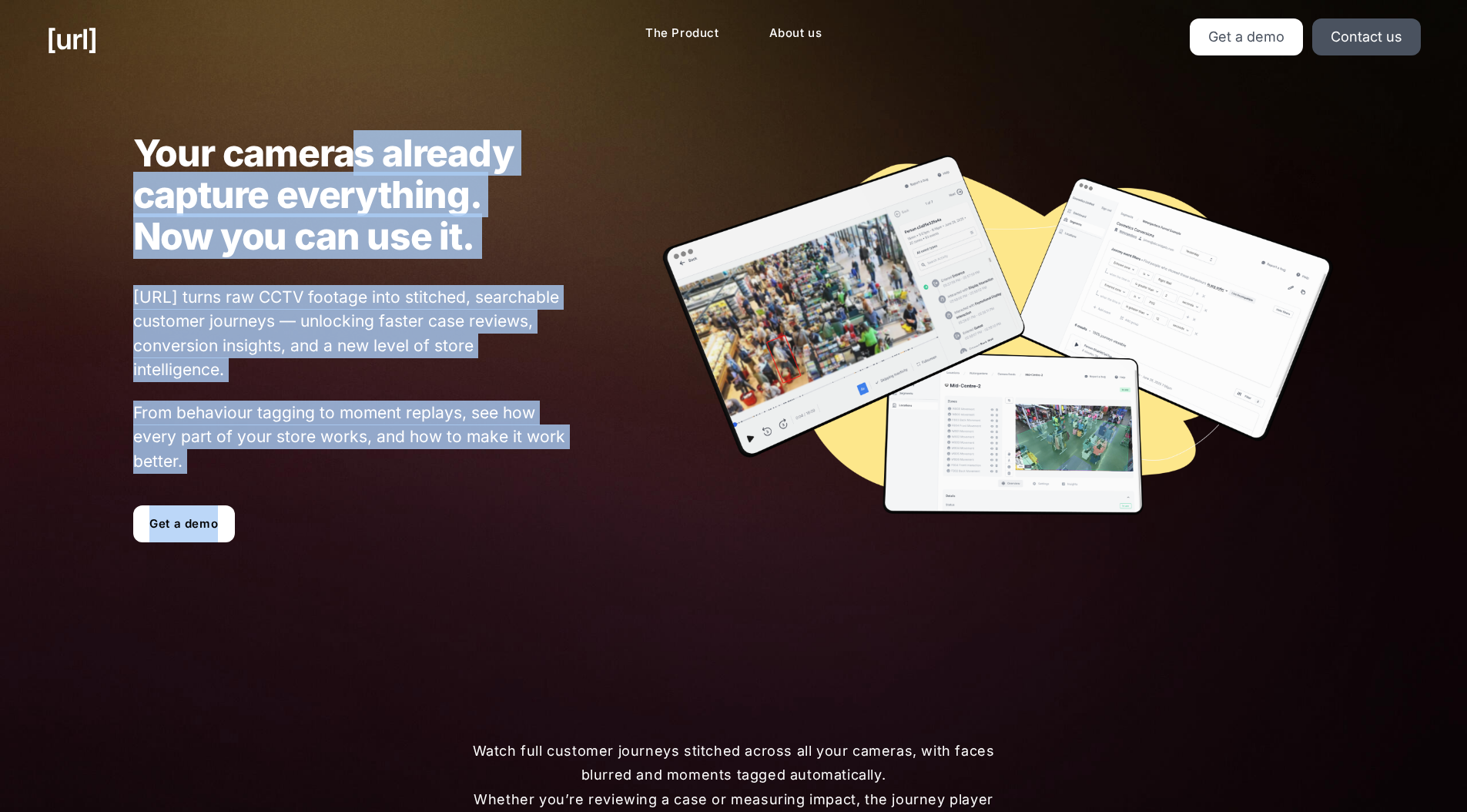
drag, startPoint x: 478, startPoint y: 513, endPoint x: 343, endPoint y: 175, distance: 364.0
click at [343, 175] on div "Your cameras already capture everything. Now you can use it. [URL] turns raw CC…" at bounding box center [305, 337] width 527 height 410
click at [343, 175] on h1 "Your cameras already capture everything. Now you can use it." at bounding box center [350, 194] width 434 height 125
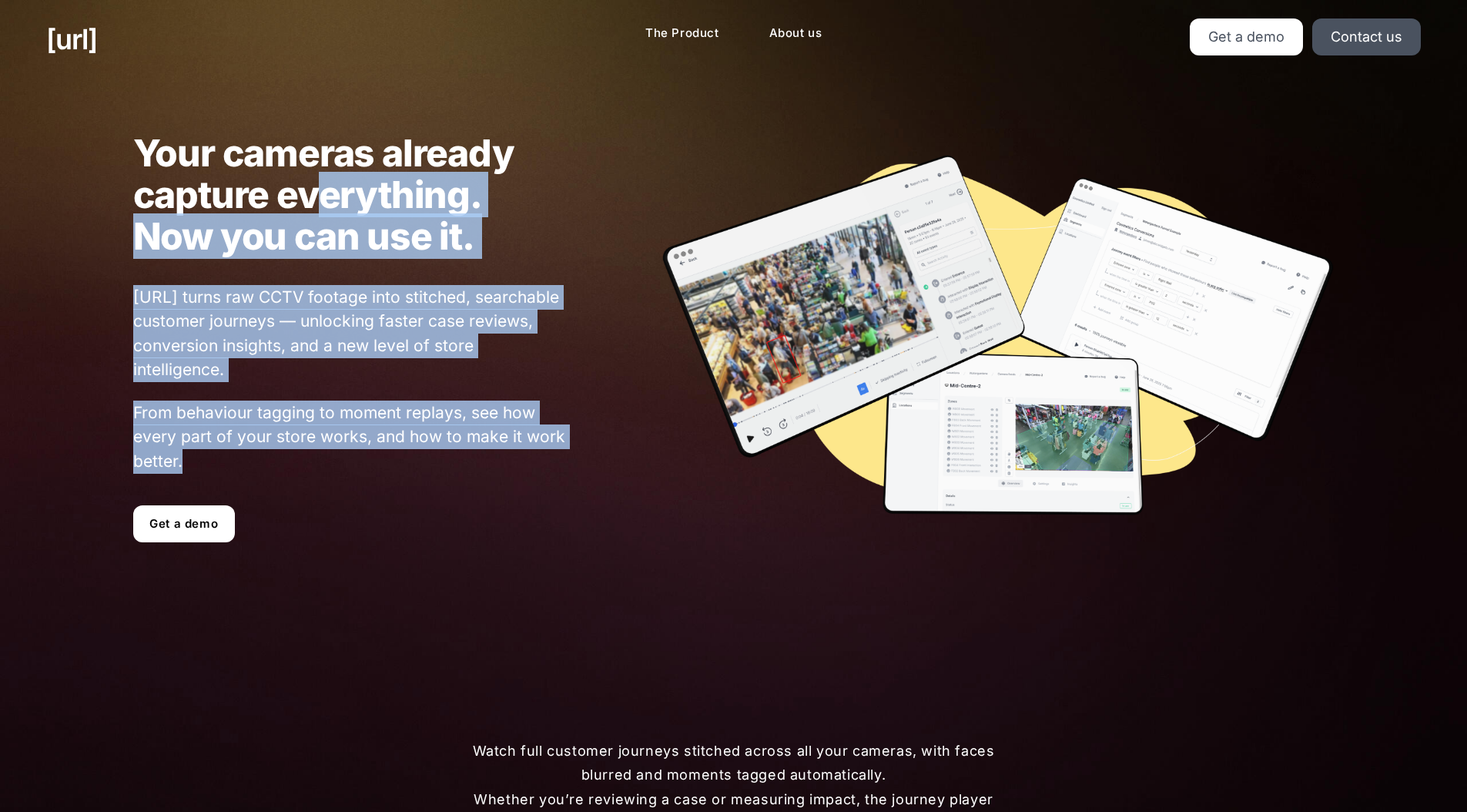
drag, startPoint x: 320, startPoint y: 182, endPoint x: 467, endPoint y: 486, distance: 337.7
click at [467, 486] on div "Your cameras already capture everything. Now you can use it. [URL] turns raw CC…" at bounding box center [305, 337] width 527 height 410
drag, startPoint x: 466, startPoint y: 505, endPoint x: 252, endPoint y: 192, distance: 379.2
click at [252, 192] on div "Your cameras already capture everything. Now you can use it. [URL] turns raw CC…" at bounding box center [305, 337] width 527 height 410
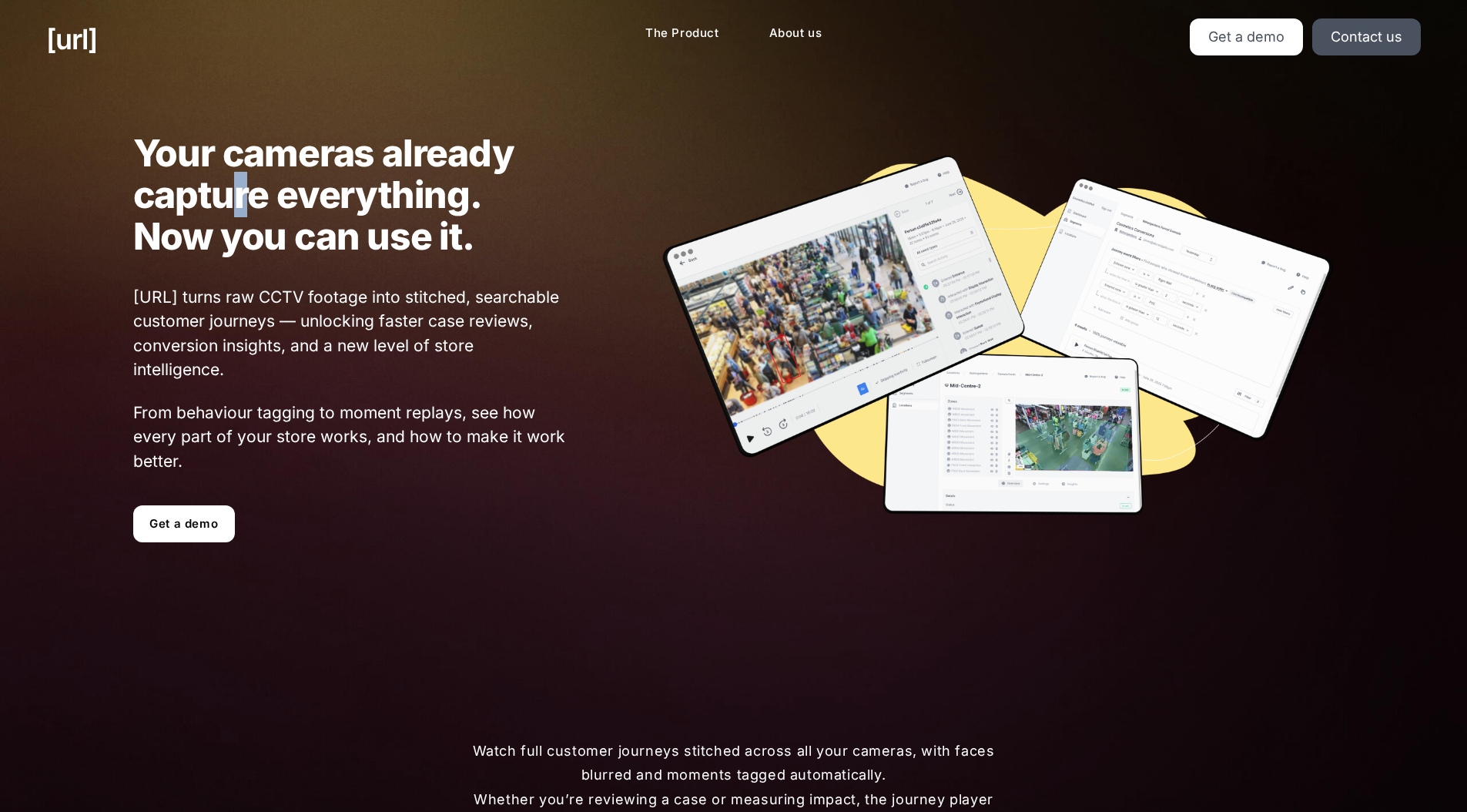
drag, startPoint x: 244, startPoint y: 190, endPoint x: 148, endPoint y: 171, distance: 97.9
click at [211, 184] on h1 "Your cameras already capture everything. Now you can use it." at bounding box center [350, 194] width 434 height 125
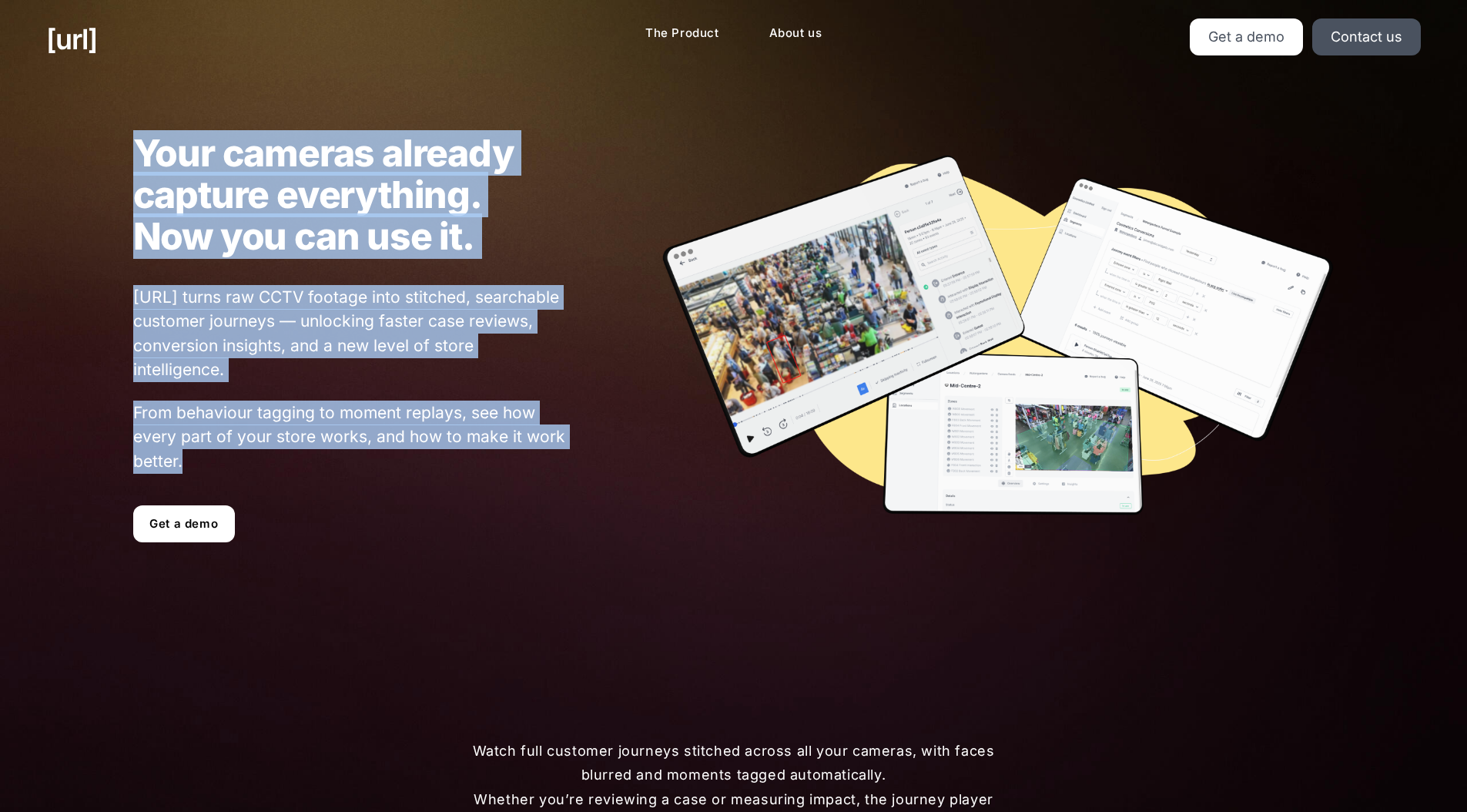
drag, startPoint x: 92, startPoint y: 153, endPoint x: 552, endPoint y: 476, distance: 562.1
click at [552, 476] on div "Your cameras already capture everything. Now you can use it. [URL] turns raw CC…" at bounding box center [305, 337] width 527 height 410
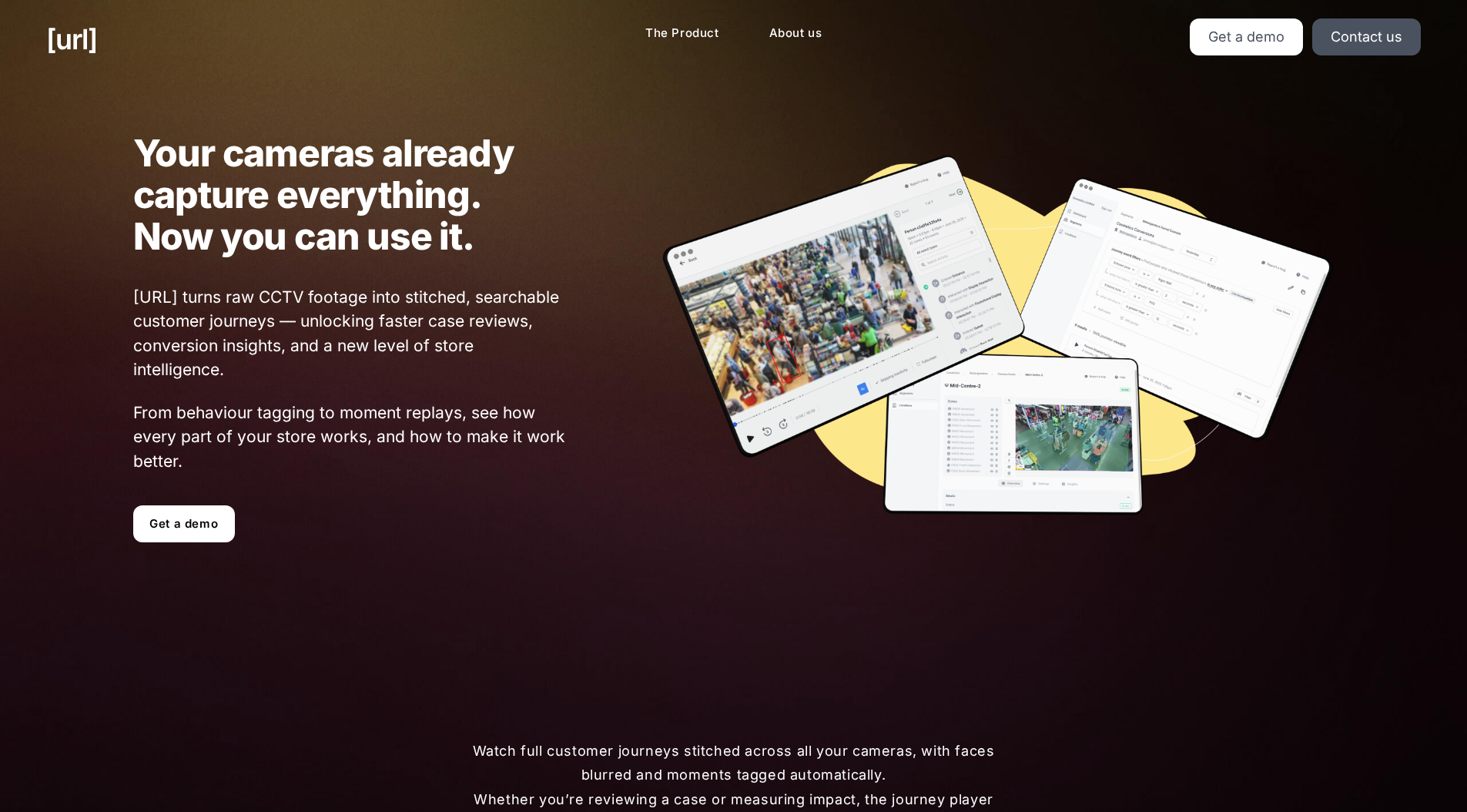
drag, startPoint x: 552, startPoint y: 476, endPoint x: 509, endPoint y: 466, distance: 44.1
click at [549, 474] on div "Your cameras already capture everything. Now you can use it. [URL] turns raw CC…" at bounding box center [305, 337] width 527 height 410
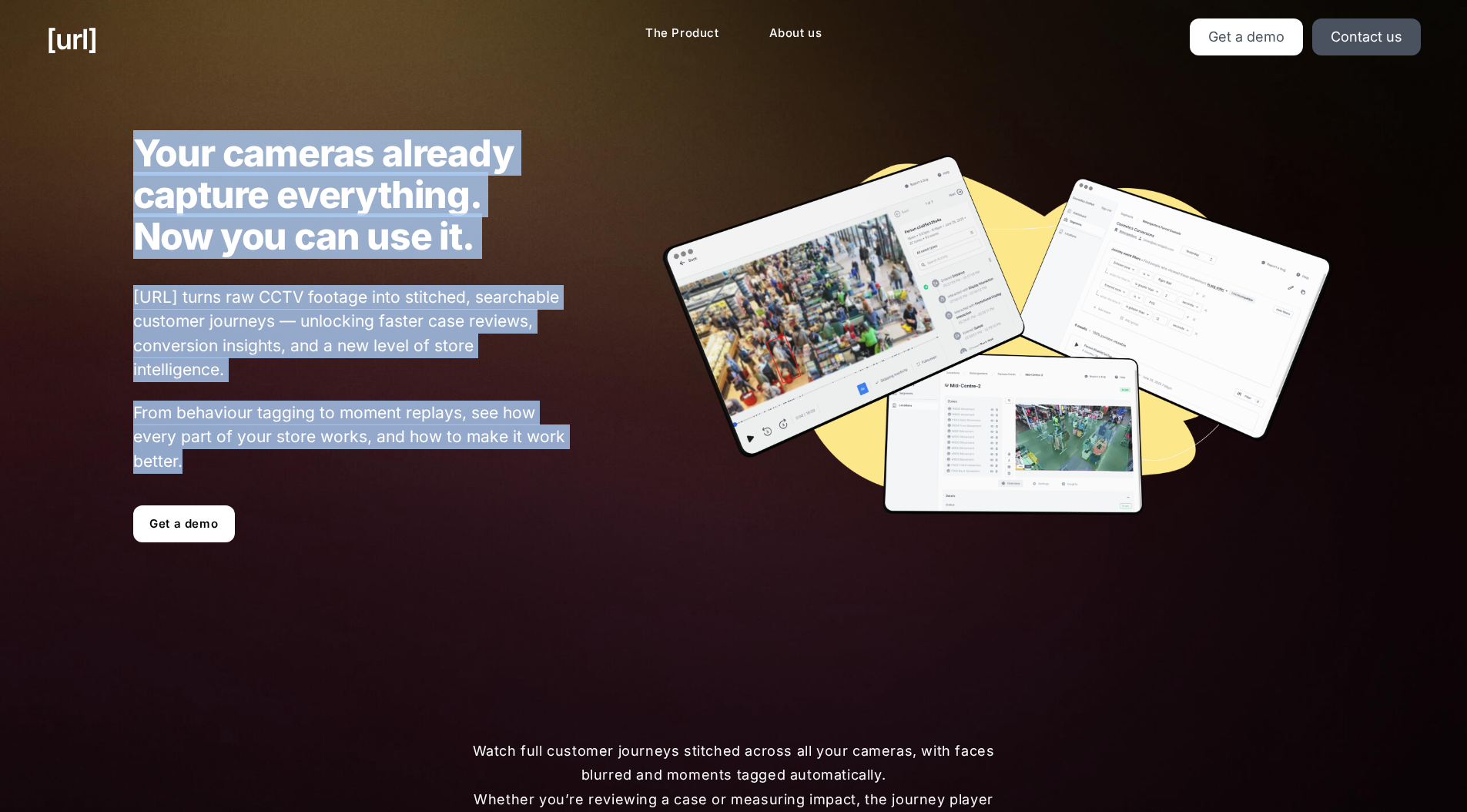
drag, startPoint x: 509, startPoint y: 466, endPoint x: 107, endPoint y: 122, distance: 529.1
click at [109, 120] on div "Your cameras already capture everything. Now you can use it. [URL] turns raw CC…" at bounding box center [734, 338] width 1294 height 485
click at [104, 123] on div "Your cameras already capture everything. Now you can use it. [URL] turns raw CC…" at bounding box center [734, 338] width 1294 height 485
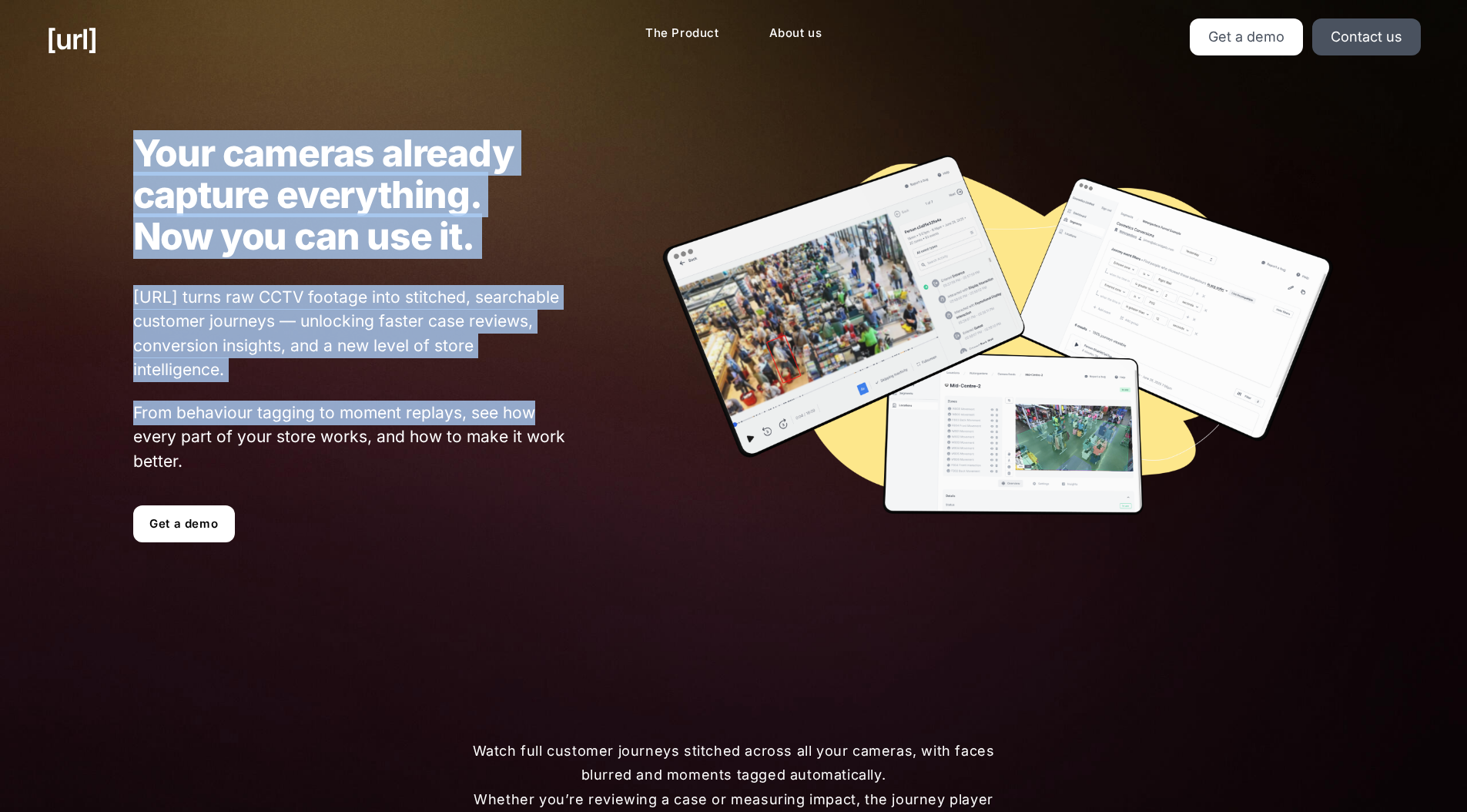
drag, startPoint x: 106, startPoint y: 144, endPoint x: 531, endPoint y: 425, distance: 509.5
click at [530, 424] on div "Your cameras already capture everything. Now you can use it. [URL] turns raw CC…" at bounding box center [305, 337] width 527 height 410
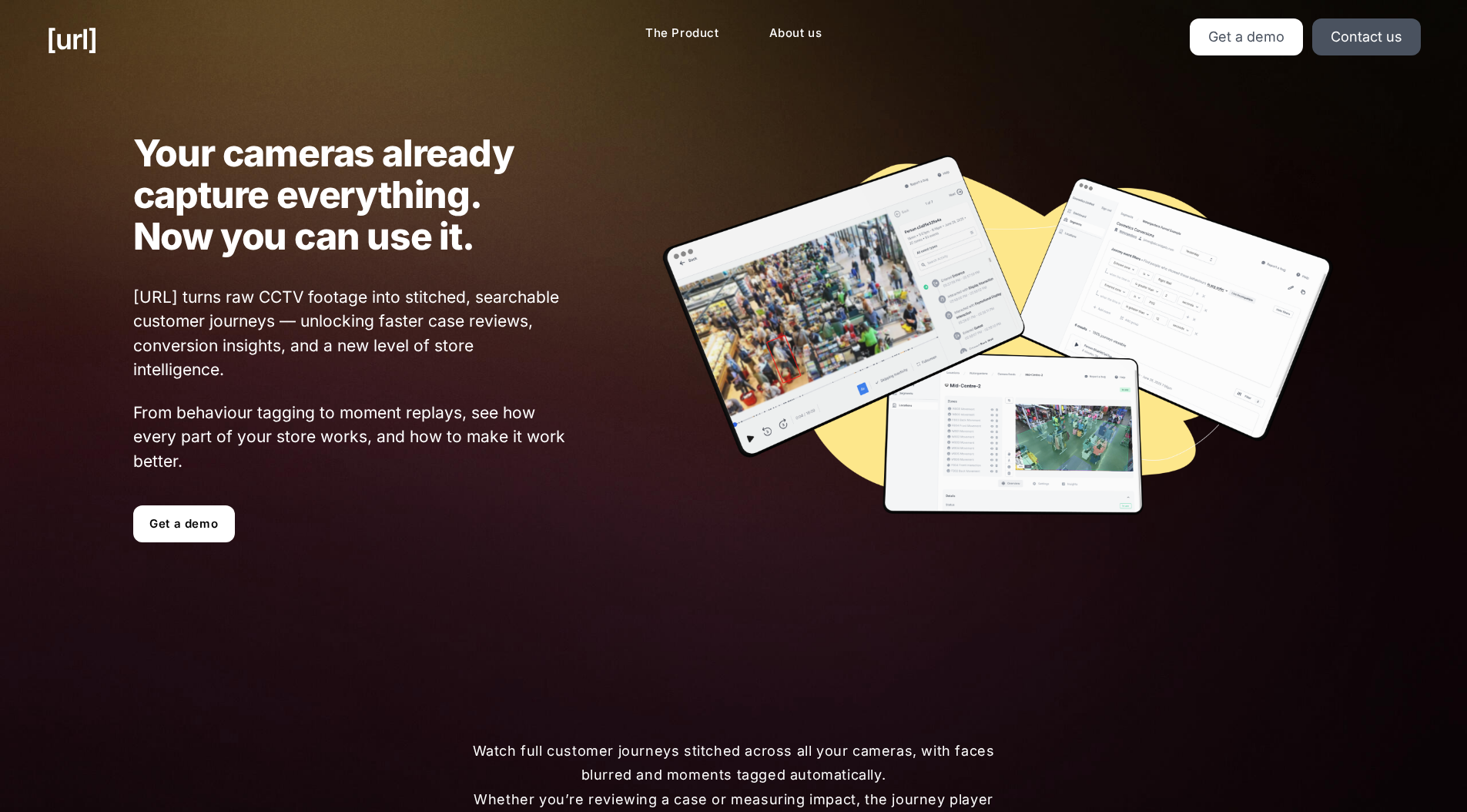
click at [531, 425] on span "From behaviour tagging to moment replays, see how every part of your store work…" at bounding box center [350, 438] width 434 height 74
drag, startPoint x: 1042, startPoint y: 84, endPoint x: 662, endPoint y: 277, distance: 426.2
click at [1031, 90] on div "Your cameras already capture everything. Now you can use it. [URL] turns raw CC…" at bounding box center [734, 337] width 1467 height 517
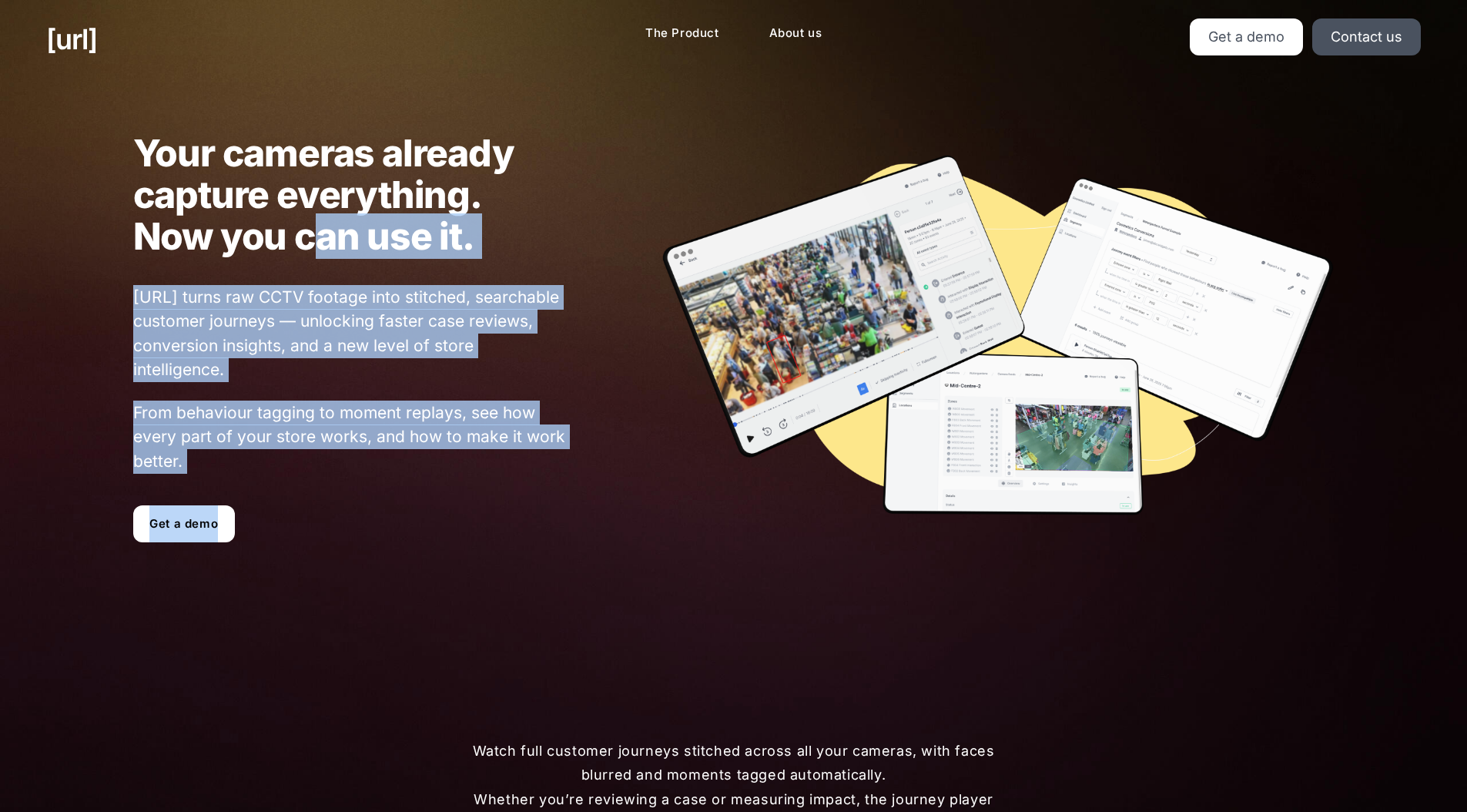
drag, startPoint x: 298, startPoint y: 388, endPoint x: 235, endPoint y: 220, distance: 179.4
click at [235, 220] on div "Your cameras already capture everything. Now you can use it. [URL] turns raw CC…" at bounding box center [305, 337] width 527 height 410
click at [240, 227] on h1 "Your cameras already capture everything. Now you can use it." at bounding box center [350, 194] width 434 height 125
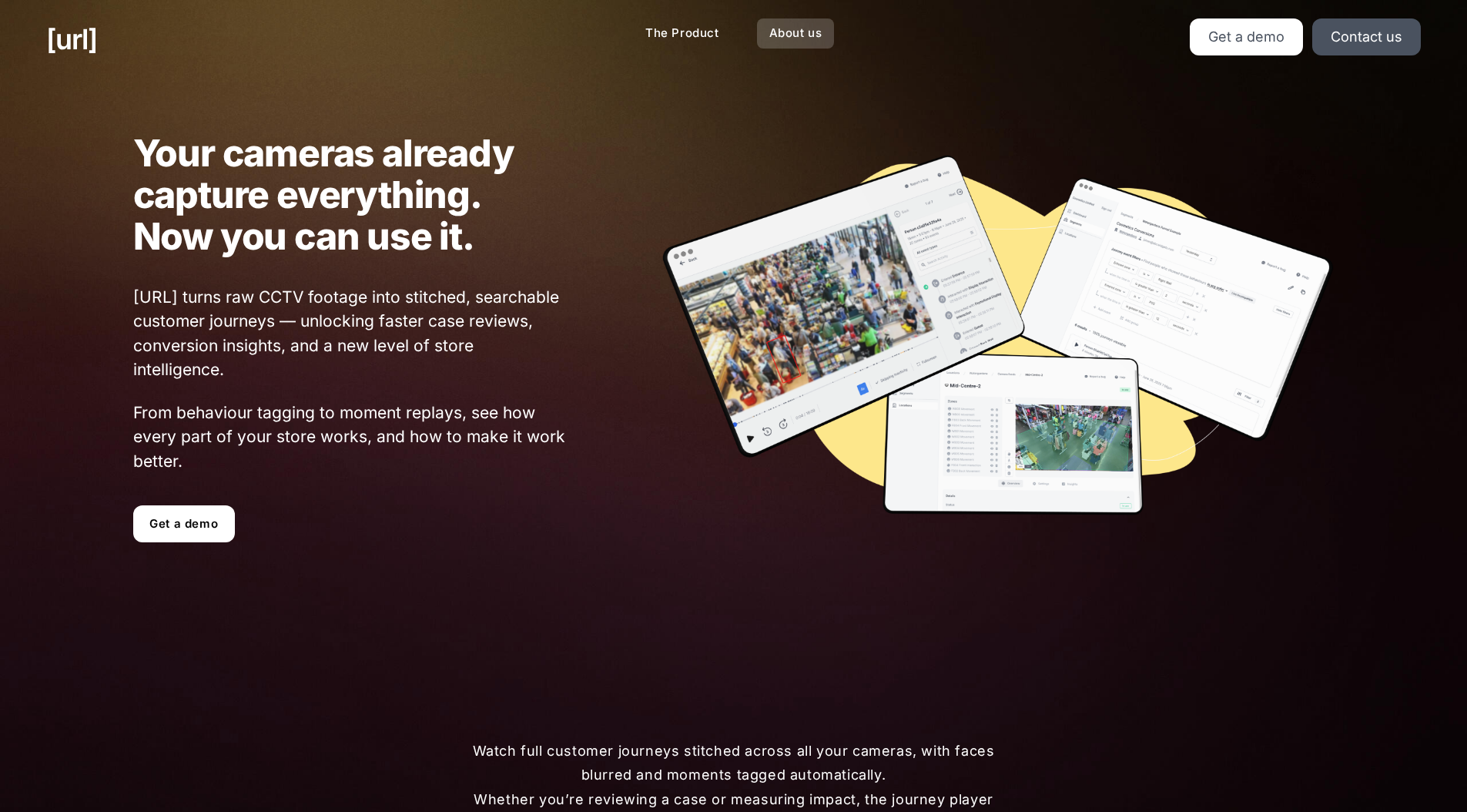
click at [776, 38] on link "About us" at bounding box center [796, 33] width 78 height 30
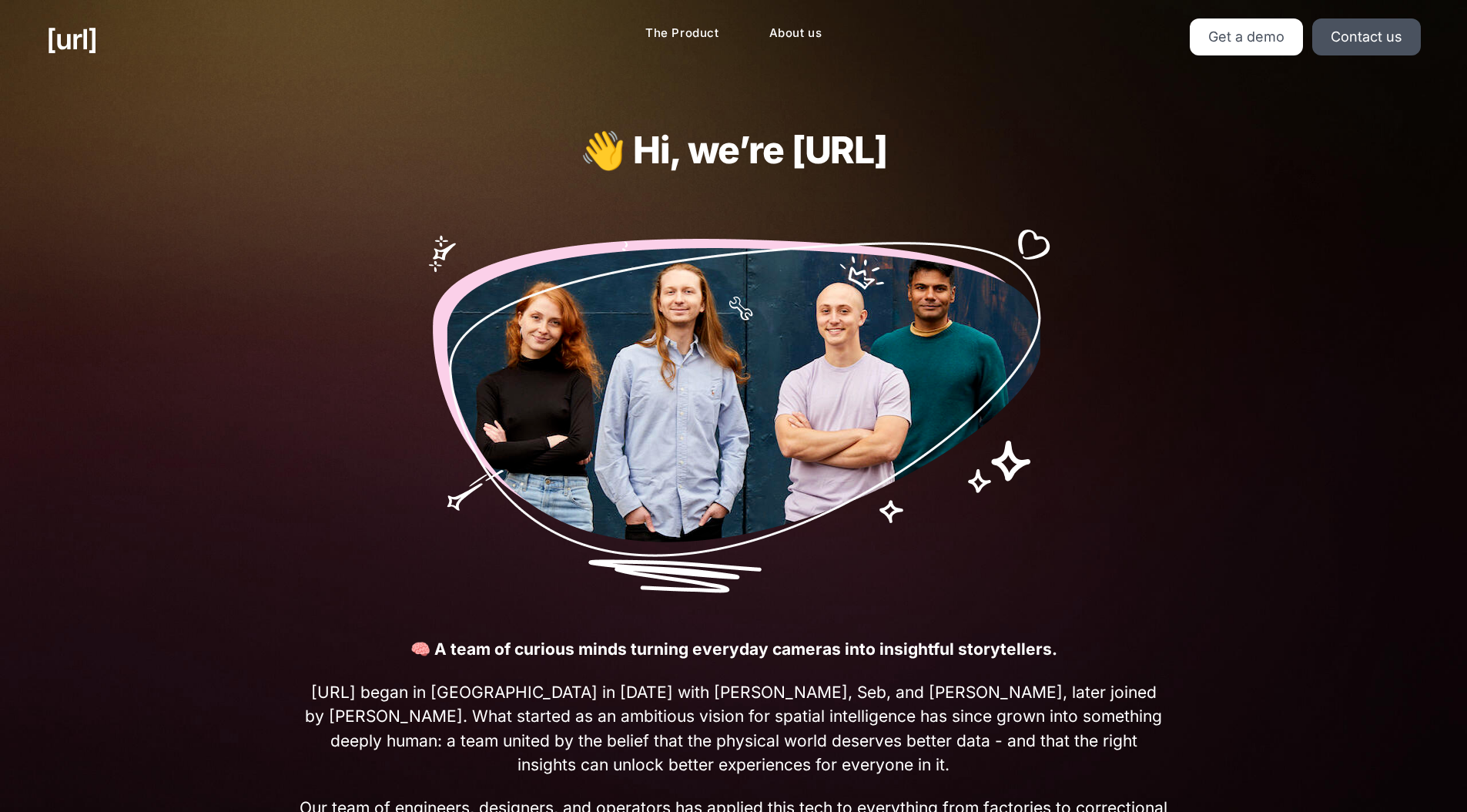
click at [694, 655] on strong "🧠 A team of curious minds turning everyday cameras into insightful storytellers." at bounding box center [734, 648] width 647 height 19
click at [691, 658] on strong "🧠 A team of curious minds turning everyday cameras into insightful storytellers." at bounding box center [734, 648] width 647 height 19
click at [727, 658] on span "🧠 A team of curious minds turning everyday cameras into insightful storytellers." at bounding box center [734, 649] width 869 height 24
click at [728, 656] on strong "🧠 A team of curious minds turning everyday cameras into insightful storytellers." at bounding box center [734, 648] width 647 height 19
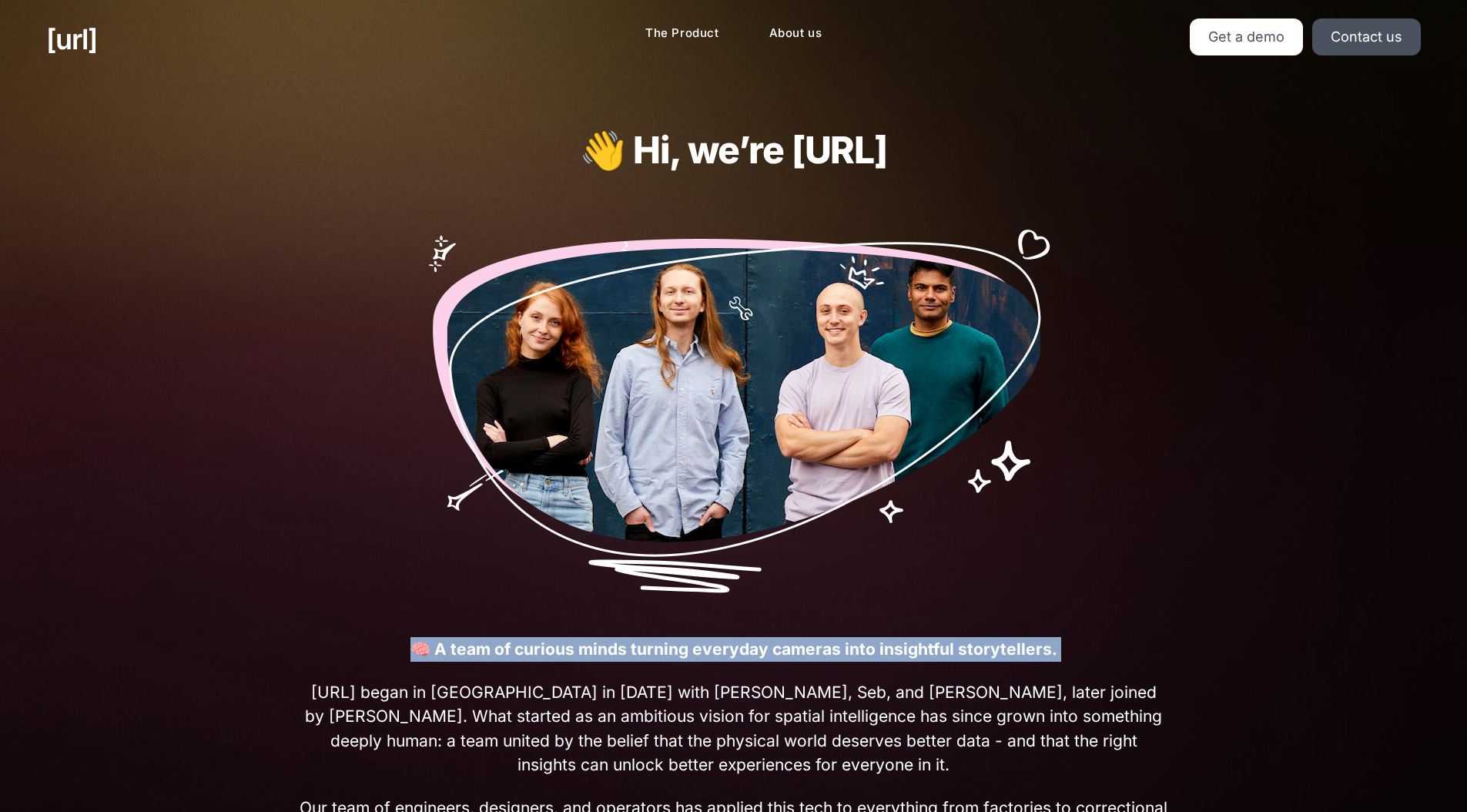
click at [728, 656] on strong "🧠 A team of curious minds turning everyday cameras into insightful storytellers." at bounding box center [734, 648] width 647 height 19
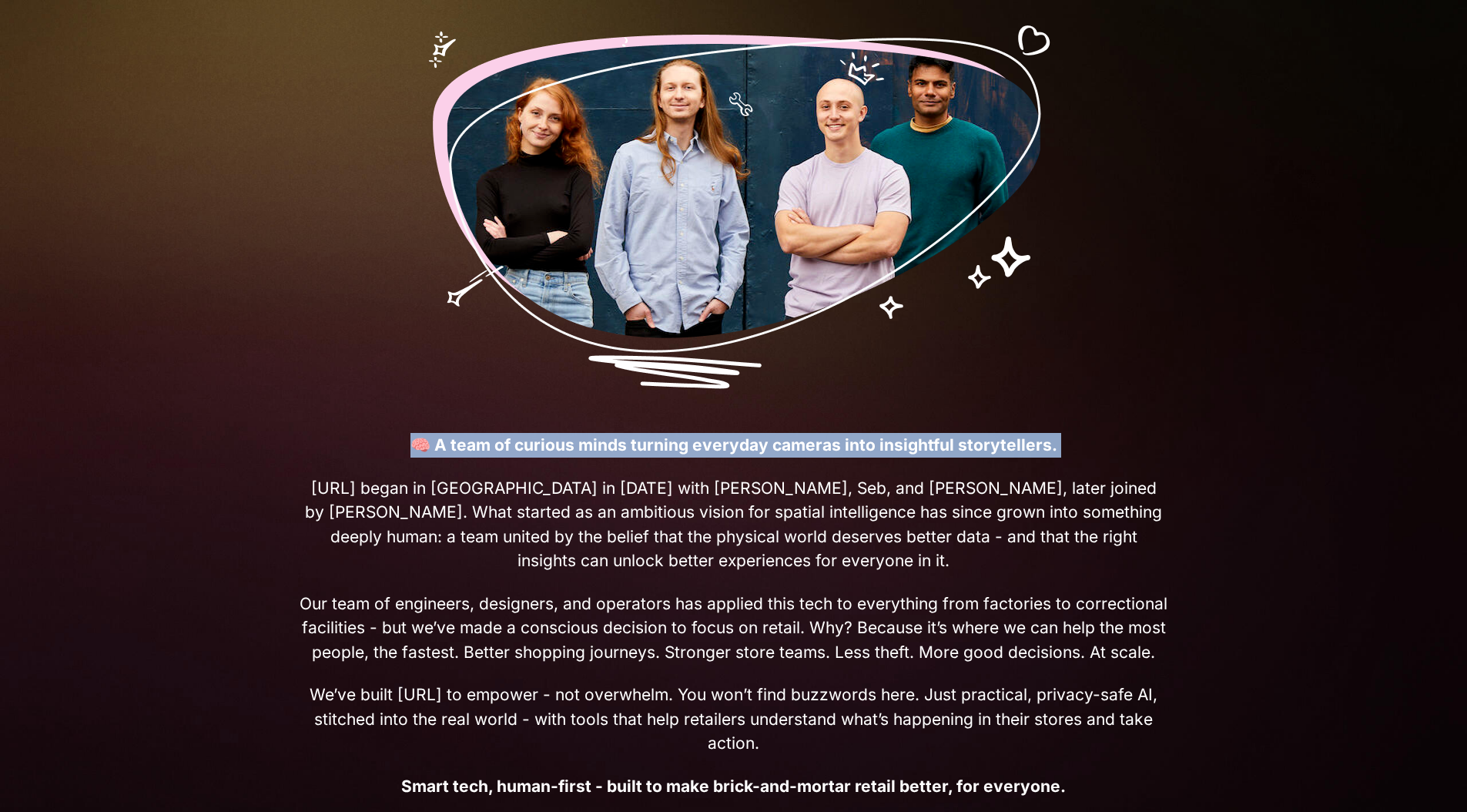
scroll to position [284, 0]
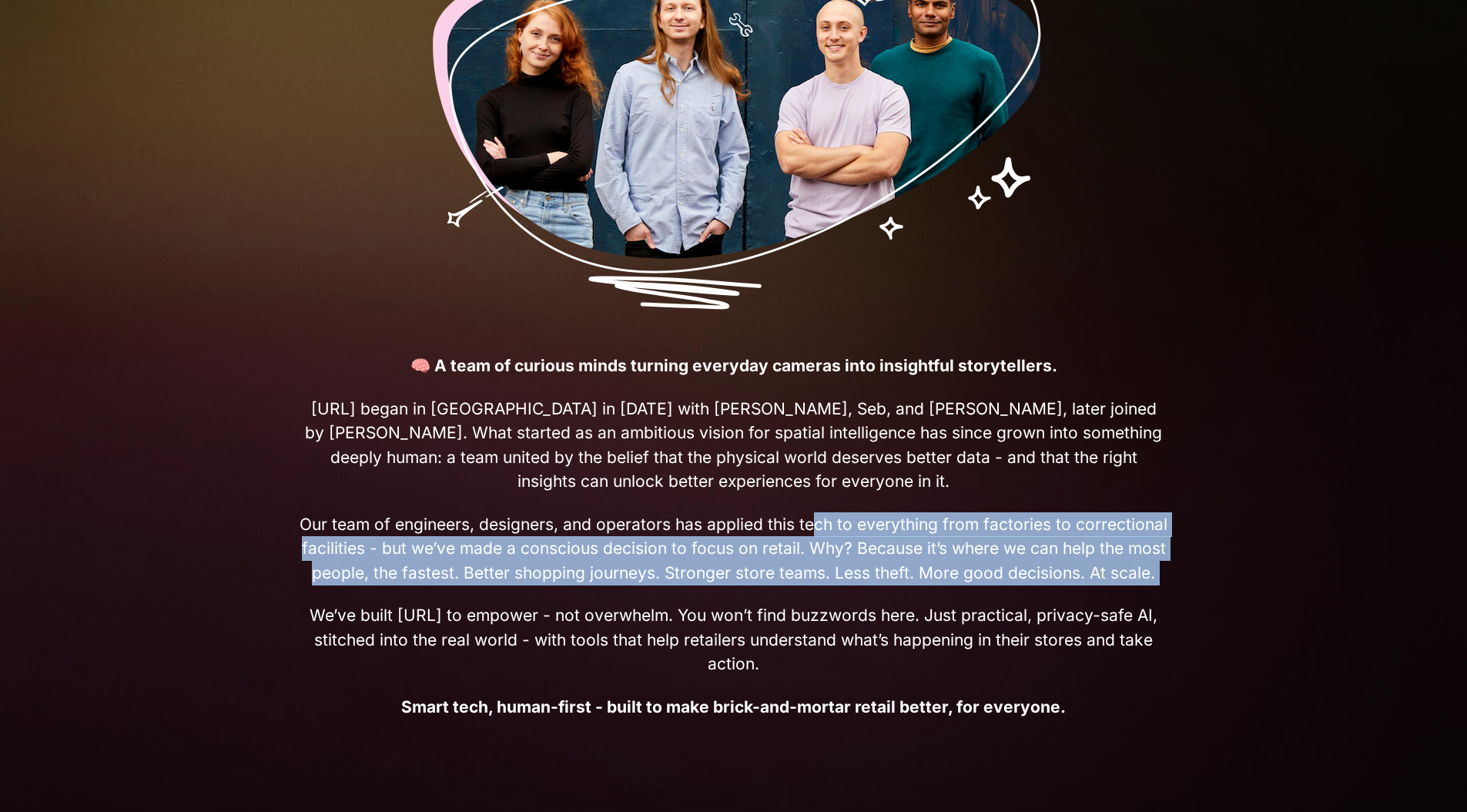
drag, startPoint x: 818, startPoint y: 537, endPoint x: 857, endPoint y: 592, distance: 67.4
click at [857, 592] on p "🧠 A team of curious minds turning everyday cameras into insightful storytellers…" at bounding box center [734, 536] width 869 height 365
click at [855, 592] on p "🧠 A team of curious minds turning everyday cameras into insightful storytellers…" at bounding box center [734, 536] width 869 height 365
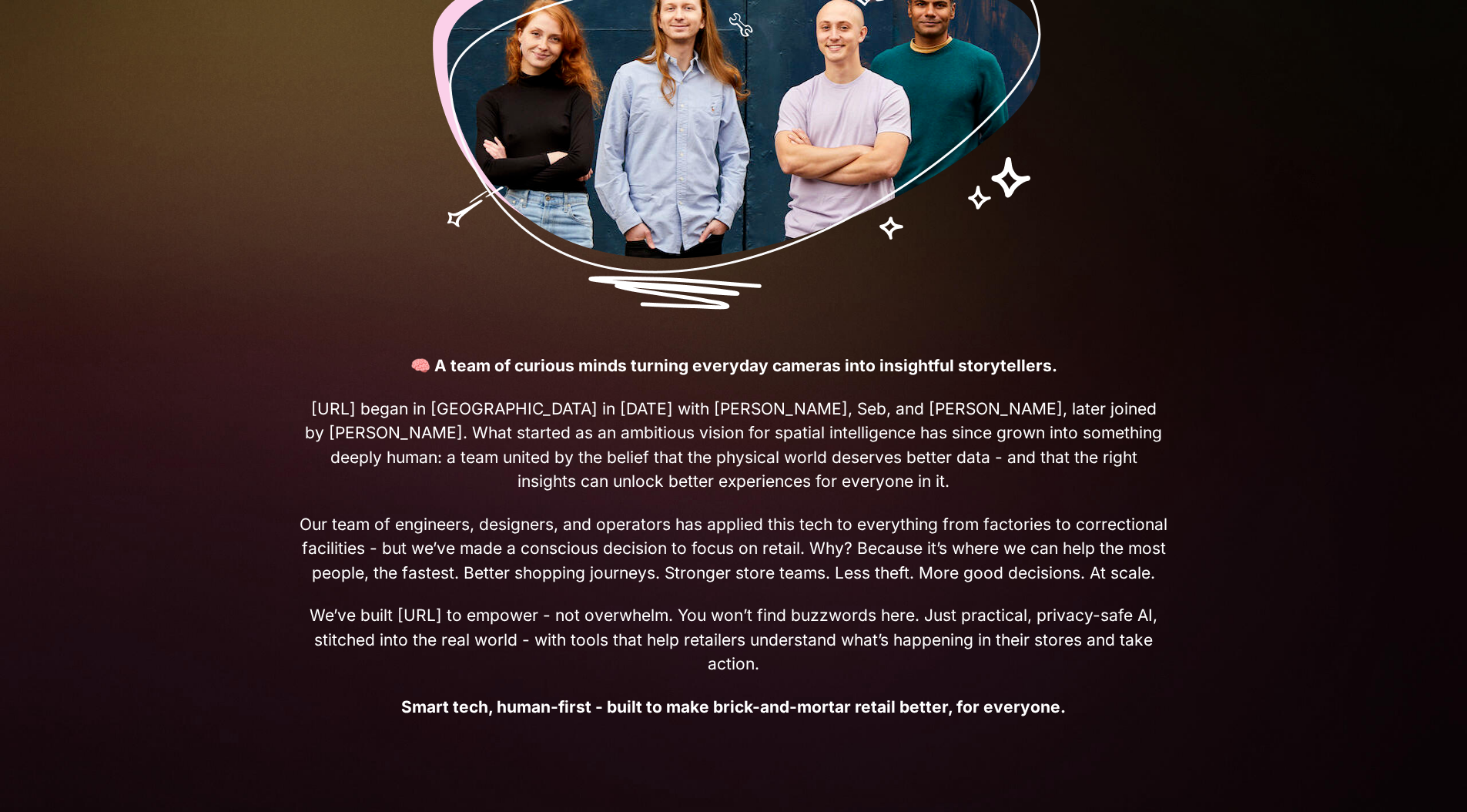
drag, startPoint x: 700, startPoint y: 540, endPoint x: 1063, endPoint y: 654, distance: 380.5
click at [1063, 654] on p "🧠 A team of curious minds turning everyday cameras into insightful storytellers…" at bounding box center [734, 536] width 869 height 365
click at [1063, 654] on span "We’ve built [URL] to empower - not overwhelm. You won’t find buzzwords here. Ju…" at bounding box center [734, 640] width 869 height 74
drag, startPoint x: 863, startPoint y: 652, endPoint x: 479, endPoint y: 525, distance: 404.5
click at [479, 525] on p "🧠 A team of curious minds turning everyday cameras into insightful storytellers…" at bounding box center [734, 536] width 869 height 365
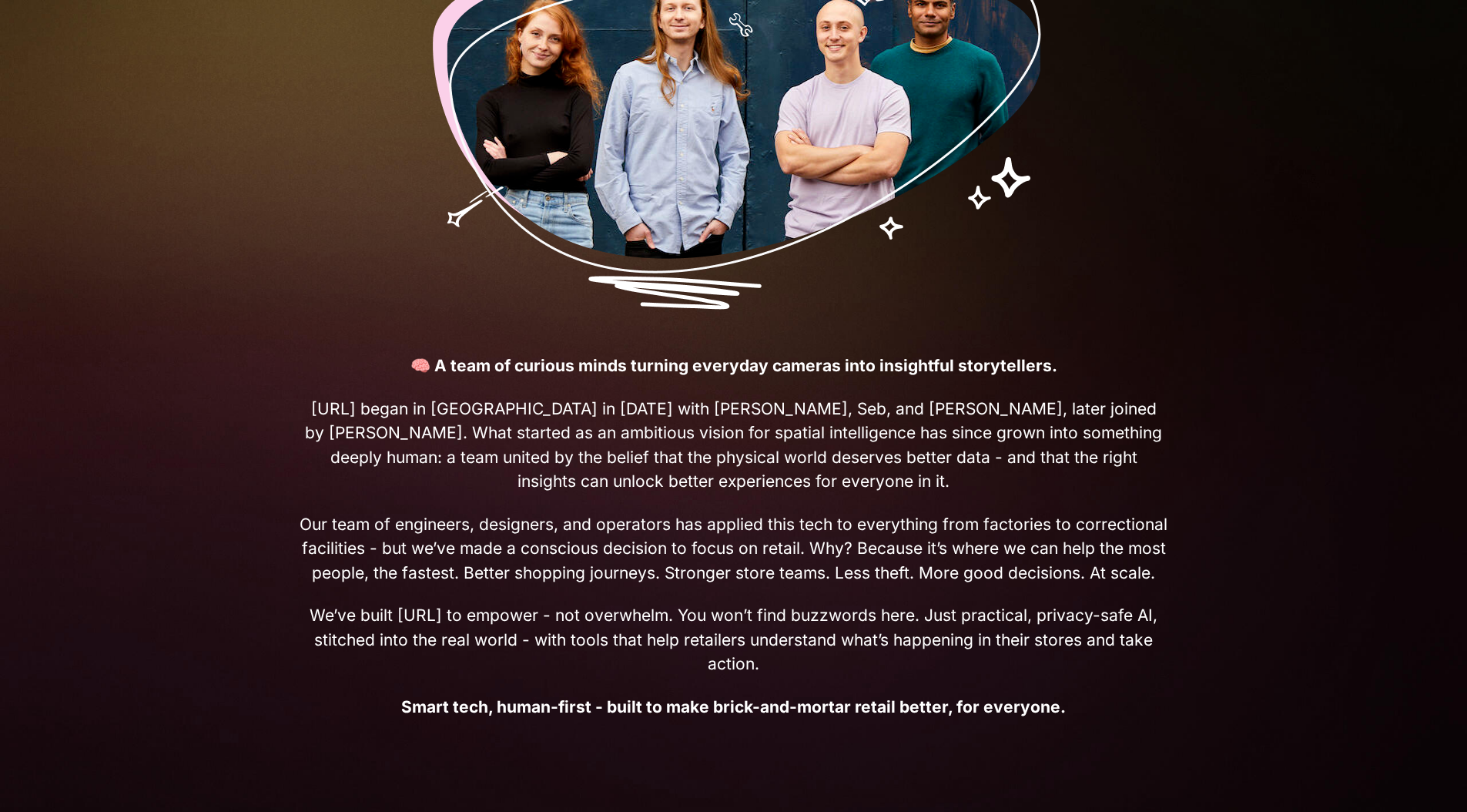
click at [479, 525] on span "Our team of engineers, designers, and operators has applied this tech to everyt…" at bounding box center [734, 549] width 869 height 74
drag, startPoint x: 502, startPoint y: 512, endPoint x: 934, endPoint y: 662, distance: 457.3
click at [934, 662] on p "🧠 A team of curious minds turning everyday cameras into insightful storytellers…" at bounding box center [734, 536] width 869 height 365
click at [933, 661] on span "We’ve built [URL] to empower - not overwhelm. You won’t find buzzwords here. Ju…" at bounding box center [734, 640] width 869 height 74
drag, startPoint x: 920, startPoint y: 665, endPoint x: 555, endPoint y: 552, distance: 382.1
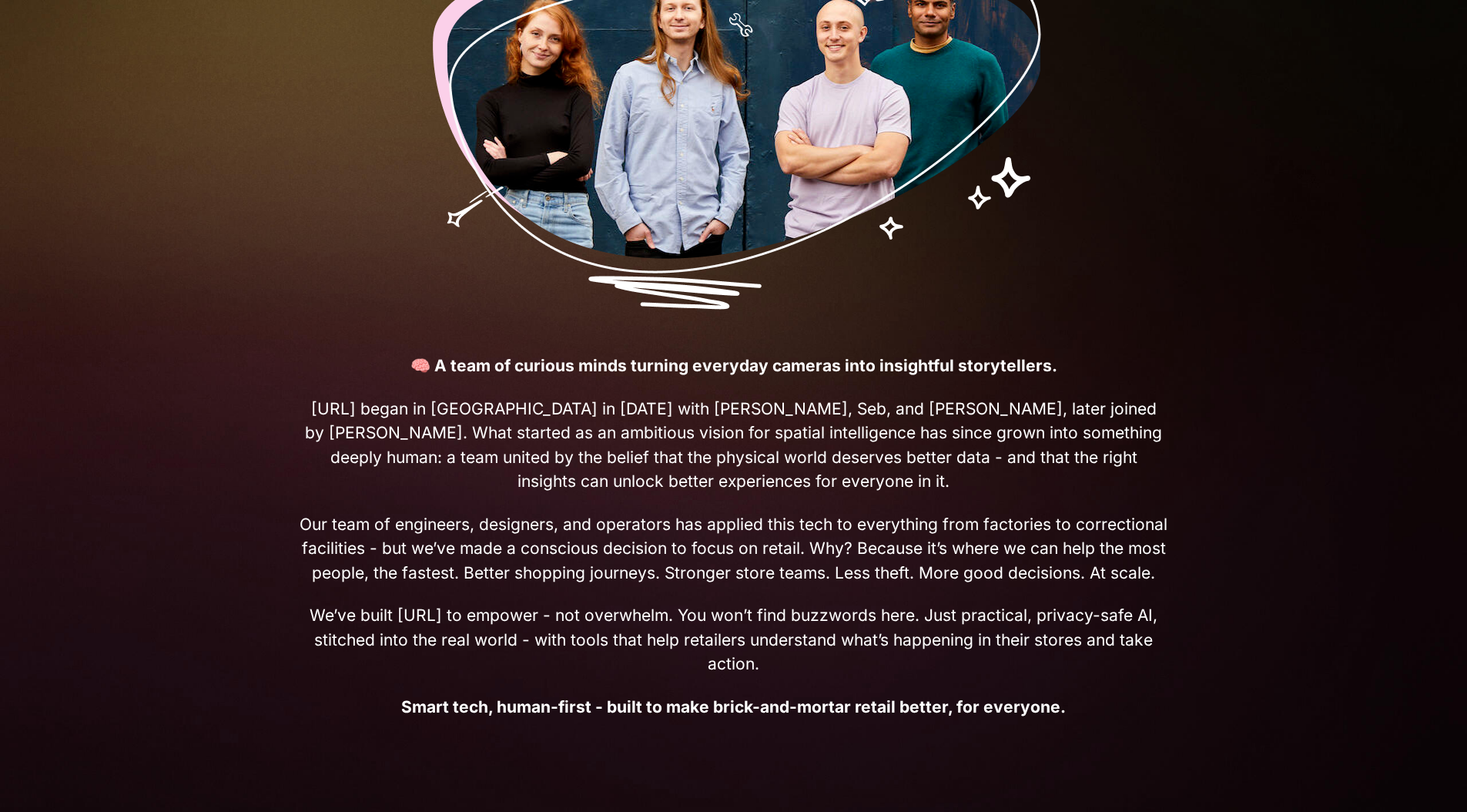
click at [555, 552] on p "🧠 A team of curious minds turning everyday cameras into insightful storytellers…" at bounding box center [734, 536] width 869 height 365
click at [554, 551] on span "Our team of engineers, designers, and operators has applied this tech to everyt…" at bounding box center [734, 549] width 869 height 74
drag, startPoint x: 305, startPoint y: 523, endPoint x: 916, endPoint y: 665, distance: 627.3
click at [916, 665] on div "👋 Hi, we’re [URL] 🧠 A team of curious minds turning everyday cameras into insig…" at bounding box center [734, 282] width 961 height 974
click at [916, 665] on span "We’ve built [URL] to empower - not overwhelm. You won’t find buzzwords here. Ju…" at bounding box center [734, 640] width 869 height 74
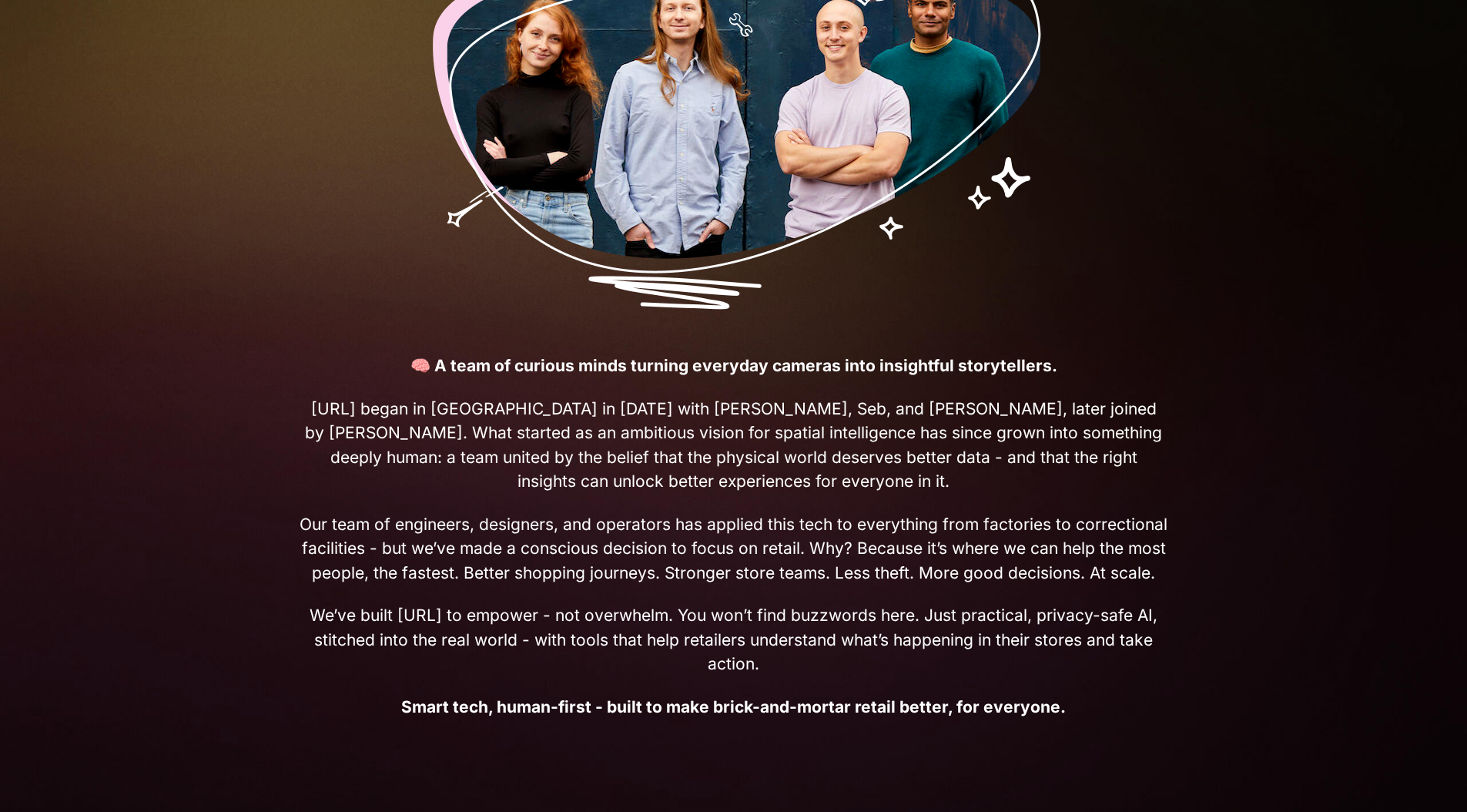
drag, startPoint x: 878, startPoint y: 660, endPoint x: 335, endPoint y: 517, distance: 561.5
click at [335, 517] on p "🧠 A team of curious minds turning everyday cameras into insightful storytellers…" at bounding box center [734, 536] width 869 height 365
click at [335, 517] on span "Our team of engineers, designers, and operators has applied this tech to everyt…" at bounding box center [734, 549] width 869 height 74
drag, startPoint x: 329, startPoint y: 514, endPoint x: 853, endPoint y: 668, distance: 546.2
click at [853, 668] on p "🧠 A team of curious minds turning everyday cameras into insightful storytellers…" at bounding box center [734, 536] width 869 height 365
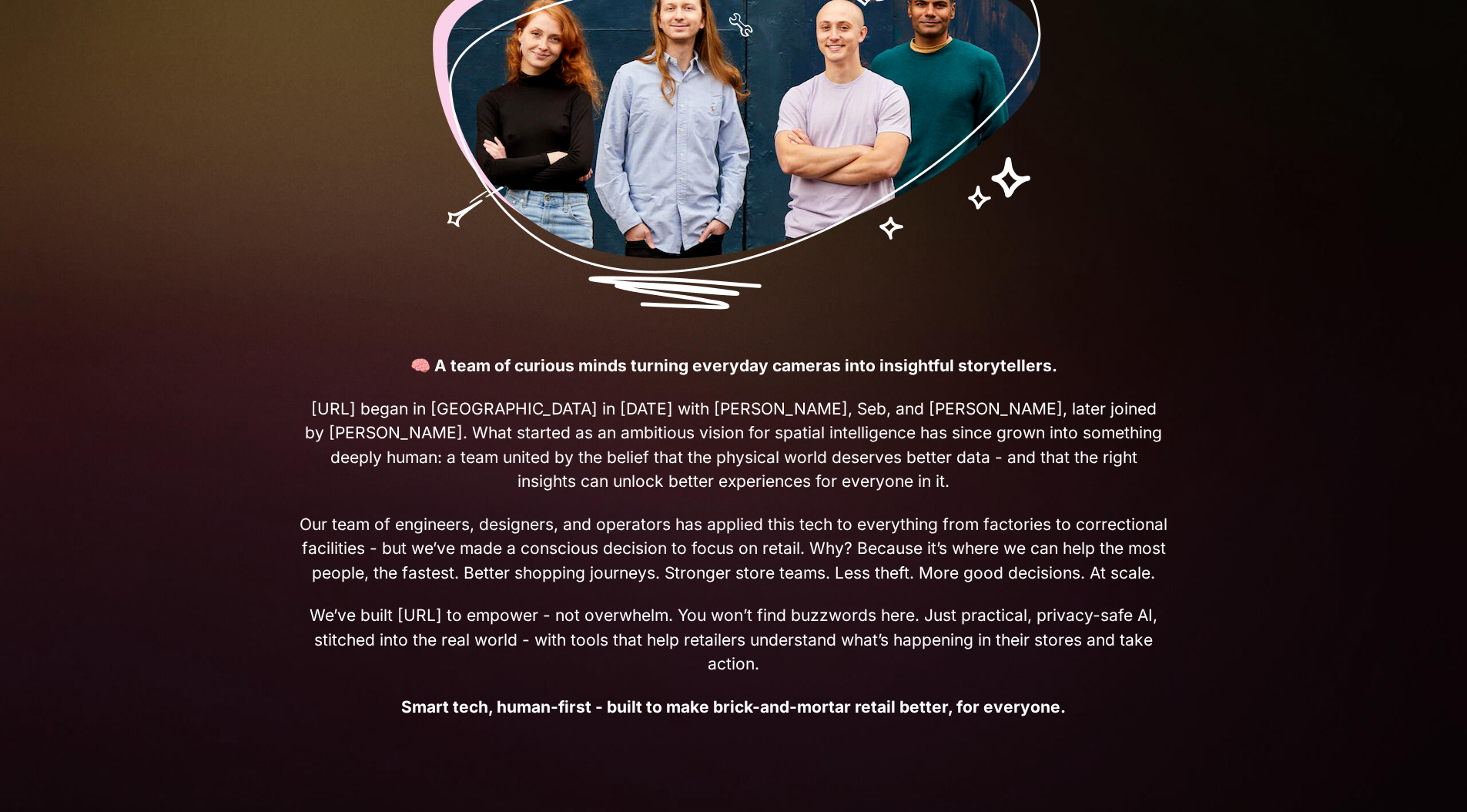
drag, startPoint x: 853, startPoint y: 668, endPoint x: 845, endPoint y: 667, distance: 8.1
click at [853, 668] on span "We’ve built [URL] to empower - not overwhelm. You won’t find buzzwords here. Ju…" at bounding box center [734, 640] width 869 height 74
drag, startPoint x: 845, startPoint y: 667, endPoint x: 237, endPoint y: 509, distance: 628.2
click at [237, 509] on div "👋 Hi, we’re [URL] 🧠 A team of curious minds turning everyday cameras into insig…" at bounding box center [734, 282] width 1467 height 974
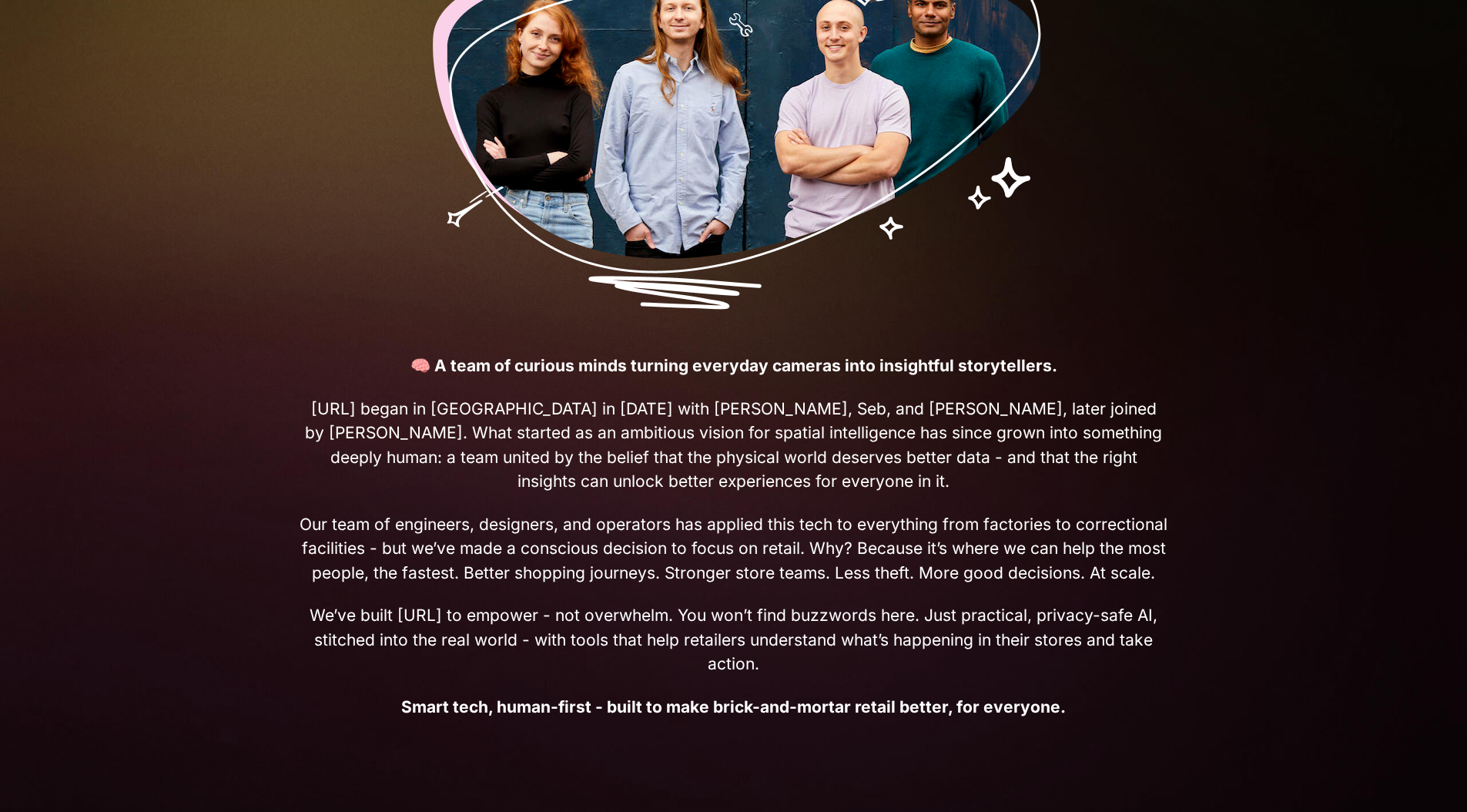
drag, startPoint x: 411, startPoint y: 550, endPoint x: 858, endPoint y: 662, distance: 460.8
click at [858, 662] on div "👋 Hi, we’re [URL] 🧠 A team of curious minds turning everyday cameras into insig…" at bounding box center [734, 282] width 1467 height 974
click at [815, 550] on span "Our team of engineers, designers, and operators has applied this tech to everyt…" at bounding box center [734, 549] width 869 height 74
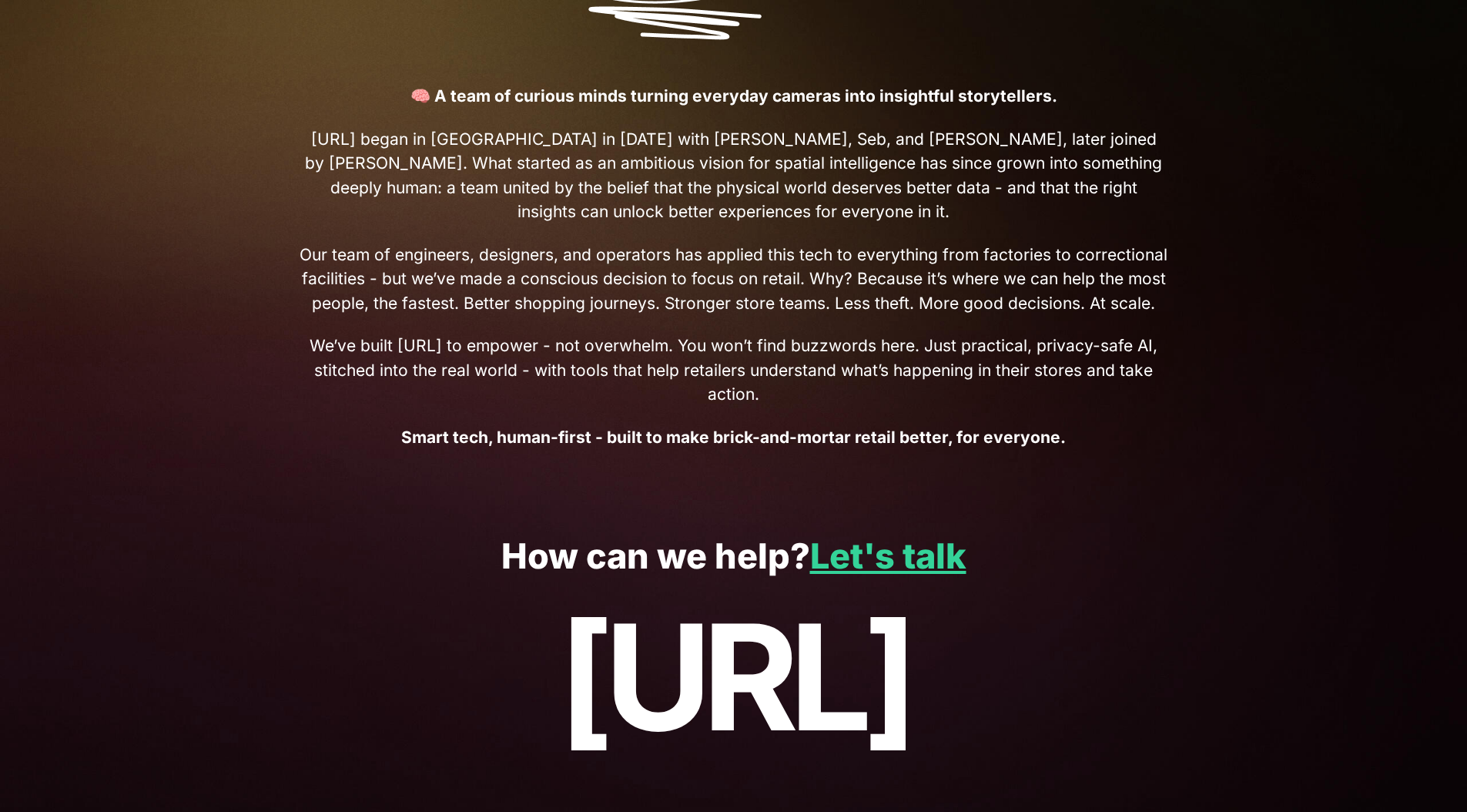
scroll to position [604, 0]
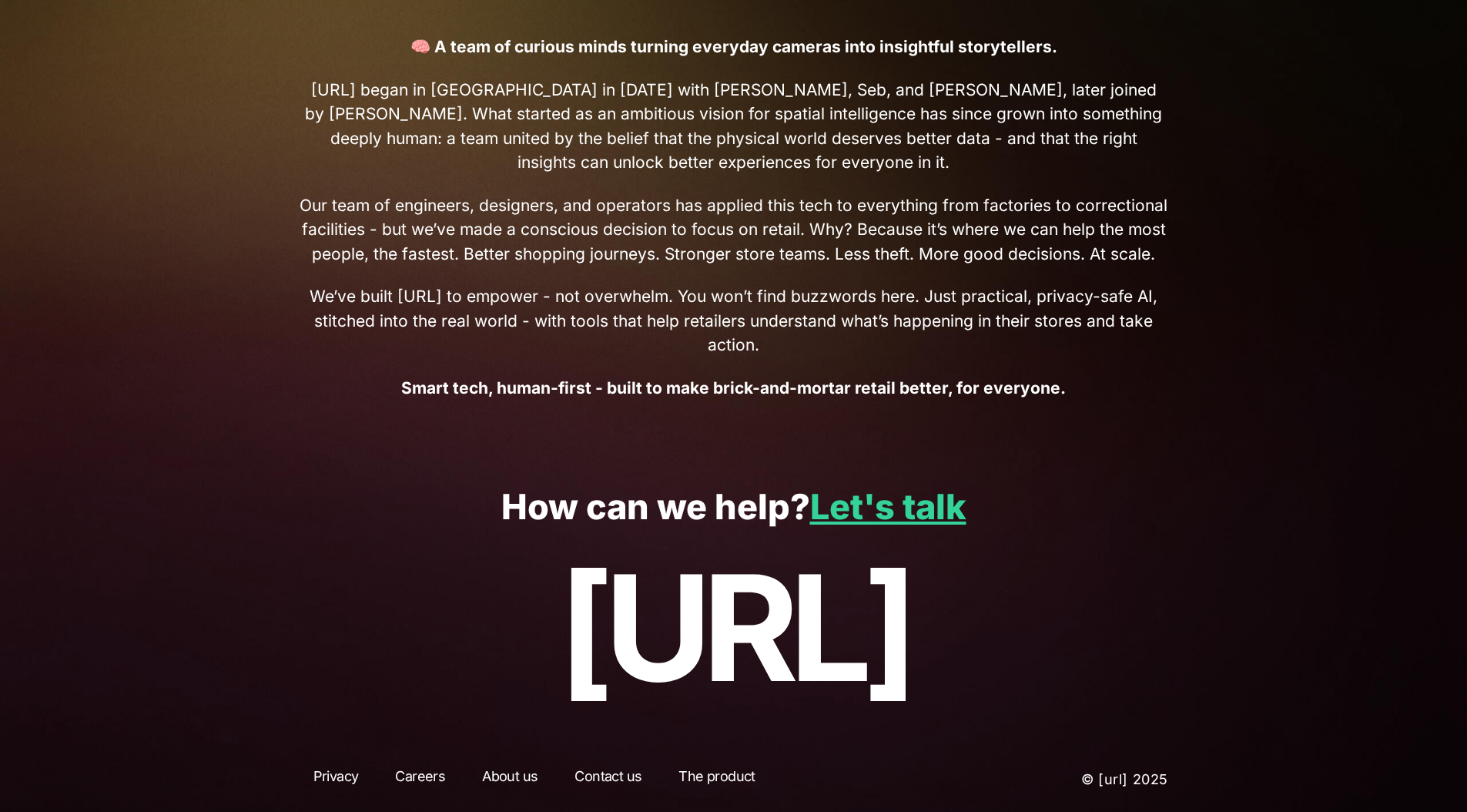
drag, startPoint x: 601, startPoint y: 534, endPoint x: 1047, endPoint y: 654, distance: 461.9
click at [1032, 652] on div "How can we help? Let's talk [URL]" at bounding box center [734, 598] width 1467 height 297
click at [1077, 655] on p "[URL]" at bounding box center [734, 627] width 1375 height 164
click at [413, 780] on link "Careers" at bounding box center [420, 780] width 78 height 28
